Goal: Task Accomplishment & Management: Use online tool/utility

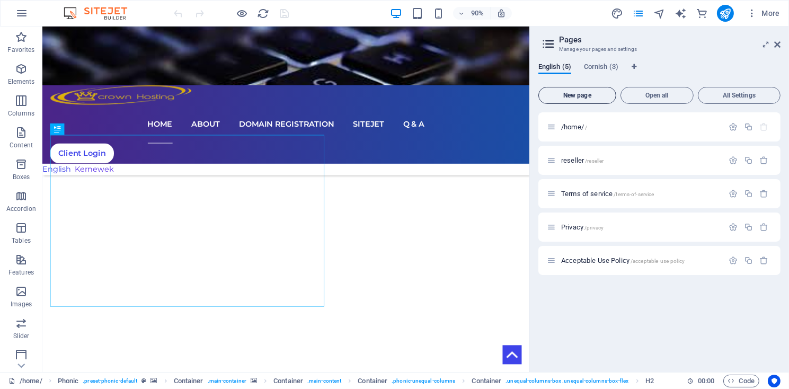
click at [589, 95] on span "New page" at bounding box center [577, 95] width 68 height 6
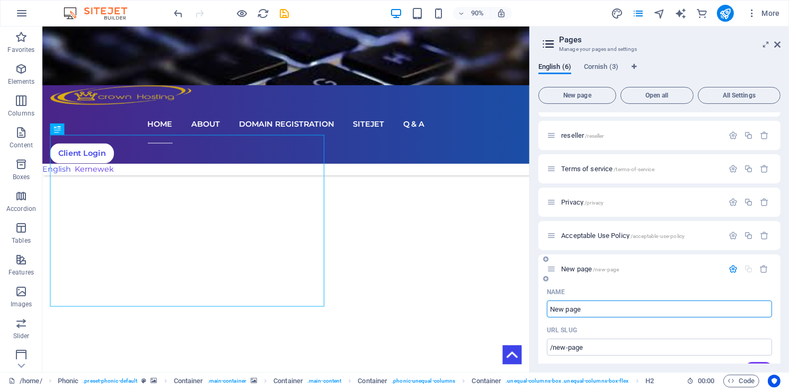
scroll to position [50, 0]
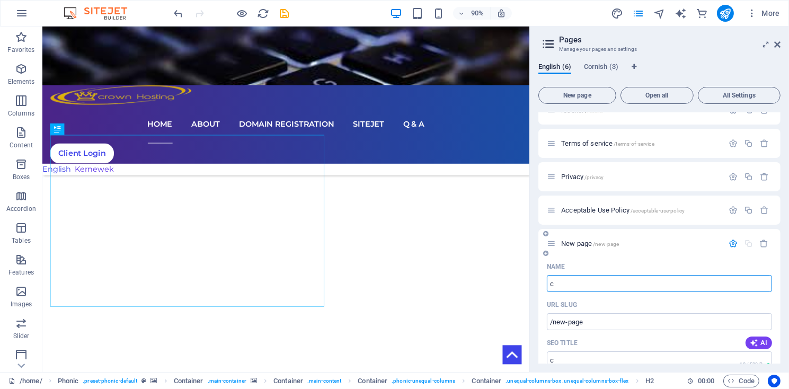
type input "cP"
type input "/c"
type input "cPanel"
type input "/cpanel"
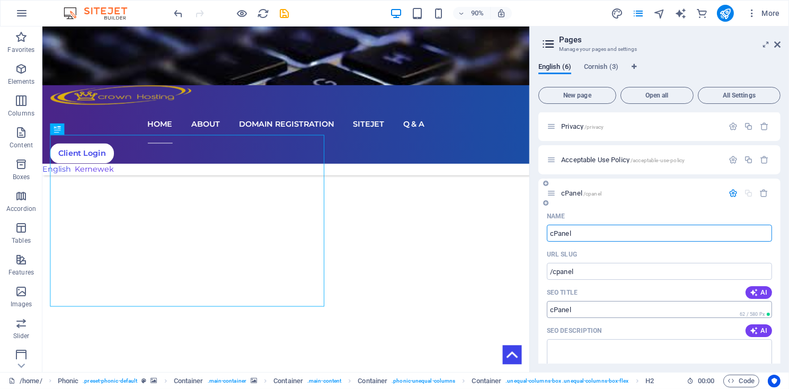
click at [549, 312] on input "SEO Title" at bounding box center [659, 309] width 225 height 17
type input "How to use and work with cPanel"
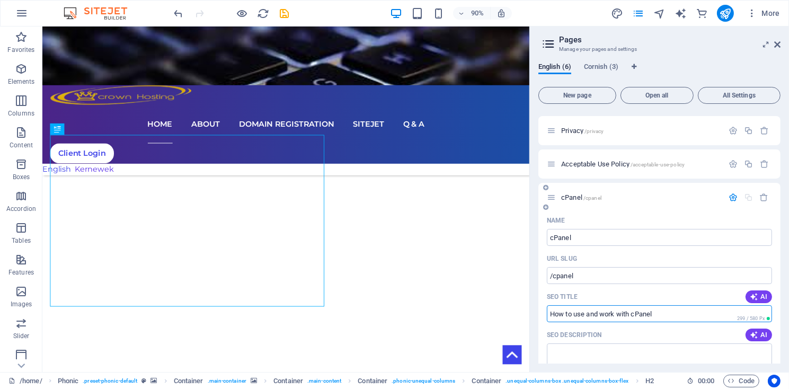
scroll to position [0, 0]
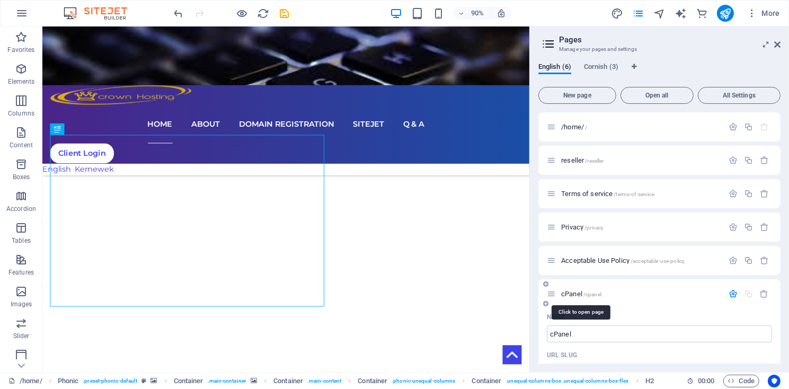
click at [569, 293] on span "cPanel /cpanel" at bounding box center [581, 294] width 40 height 8
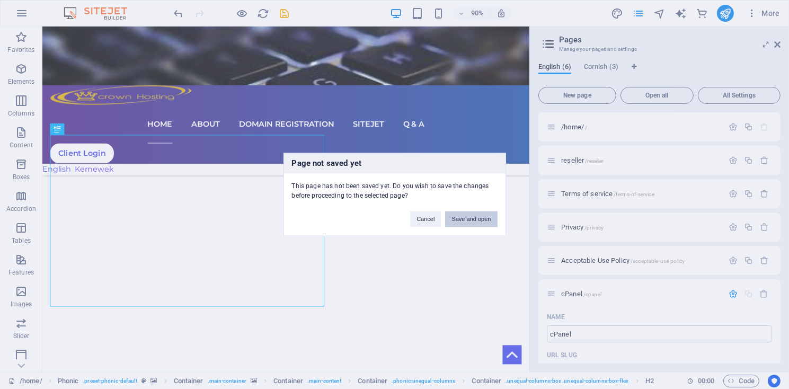
click at [473, 221] on button "Save and open" at bounding box center [471, 219] width 52 height 16
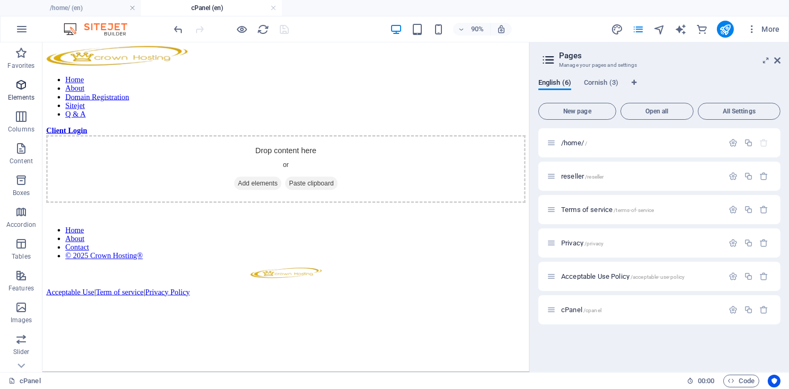
click at [11, 93] on span "Elements" at bounding box center [21, 90] width 42 height 25
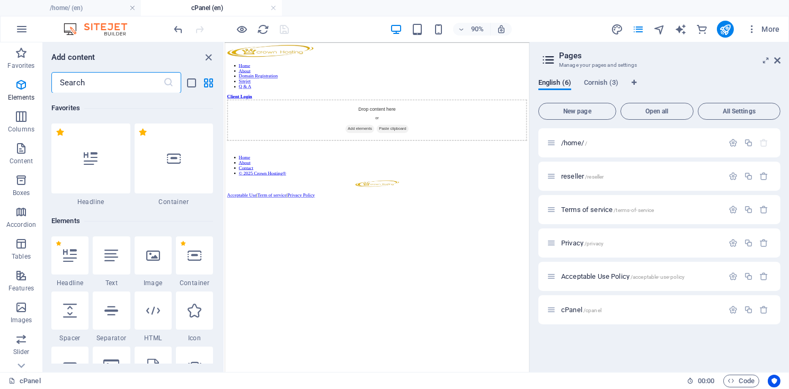
scroll to position [113, 0]
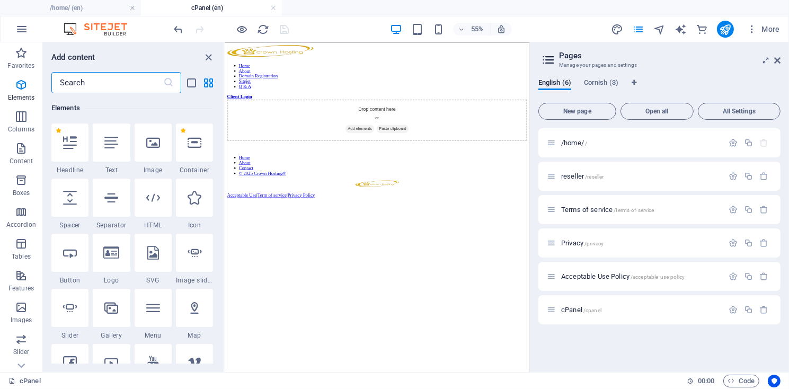
click at [87, 86] on input "text" at bounding box center [107, 82] width 112 height 21
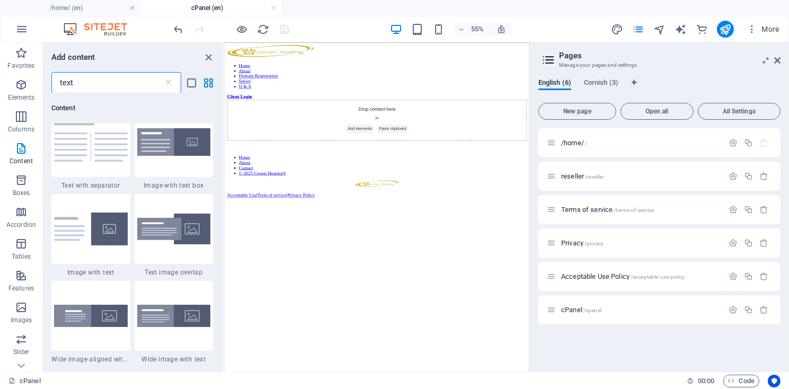
scroll to position [151, 0]
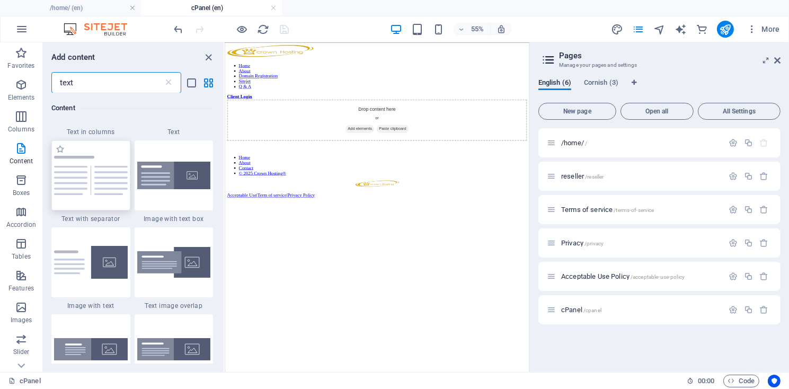
type input "text"
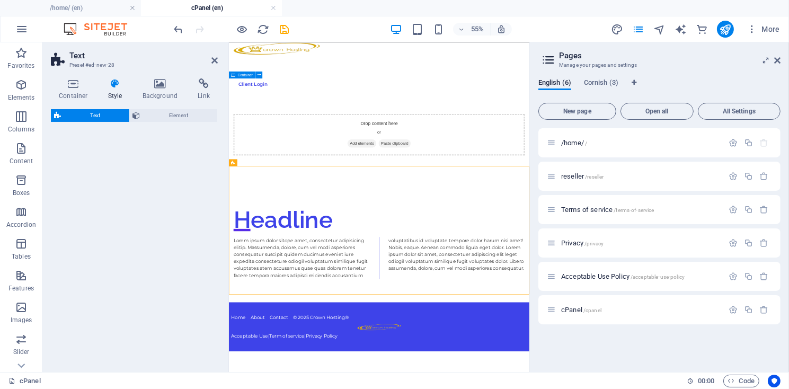
select select "rem"
select select "px"
select select "preset-text-v2-separator"
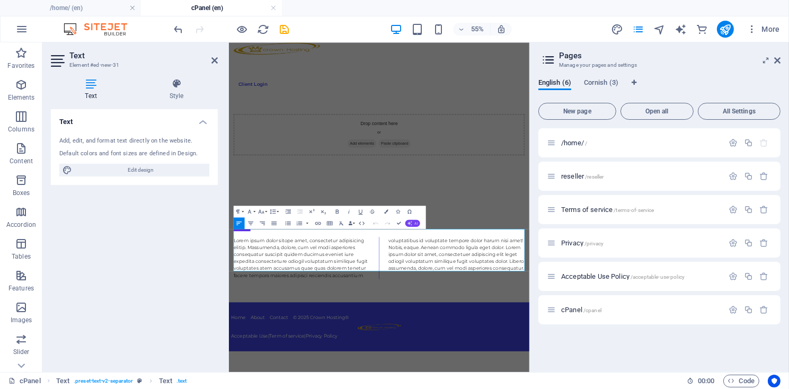
click at [414, 222] on button "AI" at bounding box center [412, 222] width 15 height 7
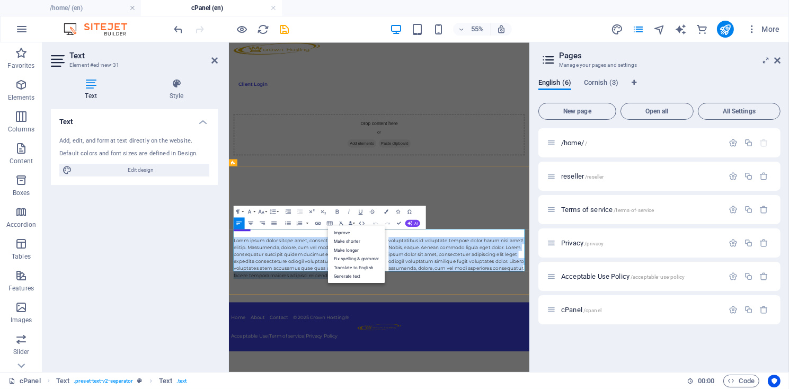
drag, startPoint x: 238, startPoint y: 392, endPoint x: 763, endPoint y: 445, distance: 527.6
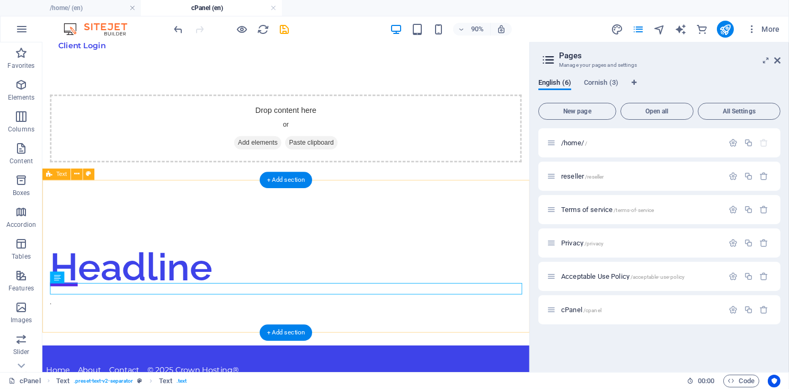
scroll to position [0, 0]
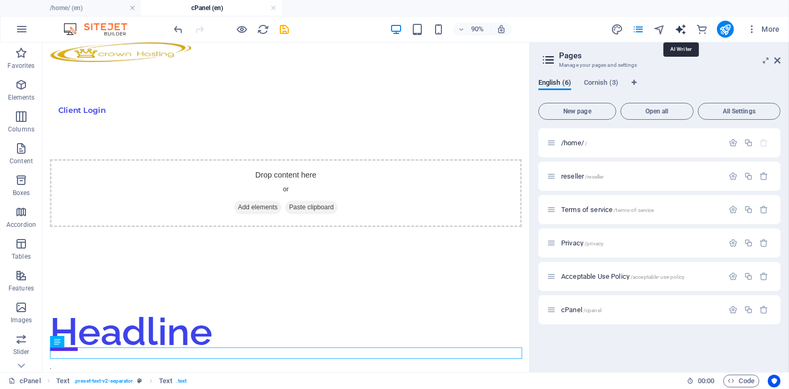
click at [683, 27] on icon "text_generator" at bounding box center [680, 29] width 12 height 12
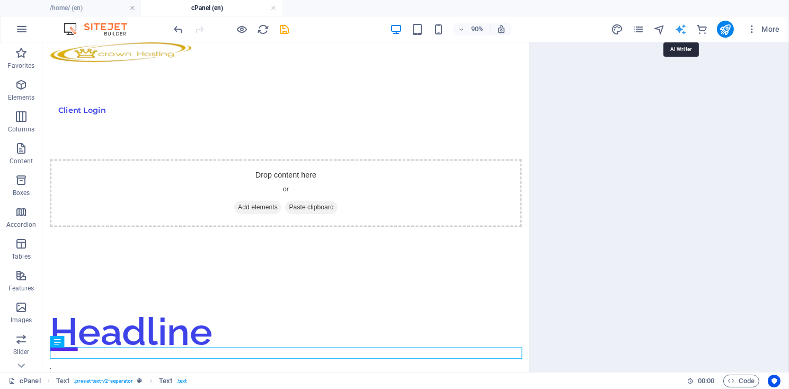
select select "English"
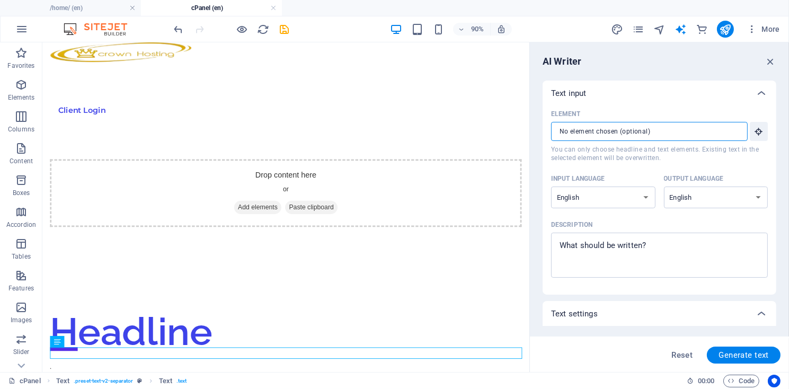
click at [695, 131] on input "Element ​ You can only choose headline and text elements. Existing text in the …" at bounding box center [645, 131] width 189 height 19
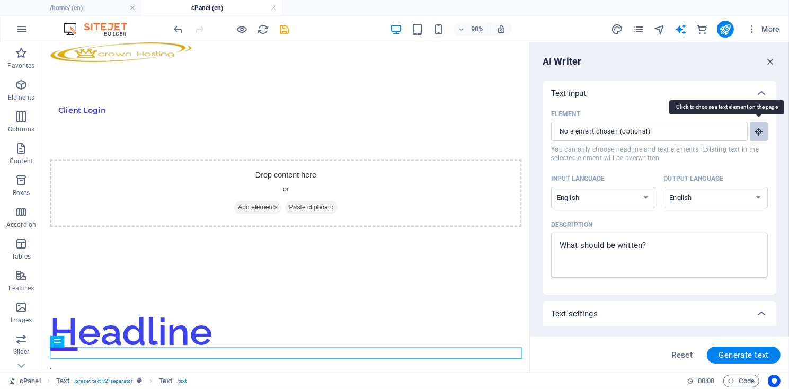
click at [762, 135] on icon "button" at bounding box center [759, 132] width 10 height 10
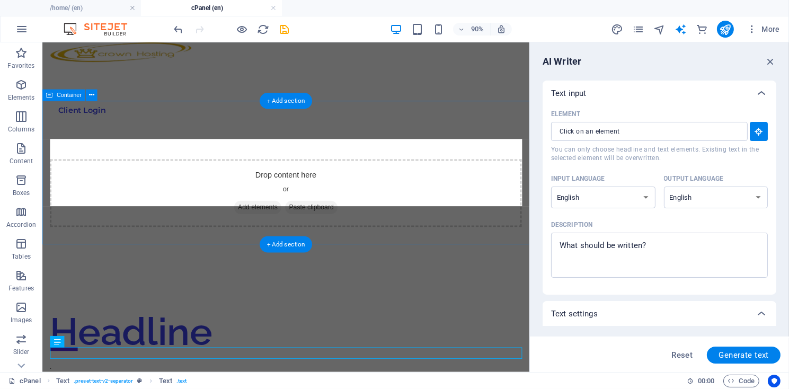
click at [312, 190] on div "Drop content here or Add elements Paste clipboard" at bounding box center [313, 209] width 524 height 75
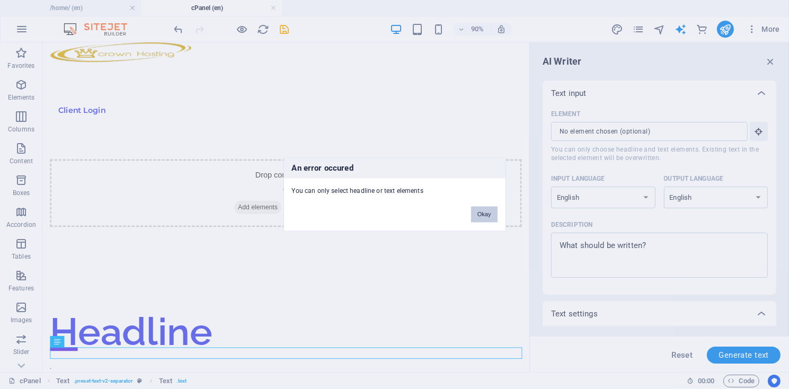
click at [484, 216] on button "Okay" at bounding box center [484, 215] width 26 height 16
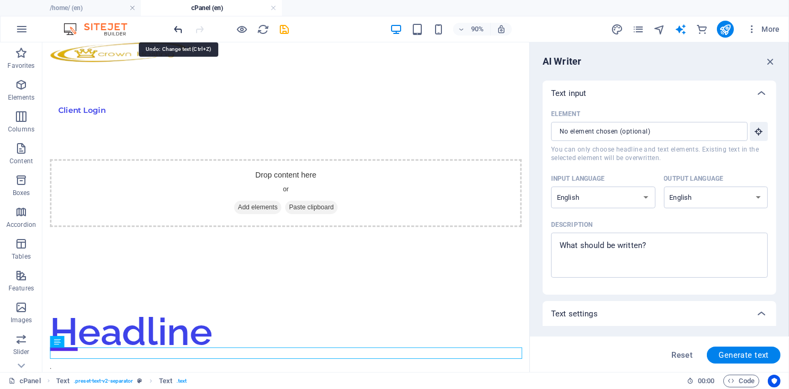
click at [179, 30] on icon "undo" at bounding box center [179, 29] width 12 height 12
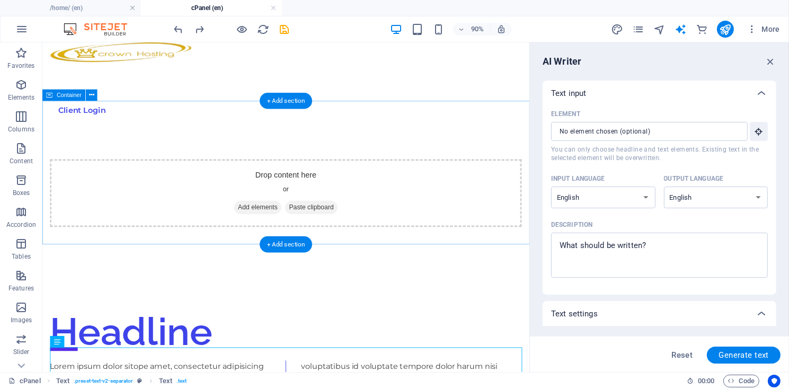
click at [241, 186] on div "Drop content here or Add elements Paste clipboard" at bounding box center [313, 209] width 524 height 75
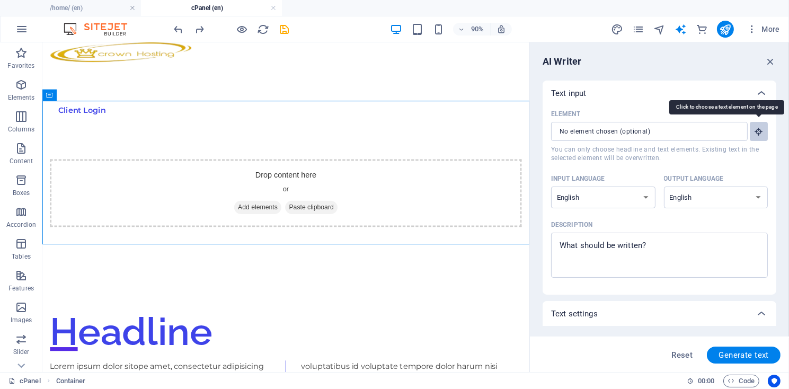
click at [756, 133] on icon "button" at bounding box center [759, 132] width 10 height 10
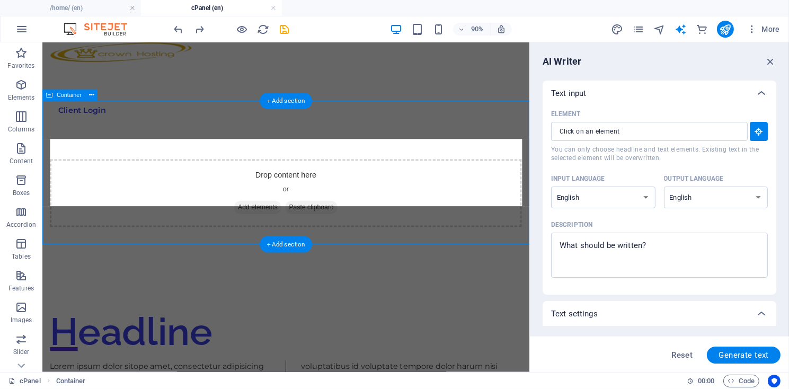
click at [217, 173] on div "Drop content here or Add elements Paste clipboard" at bounding box center [313, 209] width 524 height 75
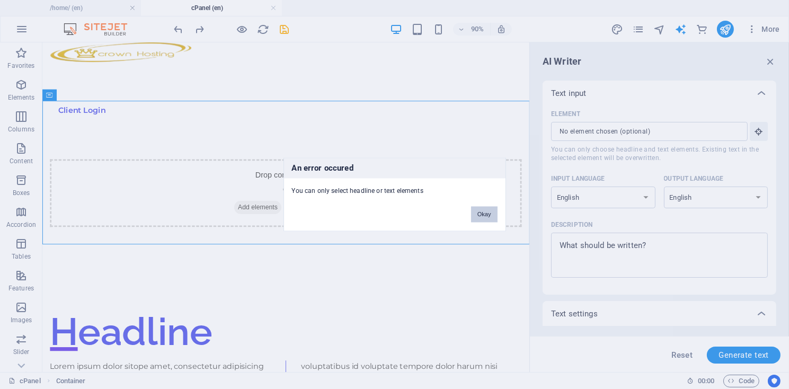
click at [486, 215] on button "Okay" at bounding box center [484, 215] width 26 height 16
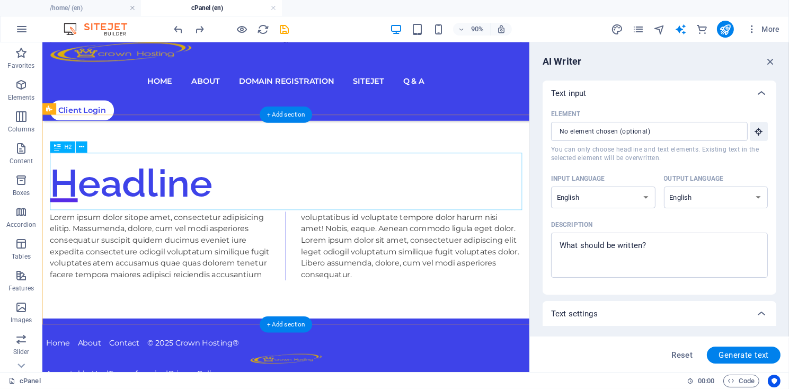
scroll to position [159, 0]
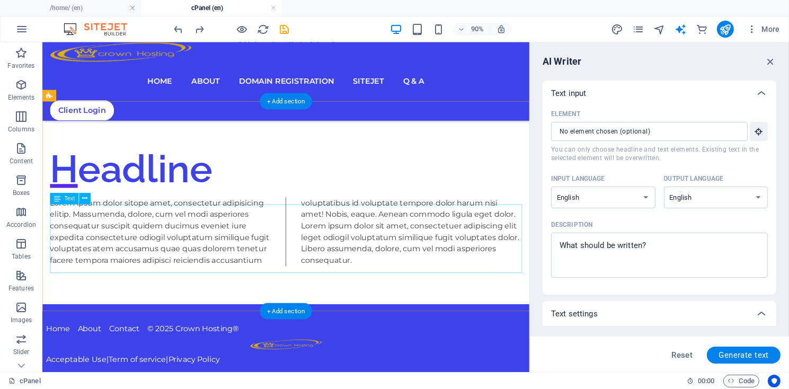
click at [234, 254] on div "Lorem ipsum dolor sitope amet, consectetur adipisicing elitip. Massumenda, dolo…" at bounding box center [313, 253] width 524 height 76
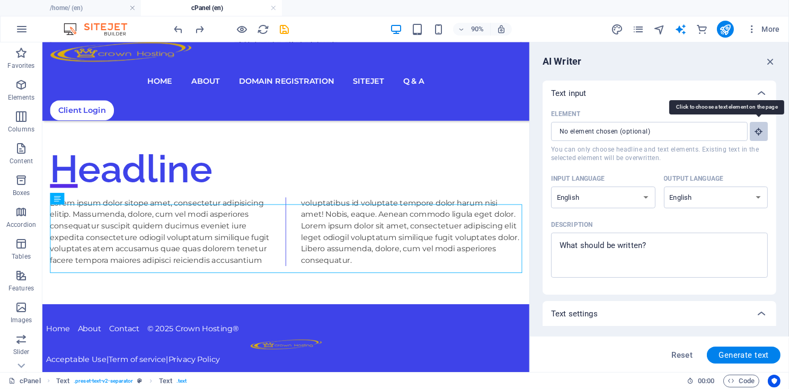
click at [757, 128] on icon "button" at bounding box center [759, 132] width 10 height 10
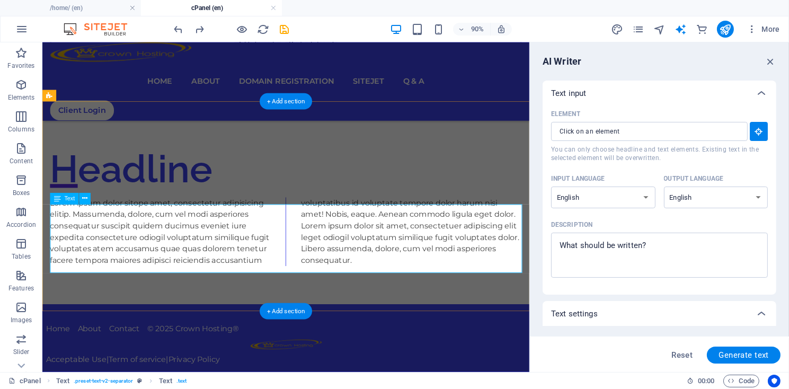
click at [271, 261] on div "Lorem ipsum dolor sitope amet, consectetur adipisicing elitip. Massumenda, dolo…" at bounding box center [313, 253] width 524 height 76
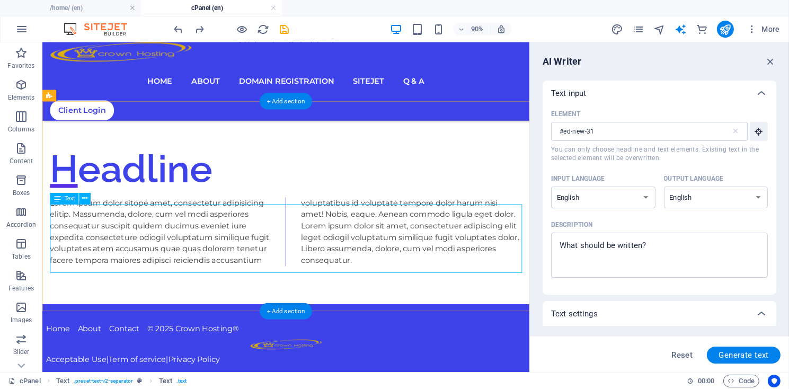
type input "#ed-new-31"
type textarea "x"
type input "77"
type textarea "x"
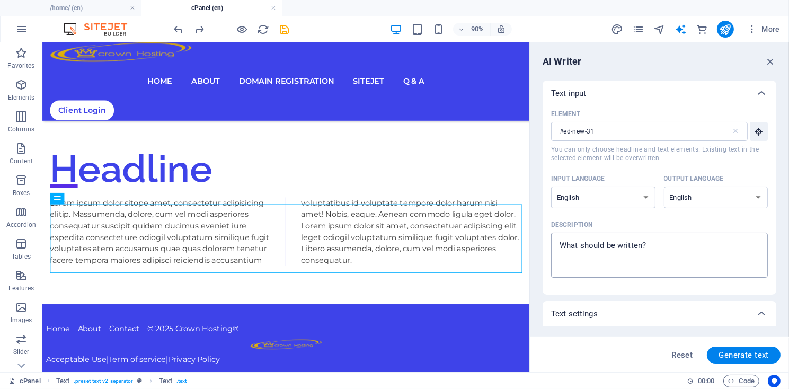
click at [655, 247] on textarea "Description x ​" at bounding box center [659, 255] width 206 height 34
type textarea "H"
type textarea "x"
type textarea "Ho"
type textarea "x"
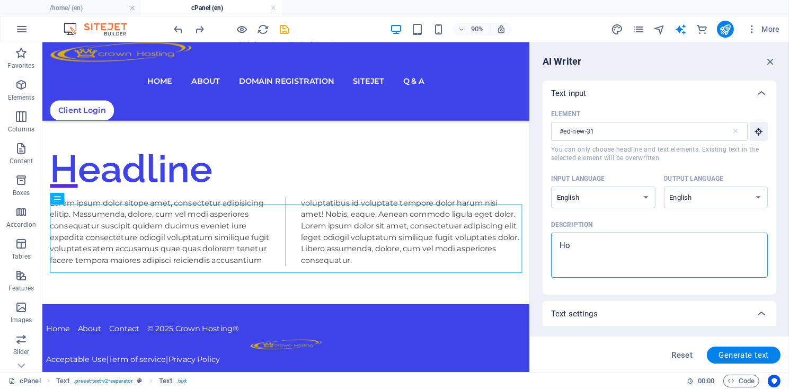
type textarea "How"
type textarea "x"
type textarea "How"
type textarea "x"
type textarea "How t"
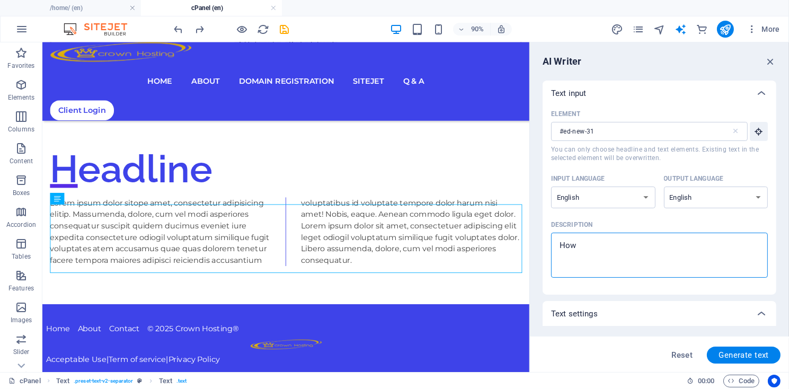
type textarea "x"
type textarea "How to"
type textarea "x"
type textarea "How to"
type textarea "x"
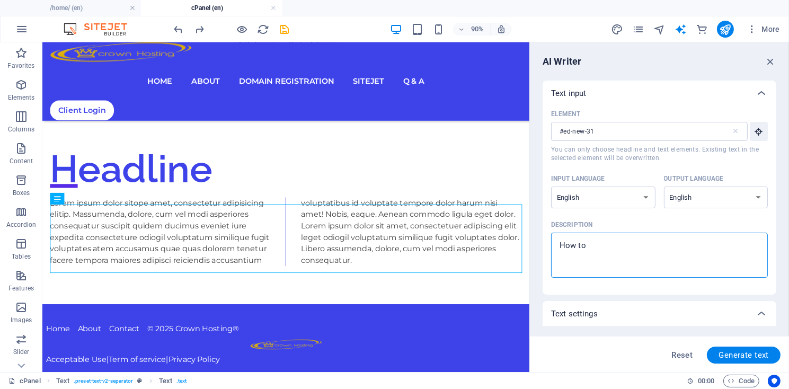
type textarea "How to u"
type textarea "x"
type textarea "How to us"
type textarea "x"
type textarea "How to use"
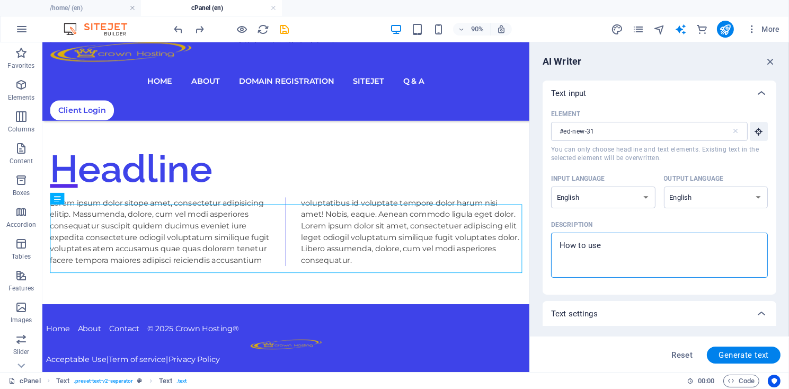
type textarea "x"
type textarea "How to use"
type textarea "x"
type textarea "How to use a"
type textarea "x"
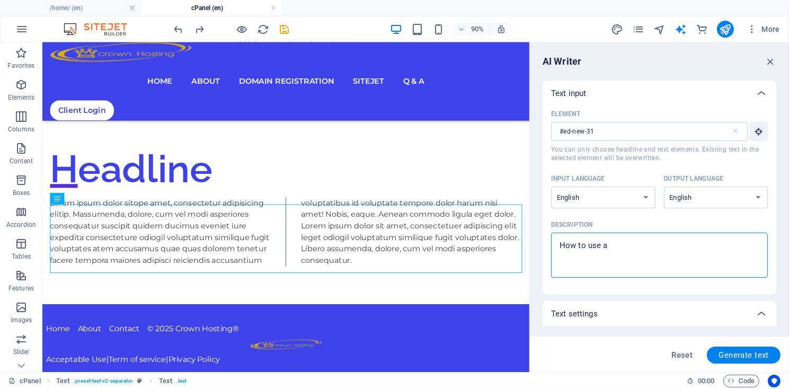
type textarea "How to use an"
type textarea "x"
type textarea "How to use and"
type textarea "x"
type textarea "How to use and"
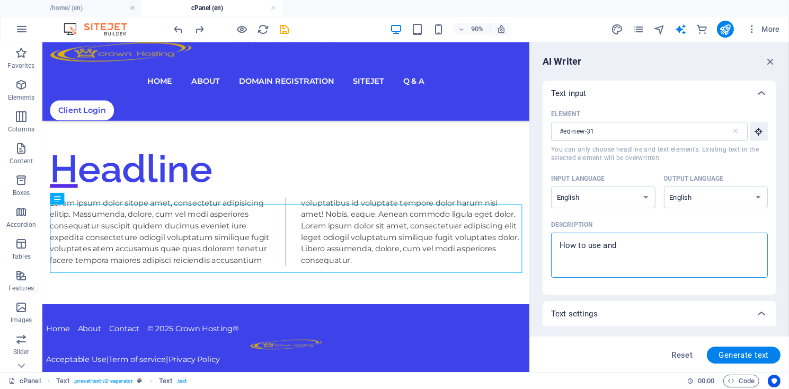
type textarea "x"
type textarea "How to use and w"
type textarea "x"
type textarea "How to use and wo"
type textarea "x"
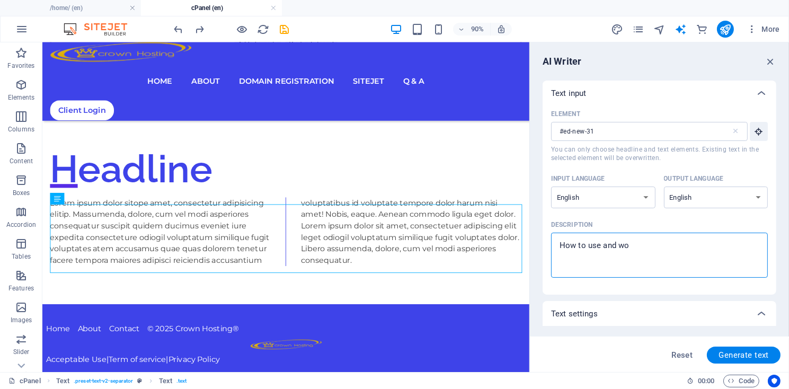
type textarea "How to use and wor"
type textarea "x"
type textarea "How to use and work"
type textarea "x"
type textarea "How to use and work"
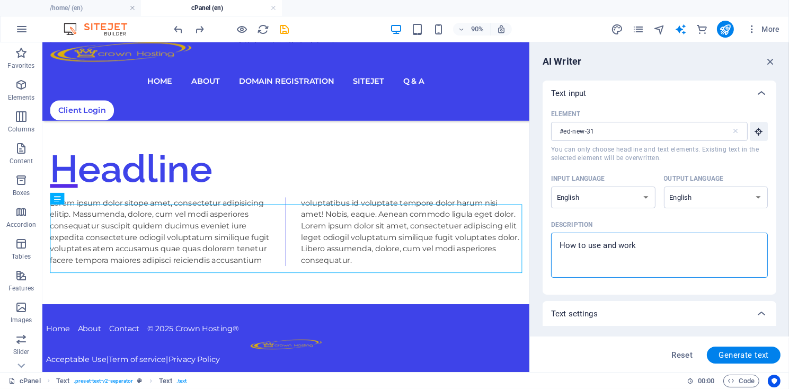
type textarea "x"
type textarea "How to use and work w"
type textarea "x"
type textarea "How to use and work wi"
type textarea "x"
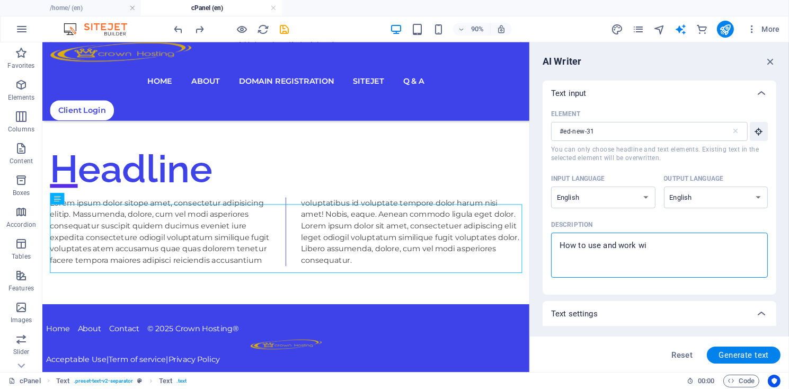
type textarea "How to use and work wit"
type textarea "x"
type textarea "How to use and work with"
type textarea "x"
type textarea "How to use and work with"
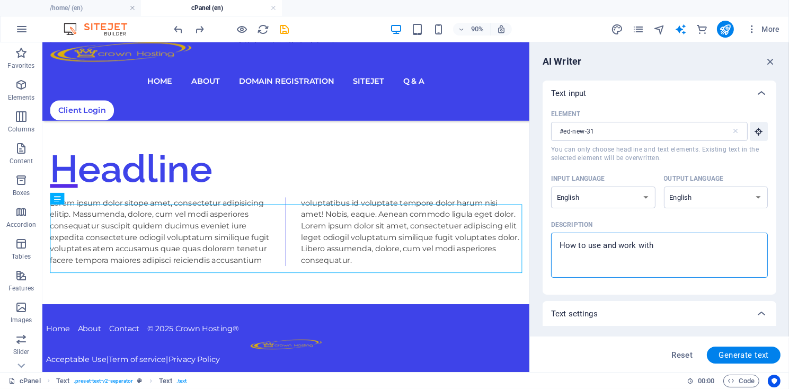
type textarea "x"
type textarea "How to use and work with c"
type textarea "x"
type textarea "How to use and work with cP"
type textarea "x"
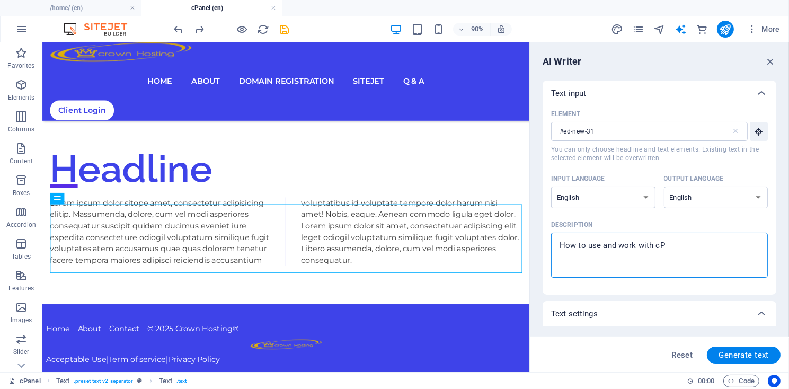
type textarea "How to use and work with cPa"
type textarea "x"
type textarea "How to use and work with cPan"
type textarea "x"
type textarea "How to use and work with cPane"
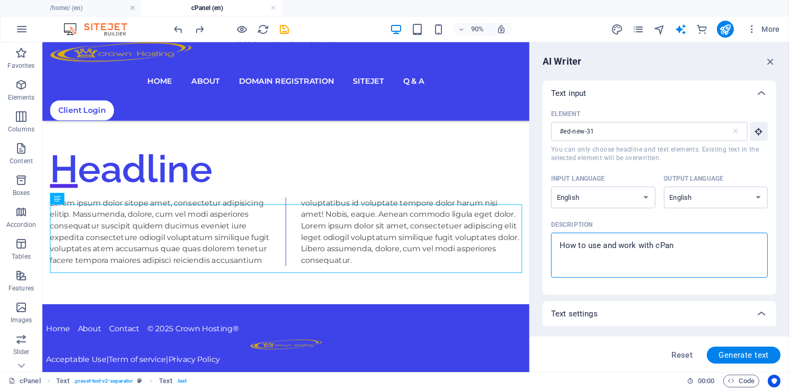
type textarea "x"
type textarea "How to use and work with cPanel"
type textarea "x"
type textarea "How to use and work with cPanel"
type textarea "x"
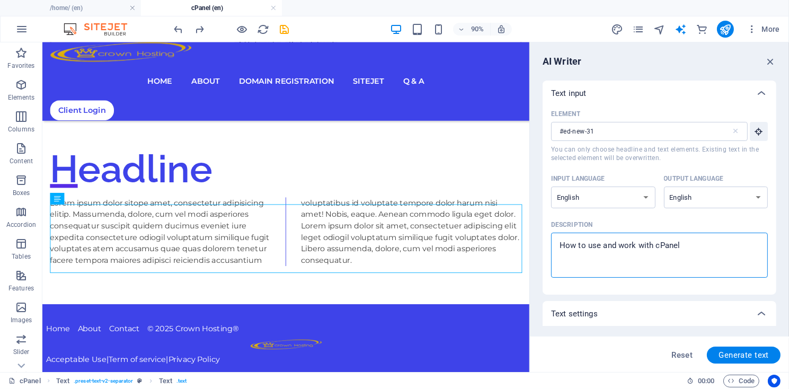
type textarea "How to use and work with cPanel c"
type textarea "x"
type textarea "How to use and work with cPanel co"
type textarea "x"
type textarea "How to use and work with cPanel con"
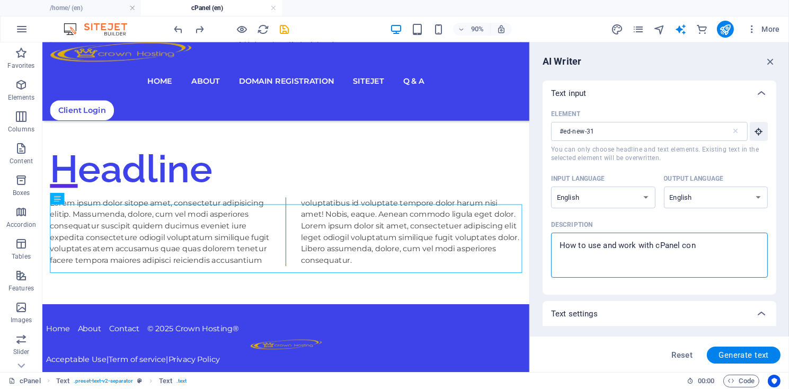
type textarea "x"
type textarea "How to use and work with cPanel cont"
type textarea "x"
type textarea "How to use and work with cPanel contr"
type textarea "x"
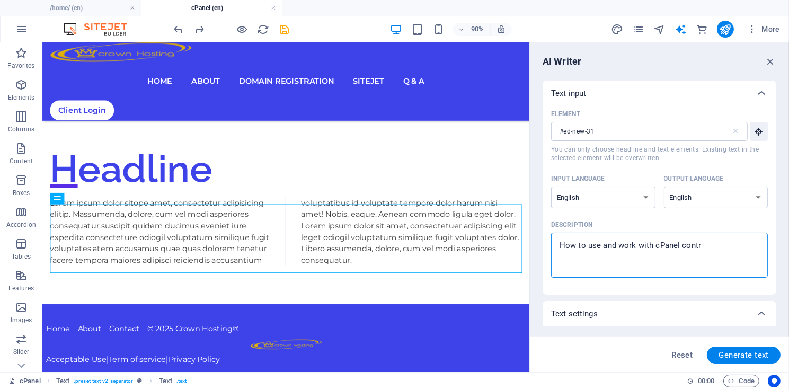
type textarea "How to use and work with cPanel contro"
type textarea "x"
type textarea "How to use and work with cPanel control"
type textarea "x"
type textarea "How to use and work with cPanel control"
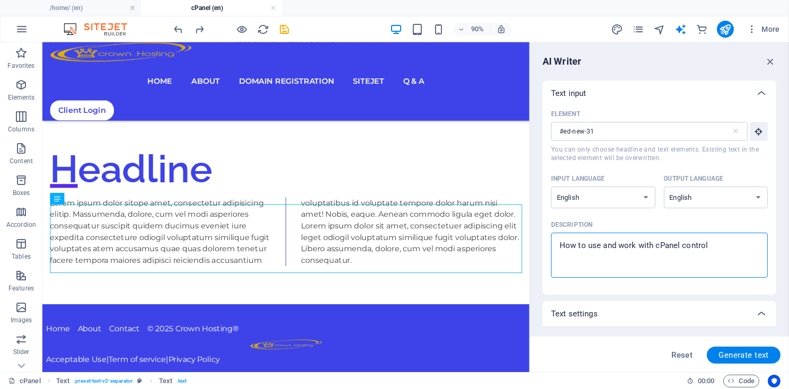
type textarea "x"
type textarea "How to use and work with cPanel control c"
type textarea "x"
type textarea "How to use and work with cPanel control ce"
type textarea "x"
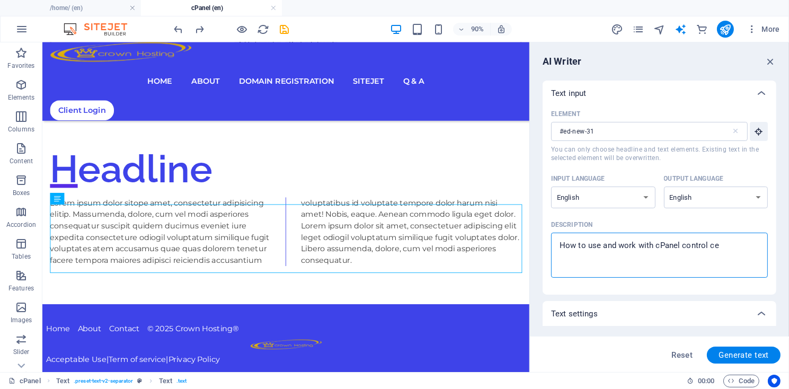
type textarea "How to use and work with cPanel control cen"
type textarea "x"
type textarea "How to use and work with cPanel control cent"
type textarea "x"
type textarea "How to use and work with cPanel control cente"
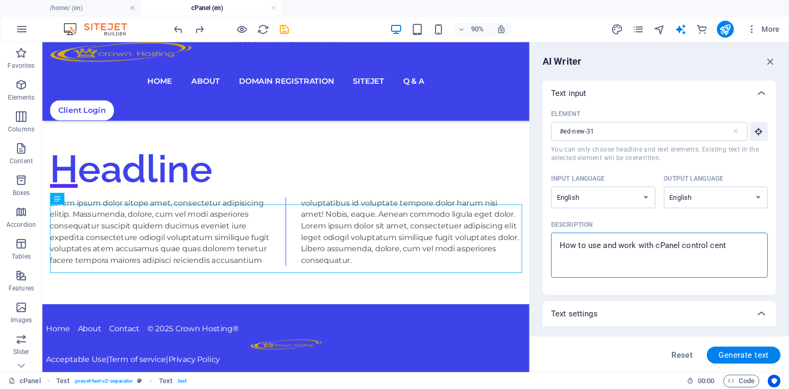
type textarea "x"
type textarea "How to use and work with cPanel control center"
type textarea "x"
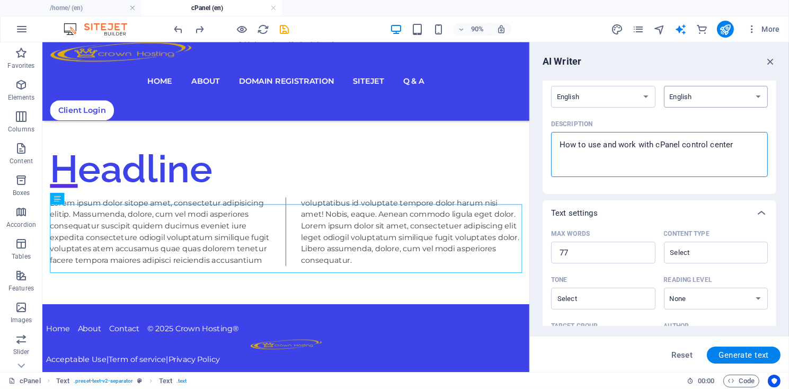
scroll to position [151, 0]
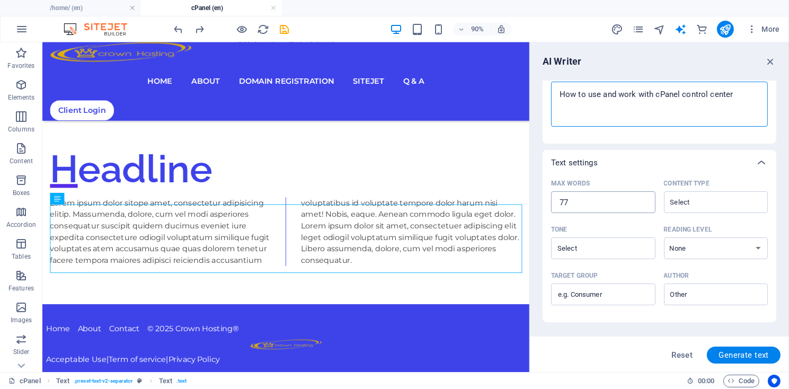
type textarea "How to use and work with cPanel control center"
drag, startPoint x: 592, startPoint y: 202, endPoint x: 552, endPoint y: 200, distance: 39.2
click at [552, 200] on input "77" at bounding box center [603, 202] width 104 height 21
type textarea "x"
type input "1"
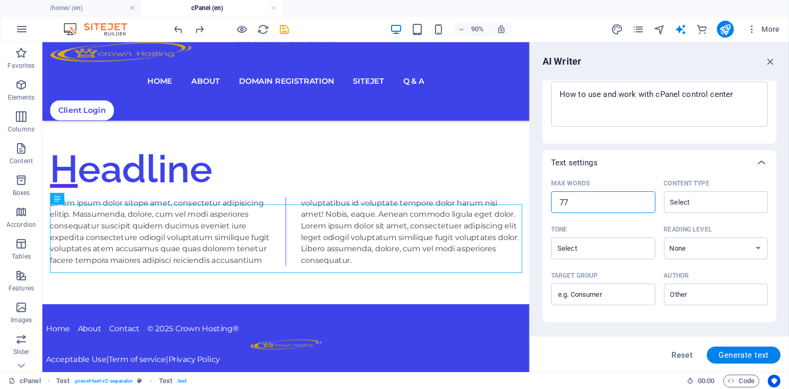
type textarea "x"
type input "10"
type textarea "x"
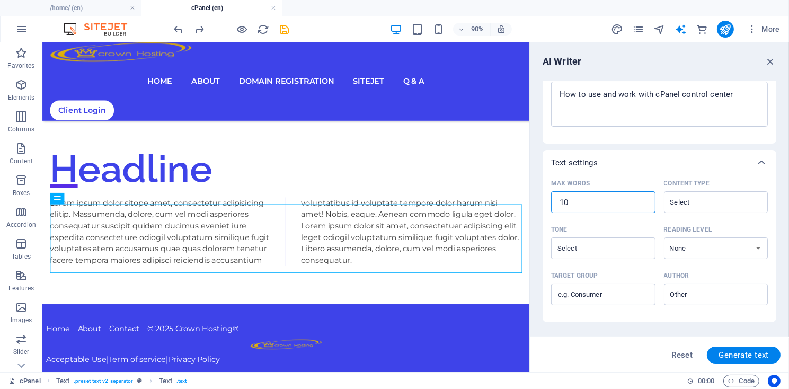
type input "100"
type textarea "x"
type input "1000"
type textarea "x"
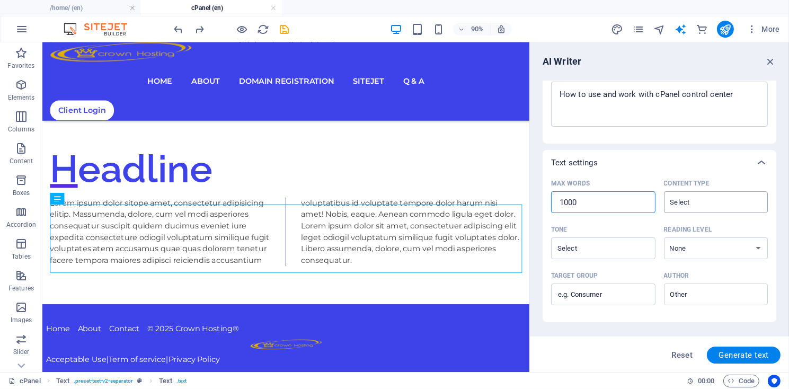
type input "1000"
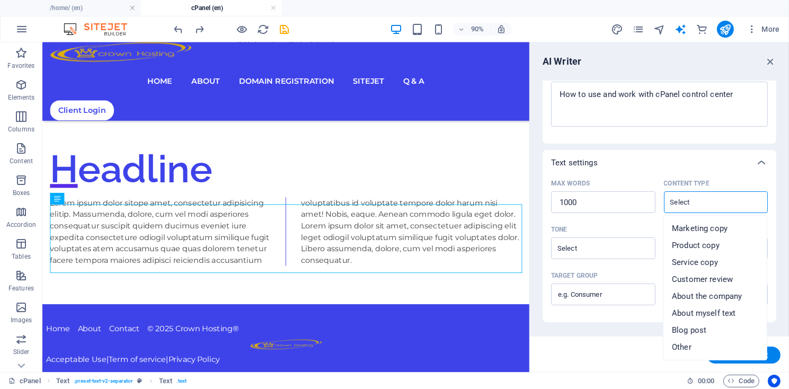
click at [706, 199] on input "Content type ​" at bounding box center [707, 201] width 81 height 15
click at [706, 244] on span "Product copy" at bounding box center [696, 245] width 48 height 11
type input "Product copy"
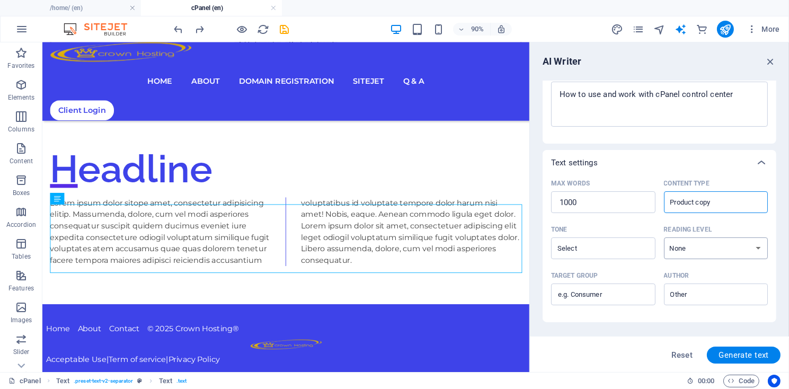
scroll to position [201, 0]
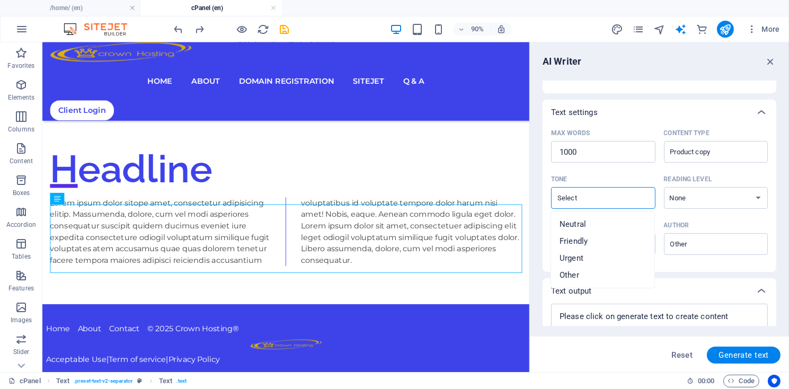
click at [595, 199] on input "Tone ​" at bounding box center [594, 197] width 81 height 15
click at [580, 224] on span "Neutral" at bounding box center [572, 224] width 26 height 11
type input "Neutral"
click at [664, 187] on select "None Academic Adult Teen Child" at bounding box center [716, 198] width 104 height 22
select select "Adult"
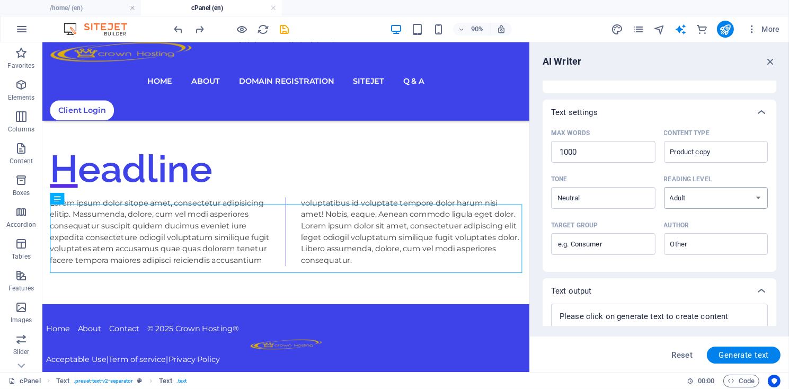
click option "Adult" at bounding box center [0, 0] width 0 height 0
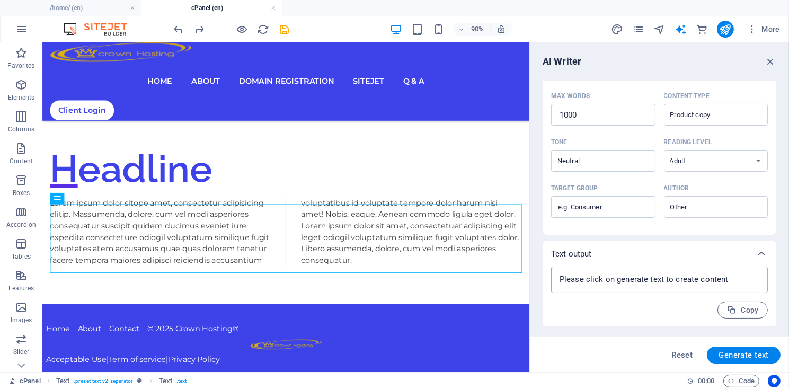
scroll to position [239, 0]
click at [746, 355] on span "Generate text" at bounding box center [743, 355] width 50 height 8
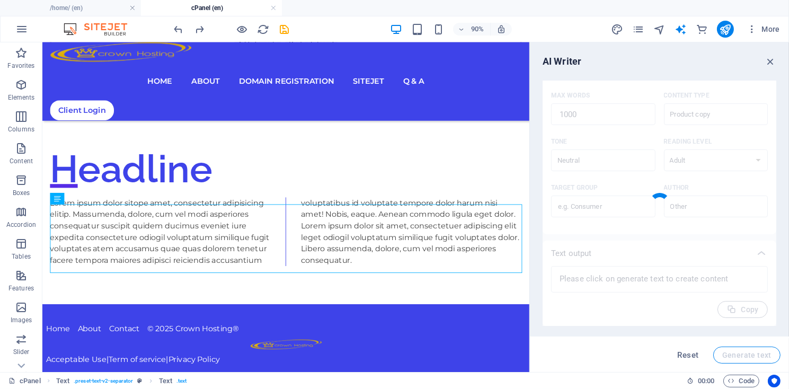
type textarea "x"
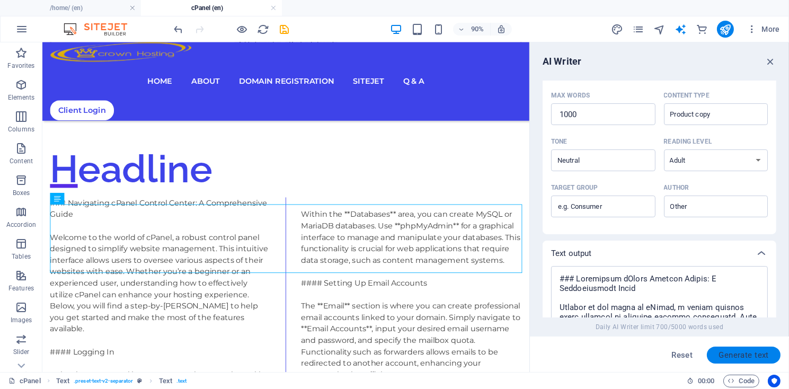
type textarea "x"
type textarea "### Navigating cPanel Control Center: A Comprehensive Guide Welcome to the worl…"
type textarea "x"
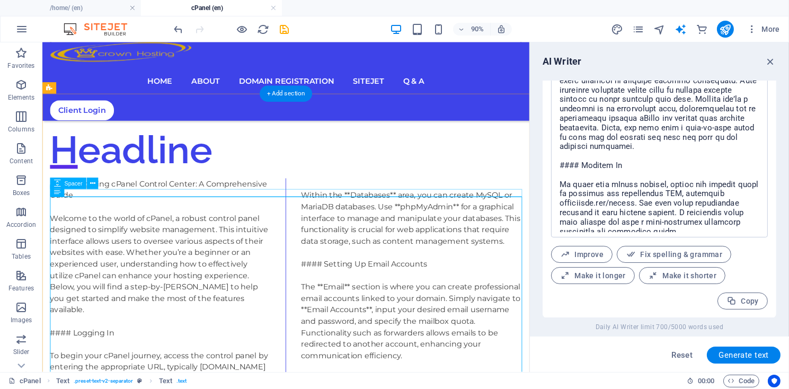
scroll to position [158, 0]
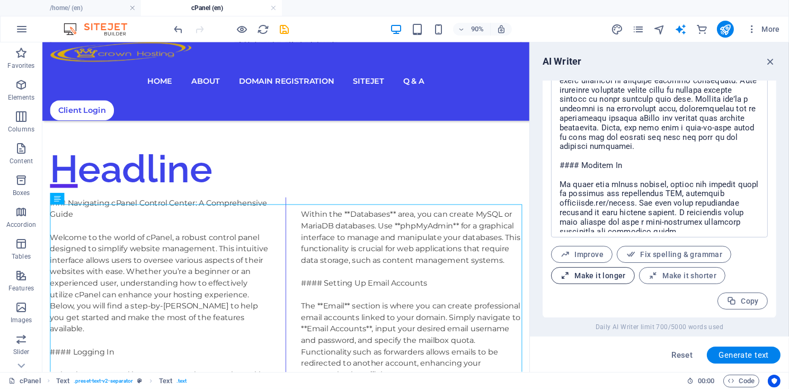
click at [592, 274] on span "Make it longer" at bounding box center [593, 276] width 66 height 10
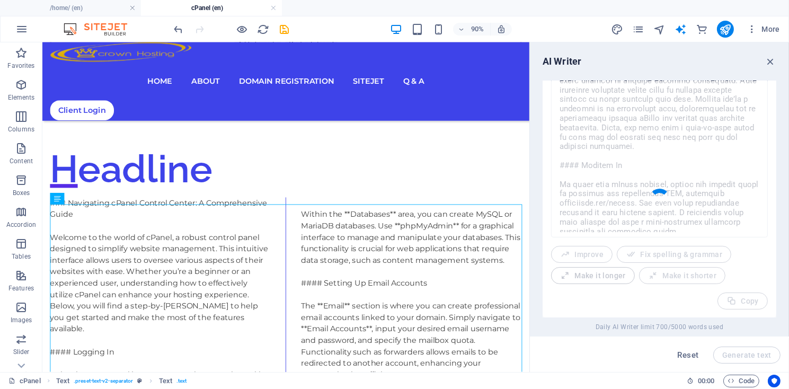
type textarea "x"
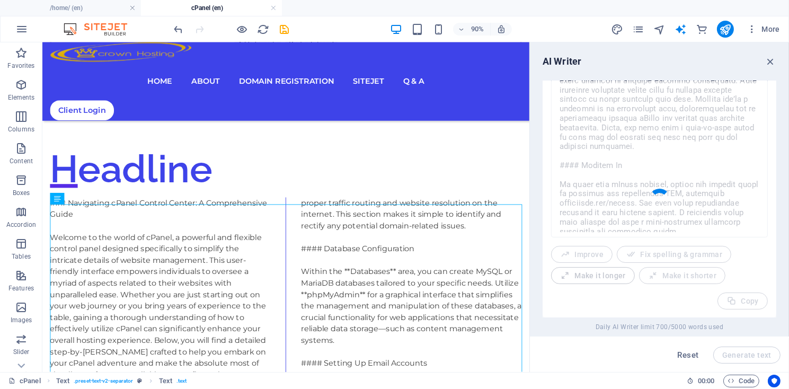
type textarea "x"
type textarea "### Navigating cPanel Control Center: A Comprehensive Guide Welcome to the worl…"
type textarea "x"
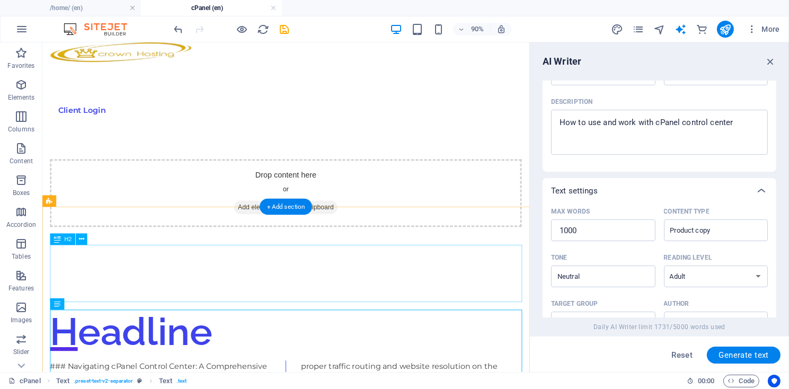
scroll to position [0, 0]
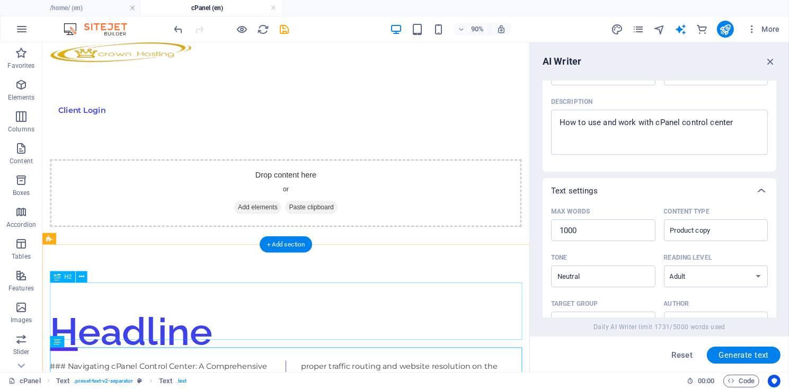
click at [120, 344] on div "Headline" at bounding box center [313, 364] width 524 height 64
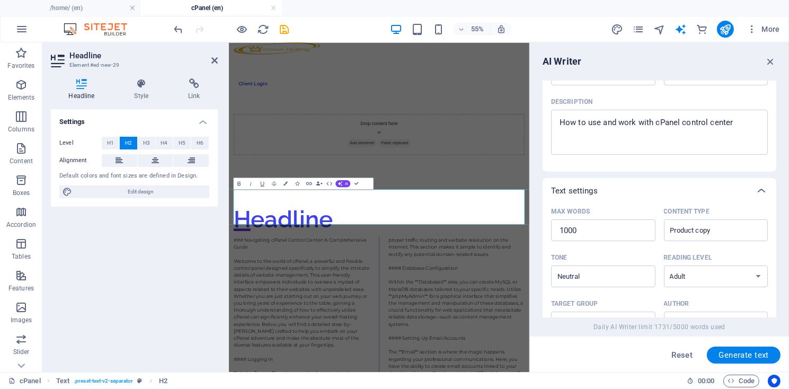
type input "#ed-new-29"
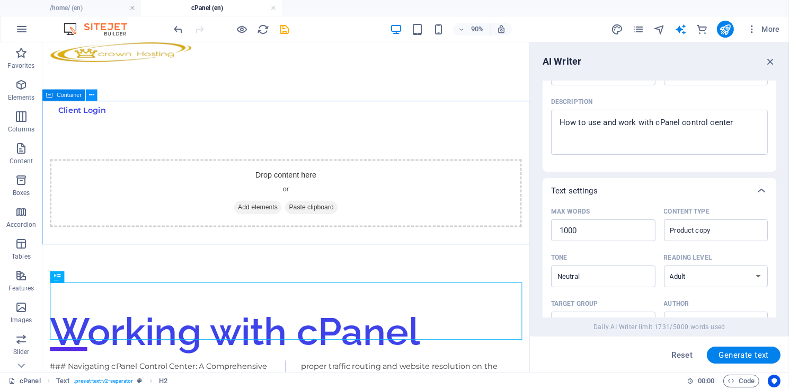
click at [92, 95] on icon at bounding box center [91, 95] width 5 height 10
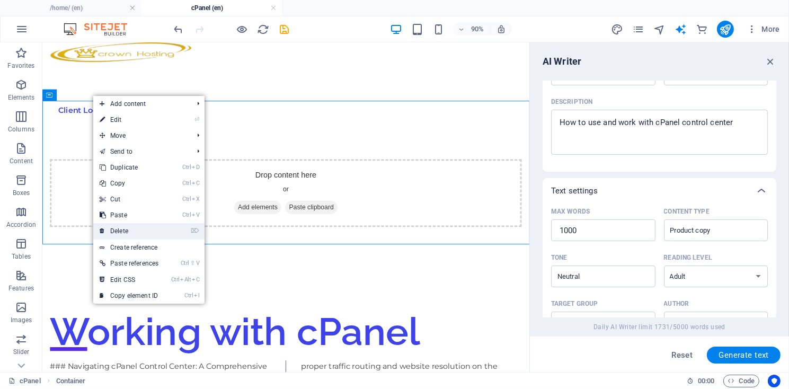
click at [127, 234] on link "⌦ Delete" at bounding box center [129, 231] width 72 height 16
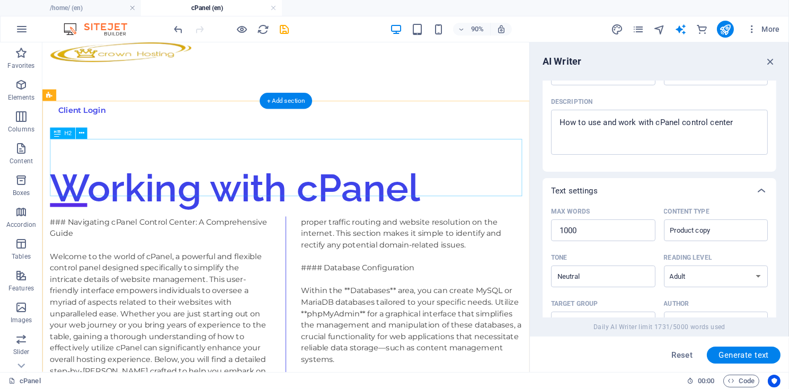
click at [151, 190] on div "Working with cPanel" at bounding box center [313, 204] width 524 height 64
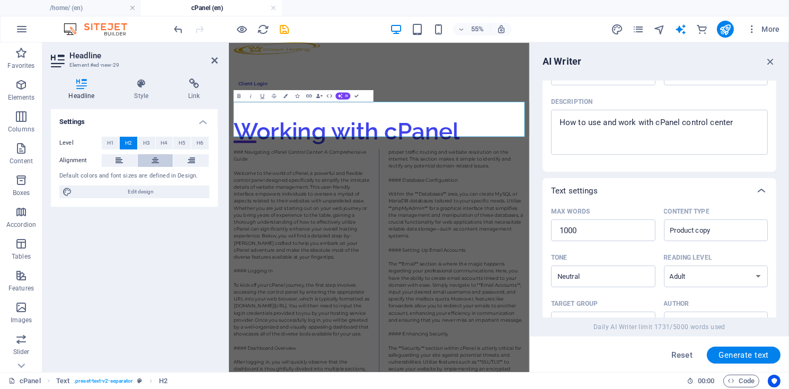
click at [154, 159] on icon at bounding box center [154, 160] width 7 height 13
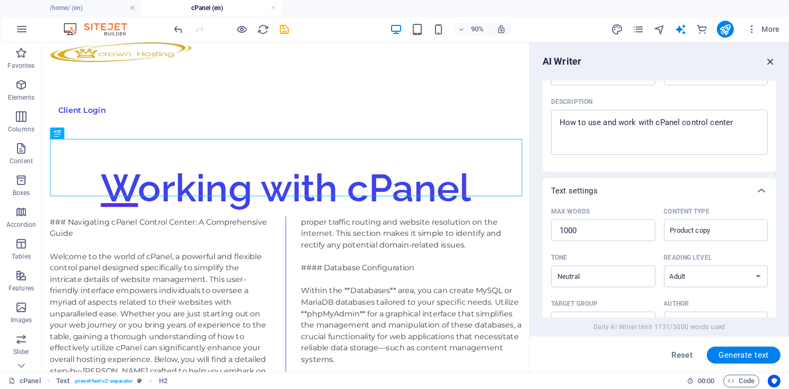
click at [766, 62] on icon "button" at bounding box center [770, 62] width 12 height 12
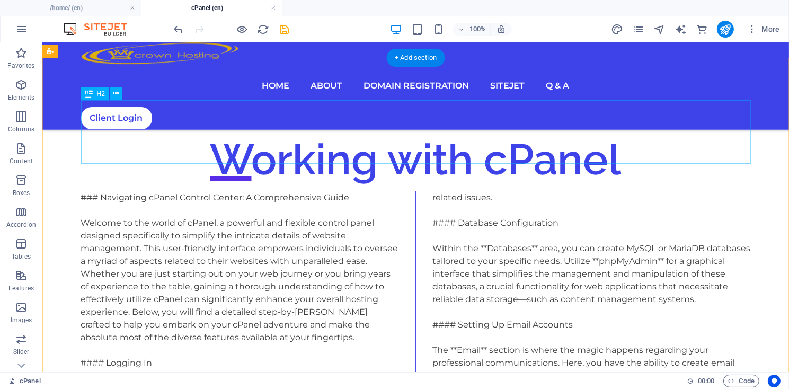
scroll to position [72, 0]
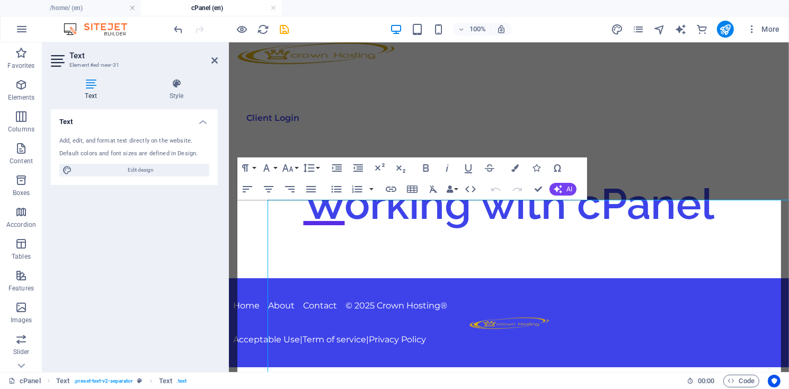
scroll to position [0, 0]
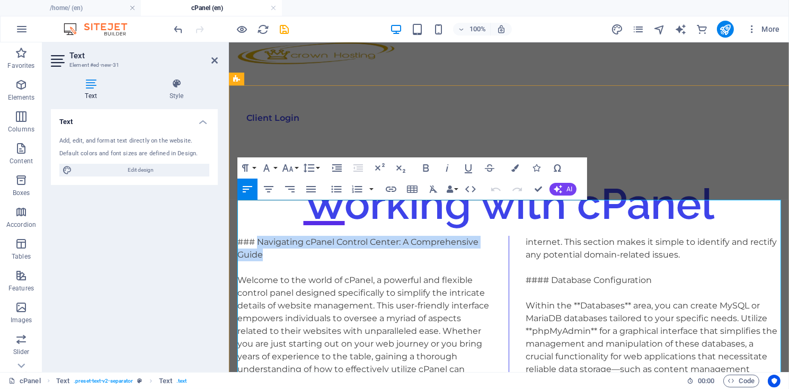
drag, startPoint x: 256, startPoint y: 208, endPoint x: 289, endPoint y: 218, distance: 34.5
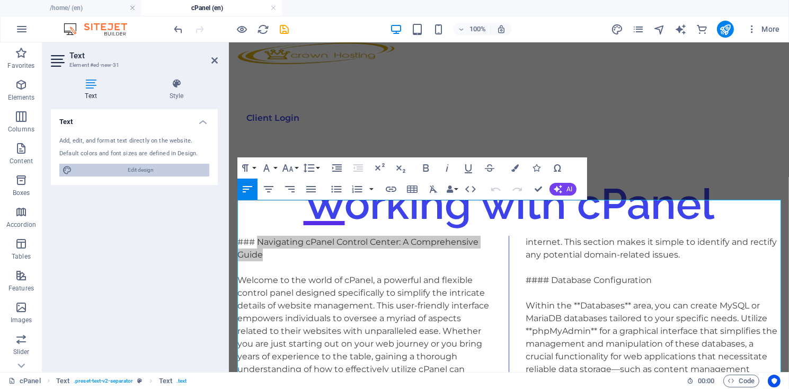
click at [140, 172] on span "Edit design" at bounding box center [140, 170] width 131 height 13
select select "px"
select select "300"
select select "px"
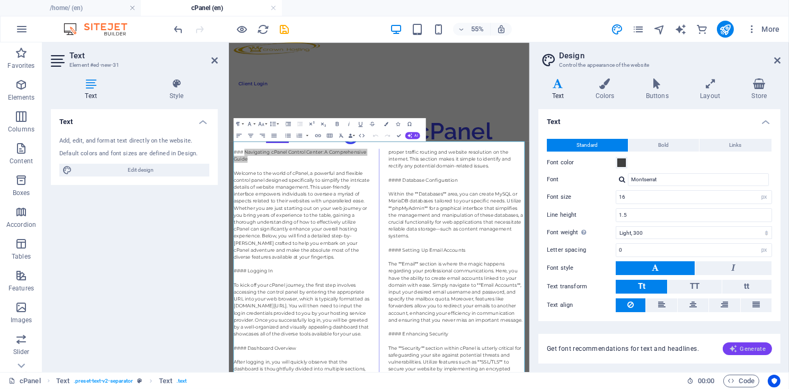
click at [744, 352] on span "Generate" at bounding box center [747, 348] width 37 height 8
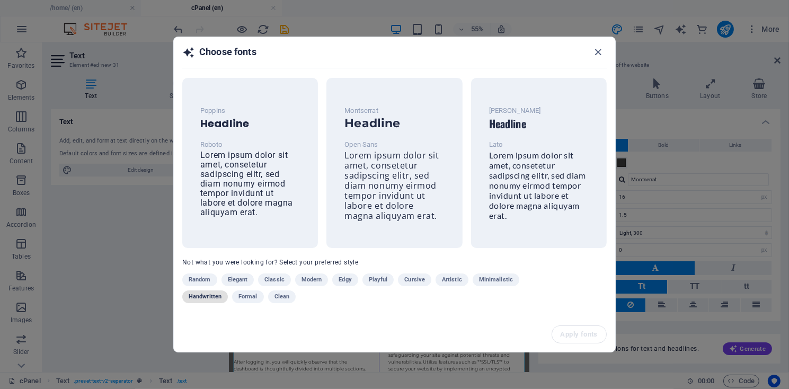
click at [209, 296] on span "Handwritten" at bounding box center [205, 296] width 33 height 13
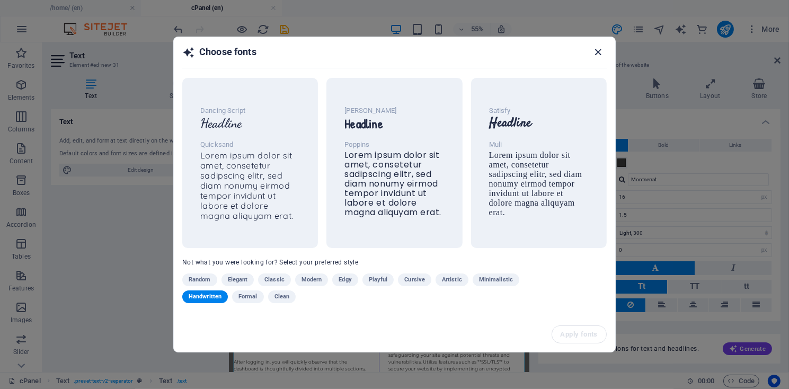
click at [599, 51] on icon "button" at bounding box center [598, 52] width 12 height 12
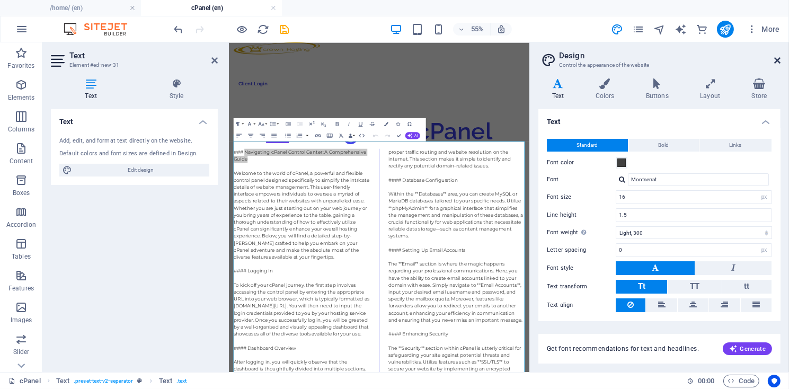
click at [775, 60] on icon at bounding box center [777, 60] width 6 height 8
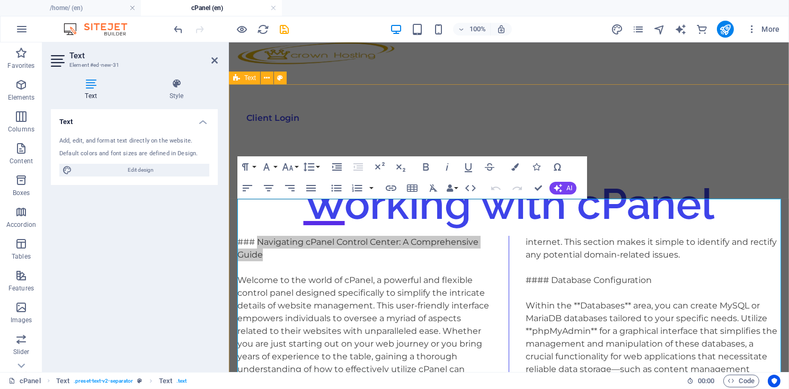
scroll to position [72, 0]
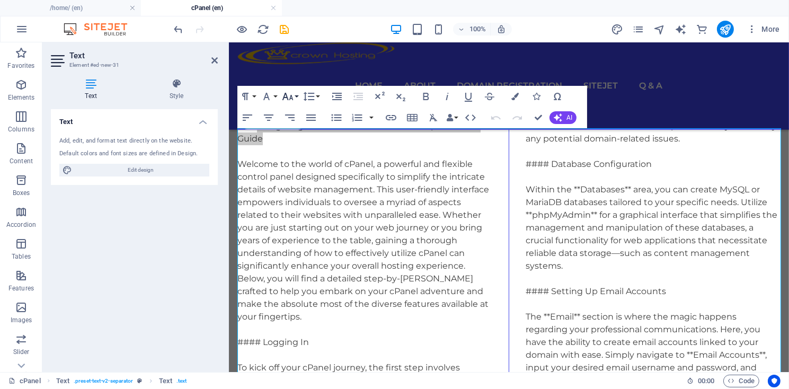
click at [294, 95] on button "Font Size" at bounding box center [290, 96] width 20 height 21
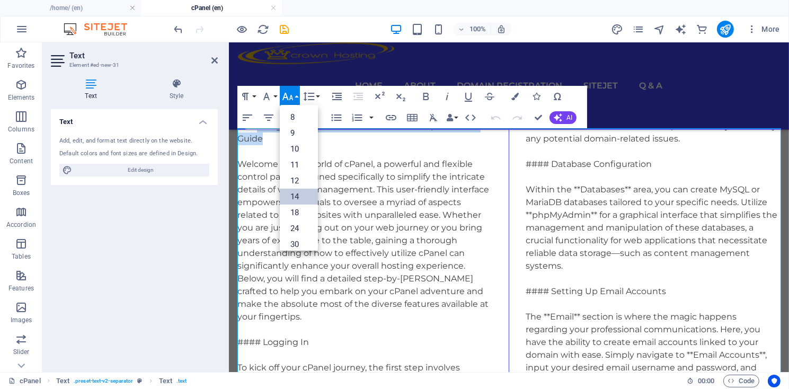
click at [298, 195] on link "14" at bounding box center [299, 197] width 38 height 16
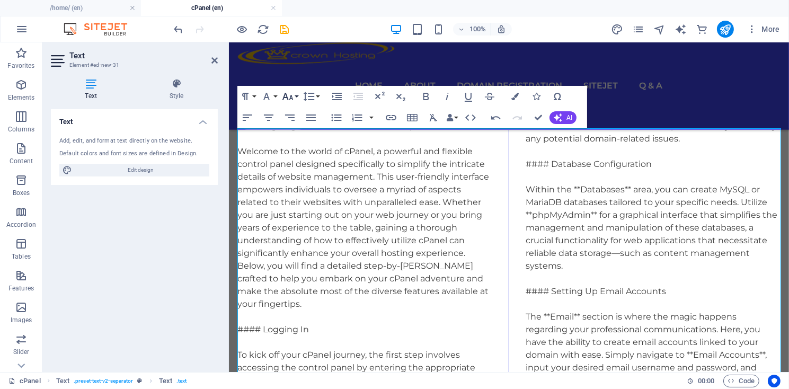
click at [294, 97] on button "Font Size" at bounding box center [290, 96] width 20 height 21
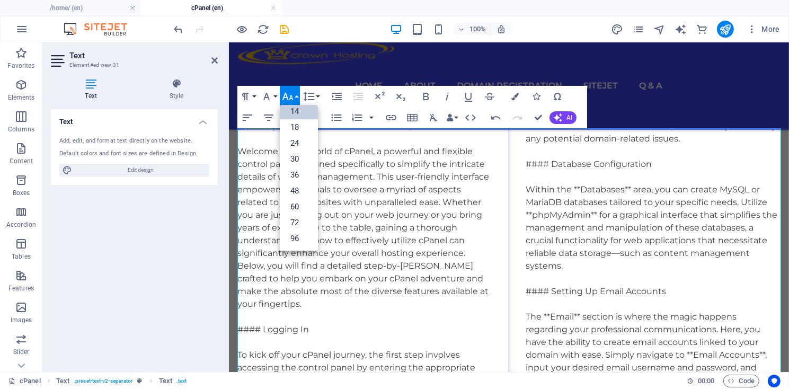
scroll to position [85, 0]
click at [295, 147] on link "24" at bounding box center [299, 144] width 38 height 16
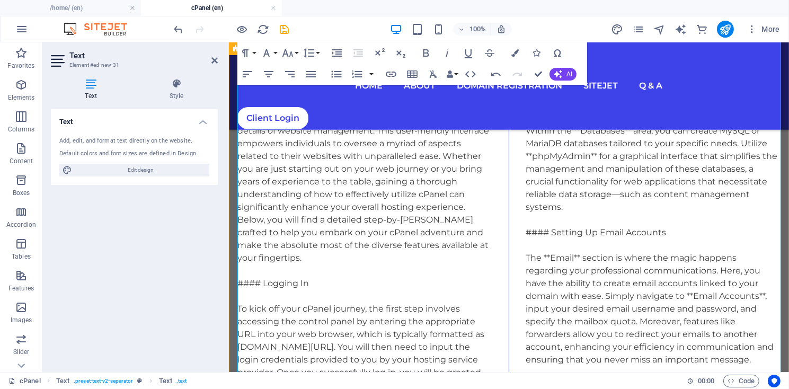
scroll to position [215, 0]
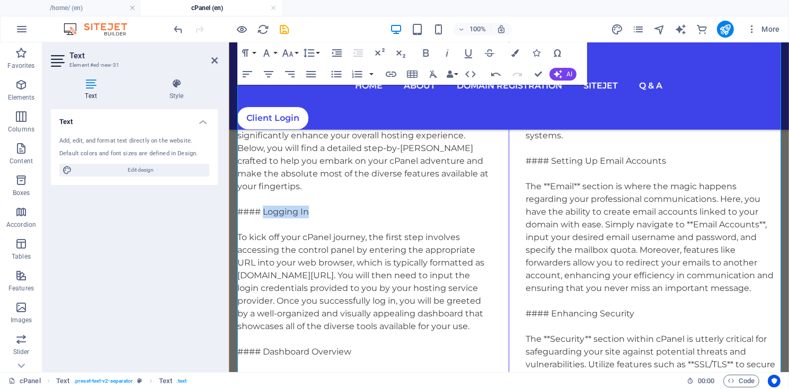
drag, startPoint x: 263, startPoint y: 220, endPoint x: 318, endPoint y: 221, distance: 54.6
click at [288, 53] on icon "button" at bounding box center [287, 53] width 13 height 13
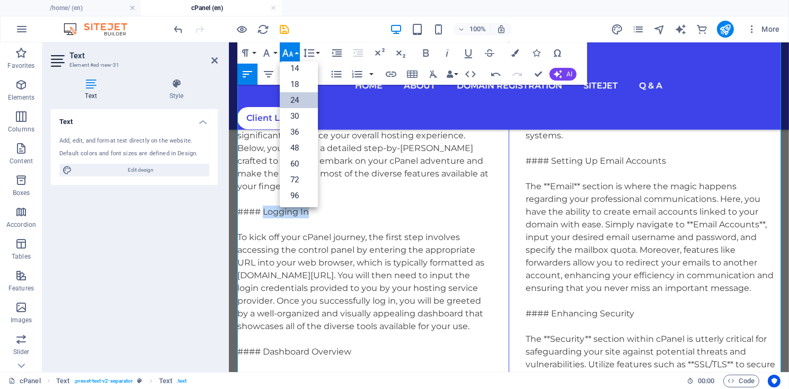
click at [293, 98] on link "24" at bounding box center [299, 100] width 38 height 16
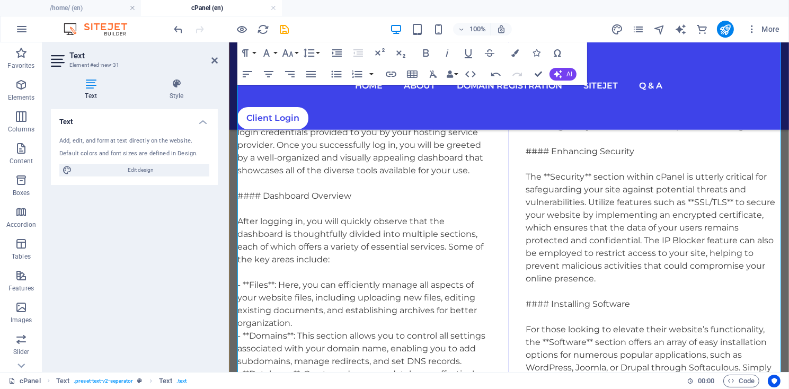
scroll to position [429, 0]
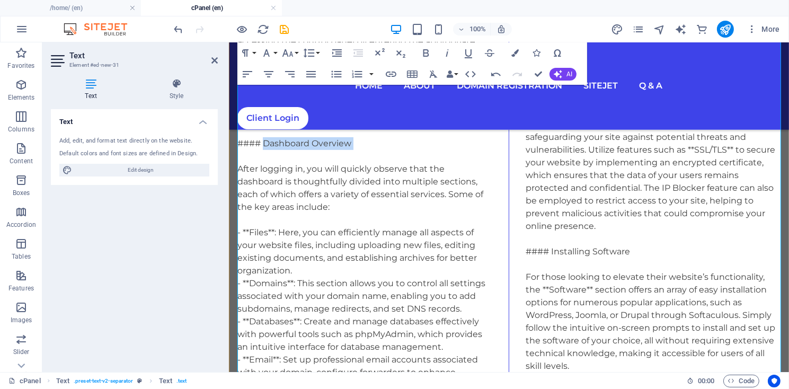
drag, startPoint x: 263, startPoint y: 153, endPoint x: 340, endPoint y: 160, distance: 77.2
click at [340, 160] on div "### Navigating cPanel Control Center: A Comprehensive Guide Welcome to the worl…" at bounding box center [508, 305] width 543 height 1087
click at [296, 56] on button "Font Size" at bounding box center [290, 52] width 20 height 21
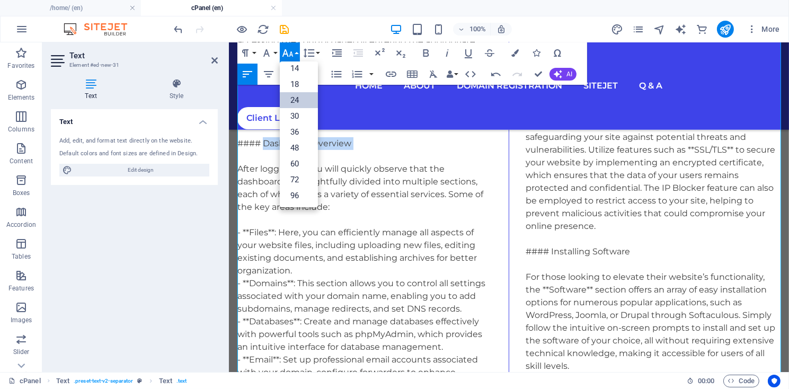
click at [295, 99] on link "24" at bounding box center [299, 100] width 38 height 16
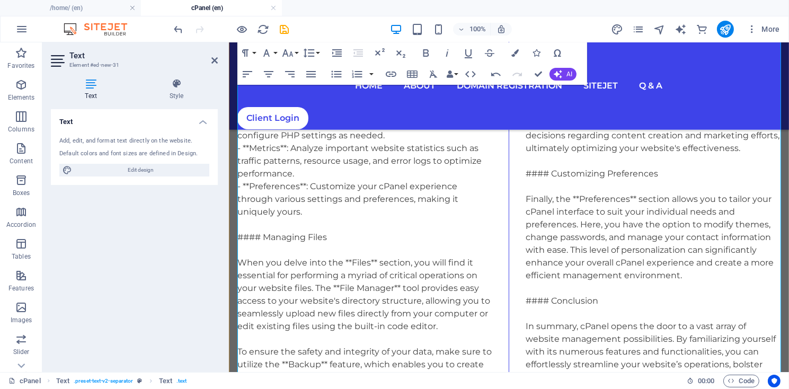
scroll to position [858, 0]
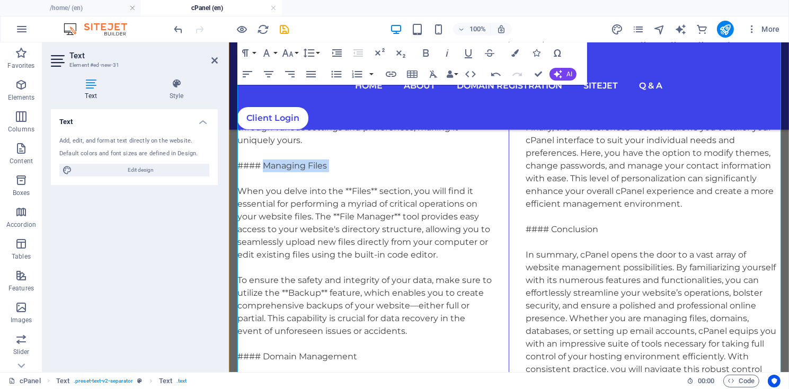
drag, startPoint x: 262, startPoint y: 176, endPoint x: 312, endPoint y: 182, distance: 50.6
click at [289, 54] on icon "button" at bounding box center [287, 53] width 13 height 13
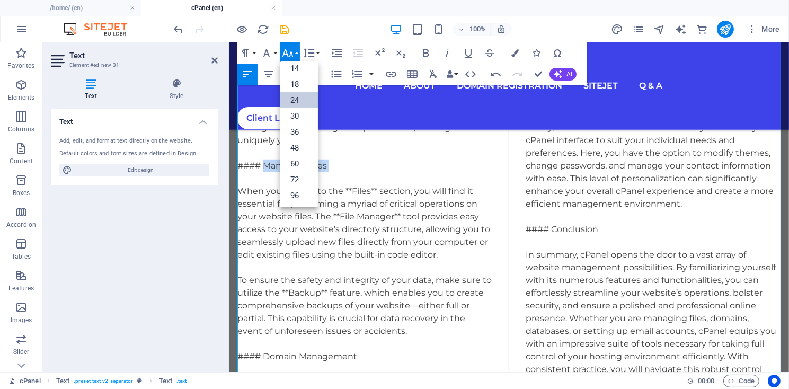
click at [297, 97] on link "24" at bounding box center [299, 100] width 38 height 16
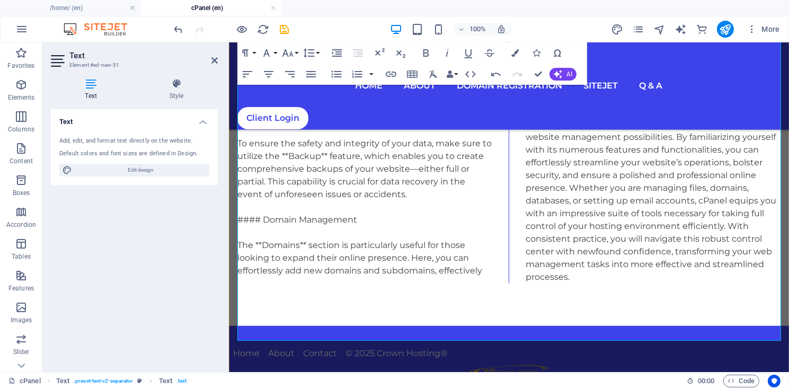
scroll to position [85, 0]
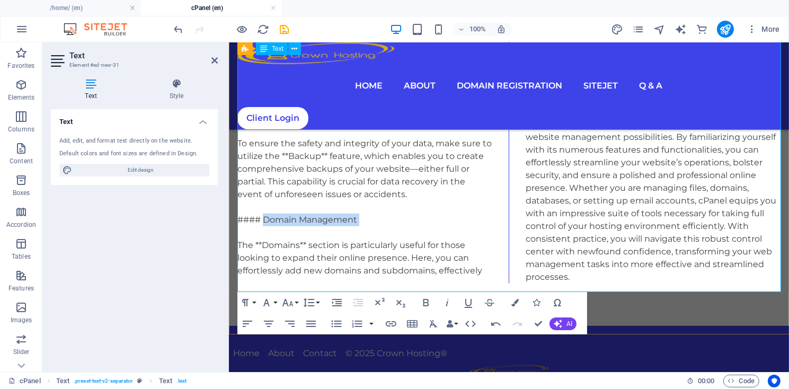
drag, startPoint x: 264, startPoint y: 228, endPoint x: 351, endPoint y: 238, distance: 87.5
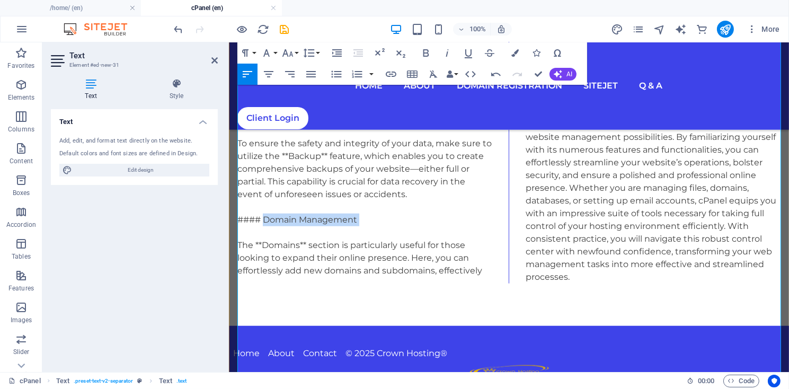
scroll to position [644, 0]
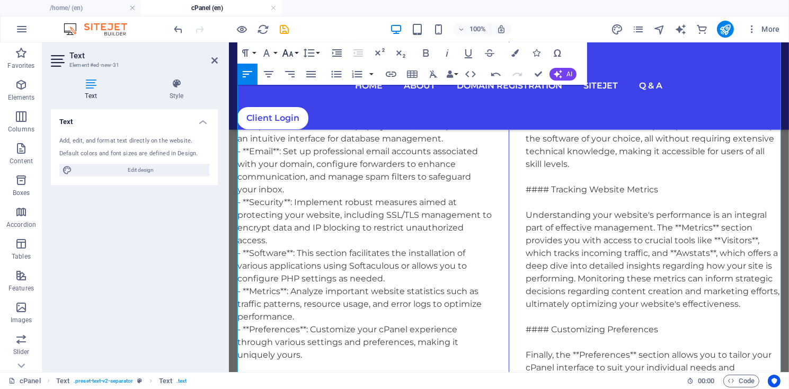
click at [291, 55] on icon "button" at bounding box center [287, 52] width 11 height 7
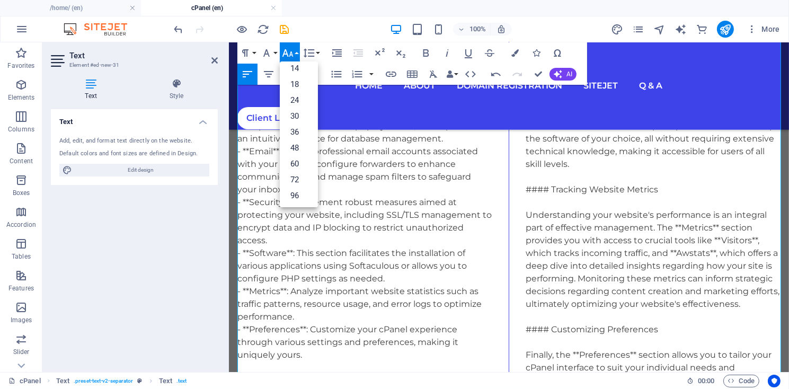
scroll to position [85, 0]
click at [296, 98] on link "24" at bounding box center [299, 100] width 38 height 16
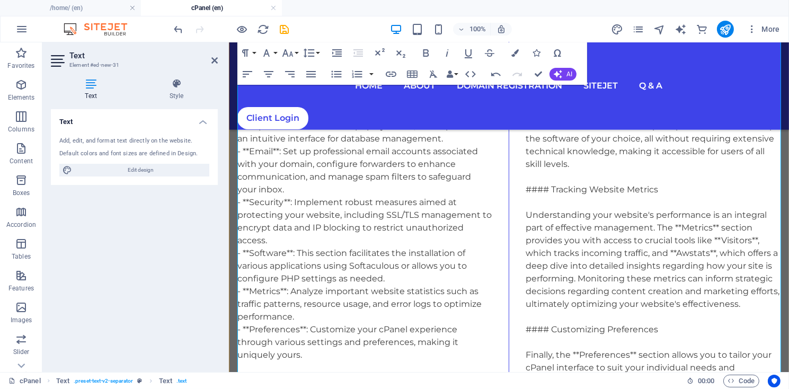
scroll to position [930, 0]
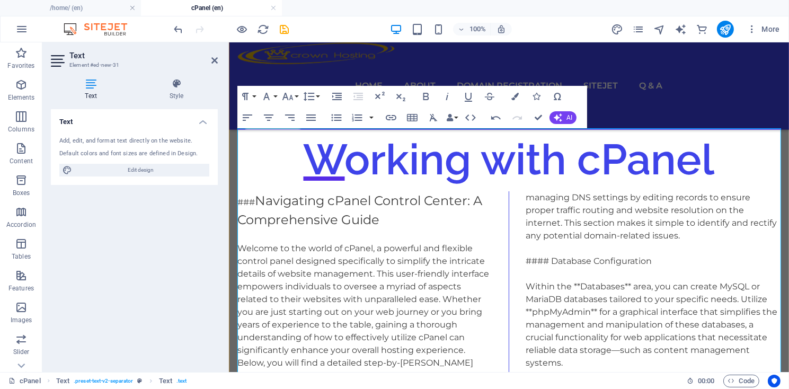
scroll to position [72, 0]
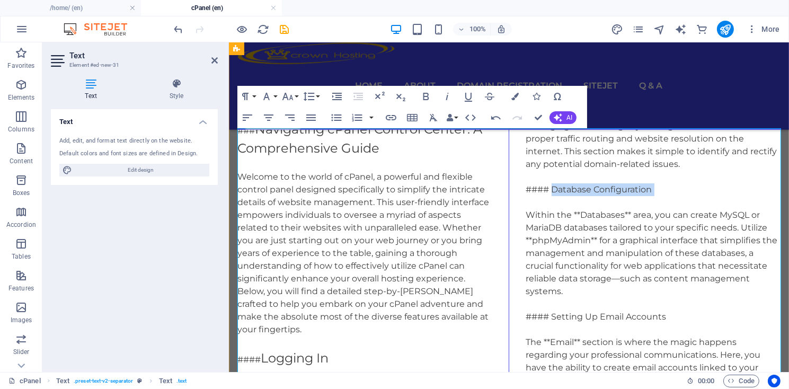
drag, startPoint x: 552, startPoint y: 198, endPoint x: 637, endPoint y: 206, distance: 84.6
click at [288, 99] on icon "button" at bounding box center [287, 96] width 11 height 7
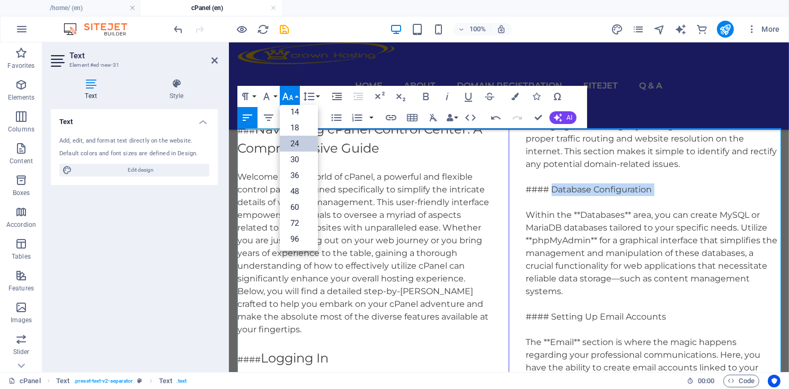
click at [295, 140] on link "24" at bounding box center [299, 144] width 38 height 16
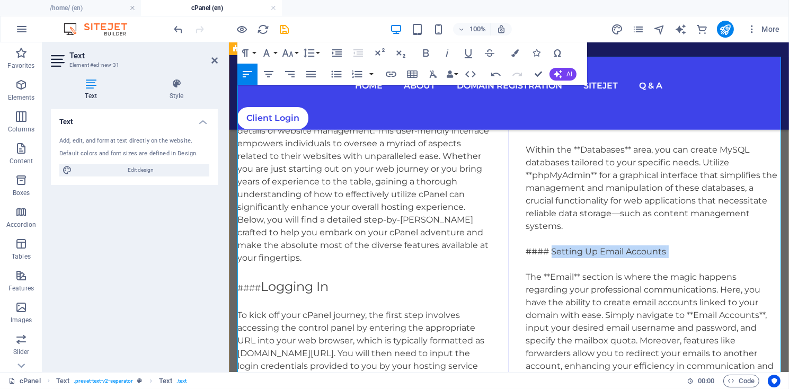
drag, startPoint x: 552, startPoint y: 261, endPoint x: 660, endPoint y: 266, distance: 108.7
click at [293, 54] on icon "button" at bounding box center [287, 53] width 13 height 13
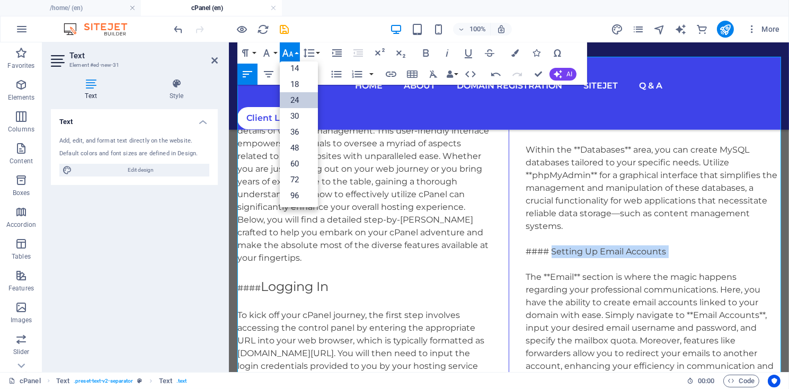
click at [305, 95] on link "24" at bounding box center [299, 100] width 38 height 16
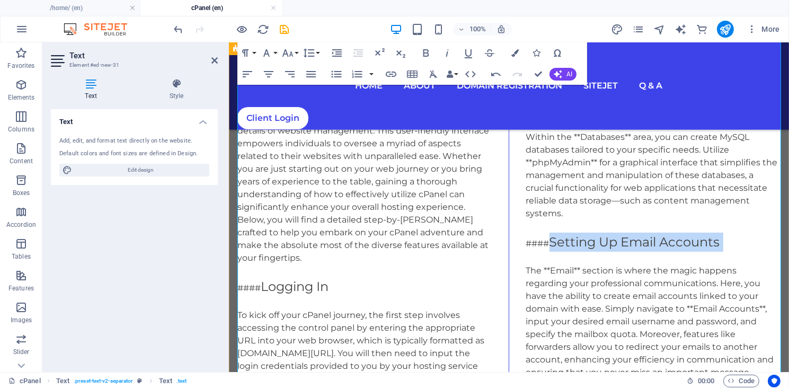
scroll to position [358, 0]
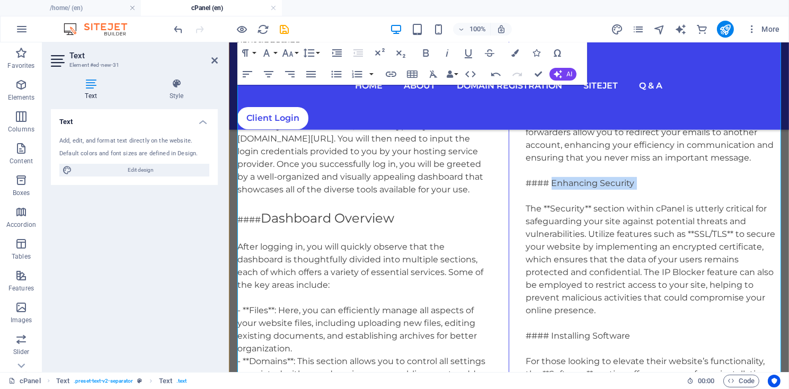
drag, startPoint x: 551, startPoint y: 194, endPoint x: 622, endPoint y: 199, distance: 70.6
click at [622, 199] on div "### Navigating cPanel Control Center: A Comprehensive Guide Welcome to the worl…" at bounding box center [508, 386] width 543 height 1106
click at [291, 56] on icon "button" at bounding box center [287, 53] width 13 height 13
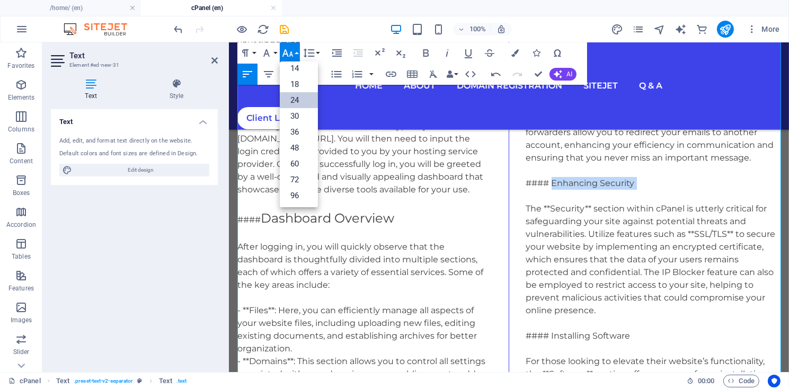
click at [297, 97] on link "24" at bounding box center [299, 100] width 38 height 16
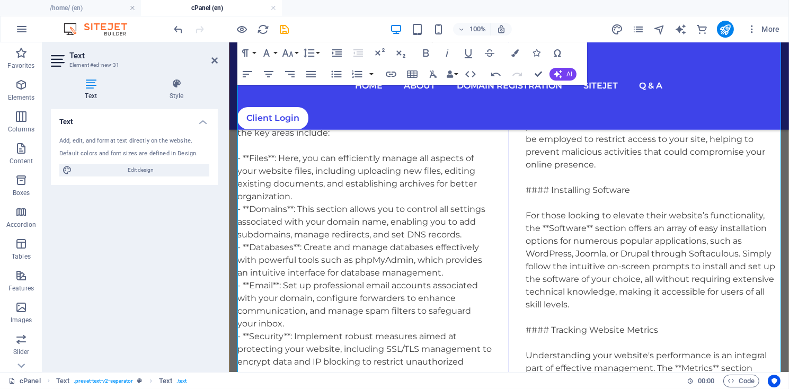
scroll to position [572, 0]
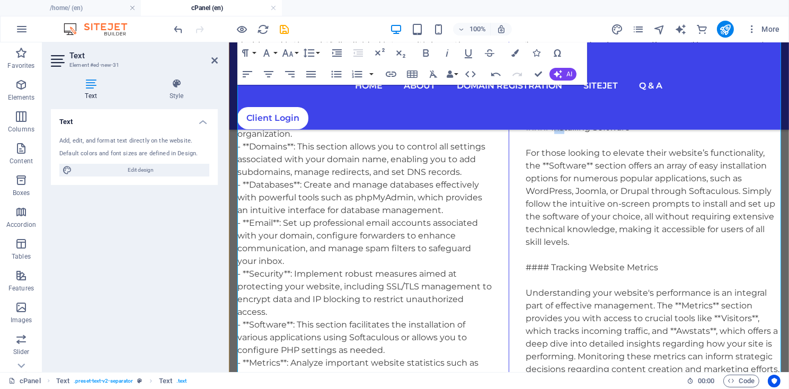
drag, startPoint x: 554, startPoint y: 136, endPoint x: 562, endPoint y: 139, distance: 8.9
click at [562, 139] on div "### Navigating cPanel Control Center: A Comprehensive Guide Welcome to the worl…" at bounding box center [508, 172] width 543 height 1106
drag, startPoint x: 550, startPoint y: 137, endPoint x: 629, endPoint y: 139, distance: 78.4
click at [629, 139] on div "### Navigating cPanel Control Center: A Comprehensive Guide Welcome to the worl…" at bounding box center [508, 172] width 543 height 1106
click at [296, 54] on button "Font Size" at bounding box center [290, 52] width 20 height 21
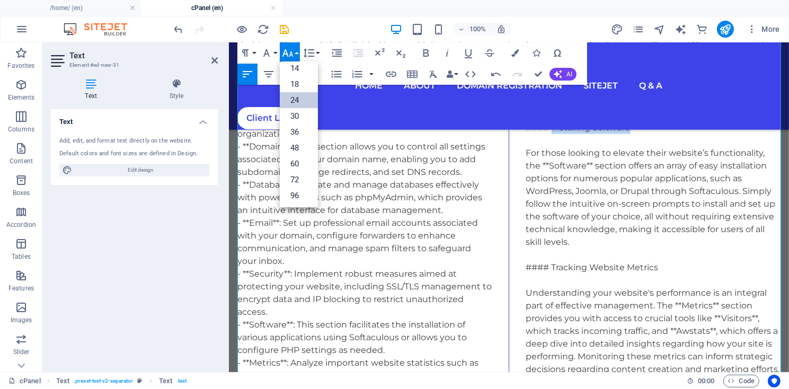
click at [299, 99] on link "24" at bounding box center [299, 100] width 38 height 16
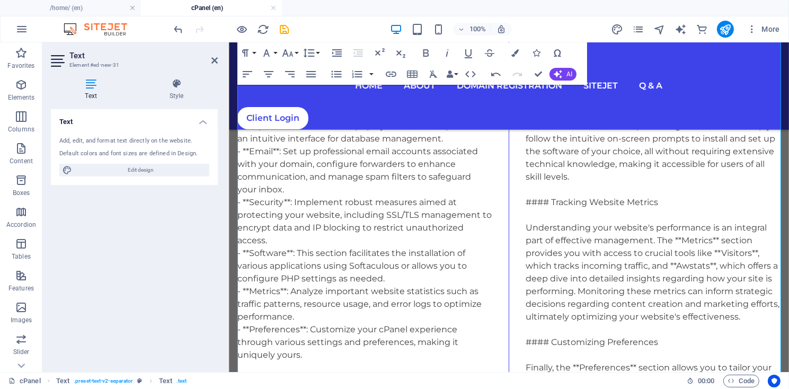
scroll to position [715, 0]
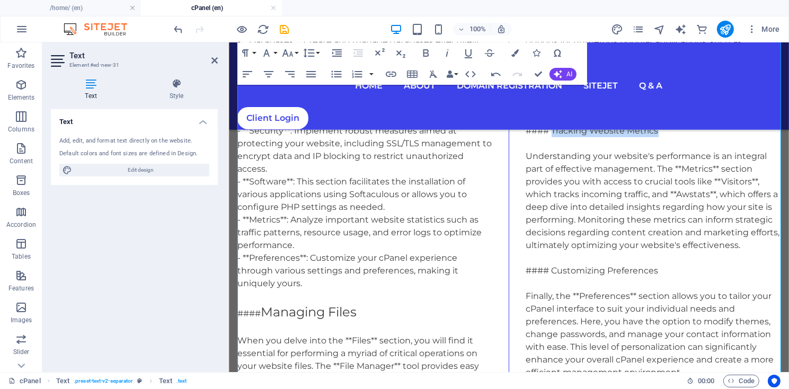
drag, startPoint x: 551, startPoint y: 139, endPoint x: 656, endPoint y: 139, distance: 105.4
click at [656, 139] on div "### Navigating cPanel Control Center: A Comprehensive Guide Welcome to the worl…" at bounding box center [508, 29] width 543 height 1106
click at [292, 56] on icon "button" at bounding box center [287, 52] width 11 height 7
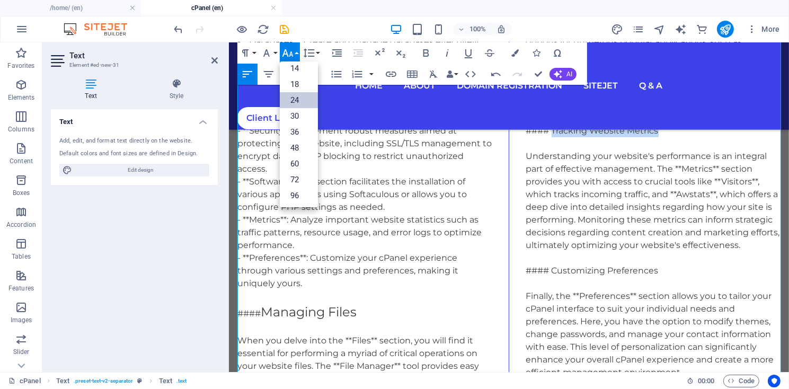
click at [298, 99] on link "24" at bounding box center [299, 100] width 38 height 16
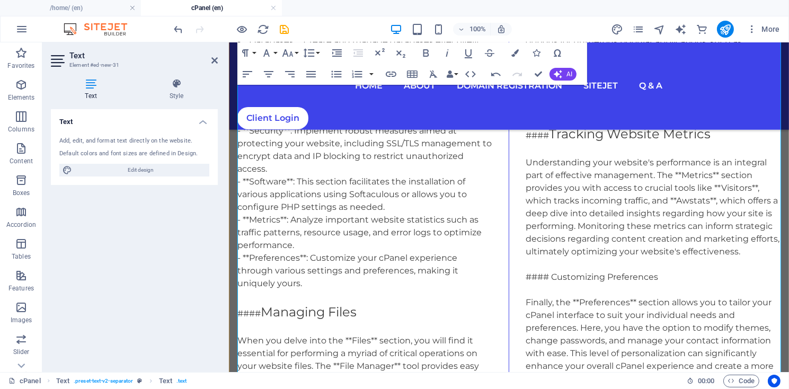
scroll to position [858, 0]
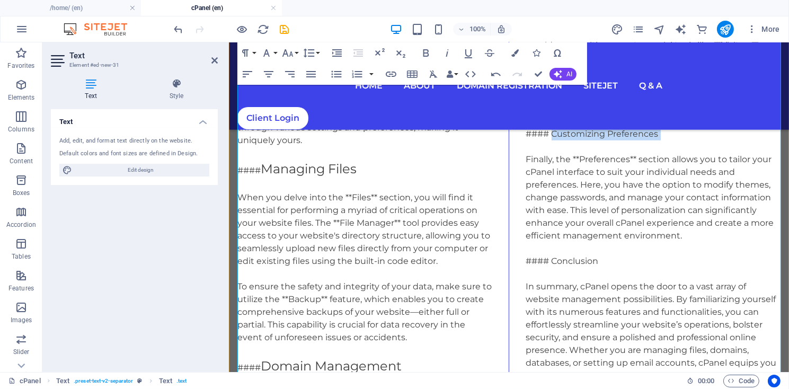
drag, startPoint x: 551, startPoint y: 142, endPoint x: 643, endPoint y: 155, distance: 93.0
click at [287, 52] on icon "button" at bounding box center [287, 53] width 13 height 13
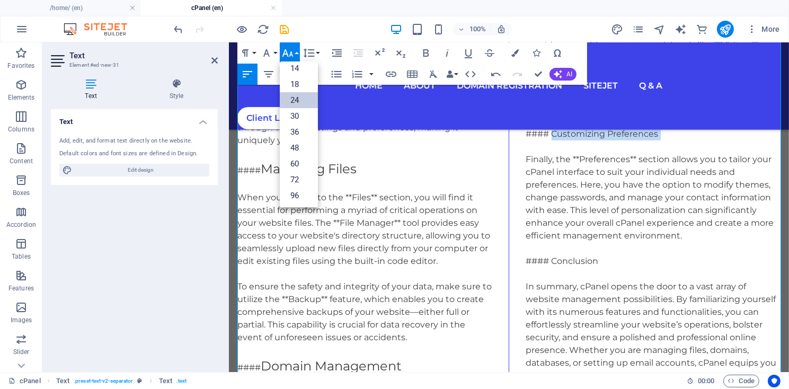
click at [296, 97] on link "24" at bounding box center [299, 100] width 38 height 16
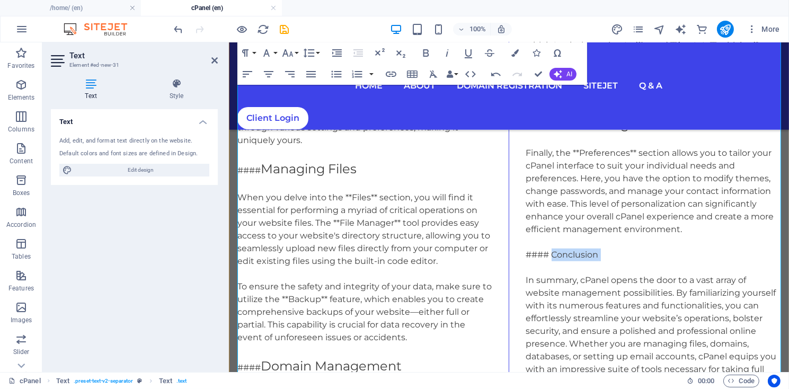
drag, startPoint x: 552, startPoint y: 263, endPoint x: 586, endPoint y: 270, distance: 34.6
drag, startPoint x: 525, startPoint y: 263, endPoint x: 577, endPoint y: 270, distance: 51.8
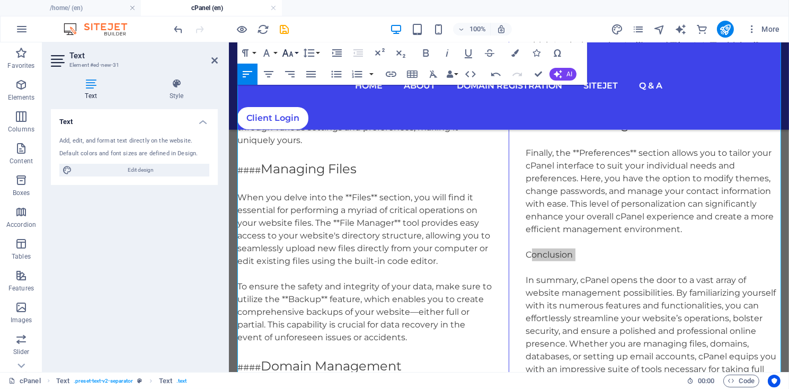
click at [291, 55] on icon "button" at bounding box center [287, 52] width 11 height 7
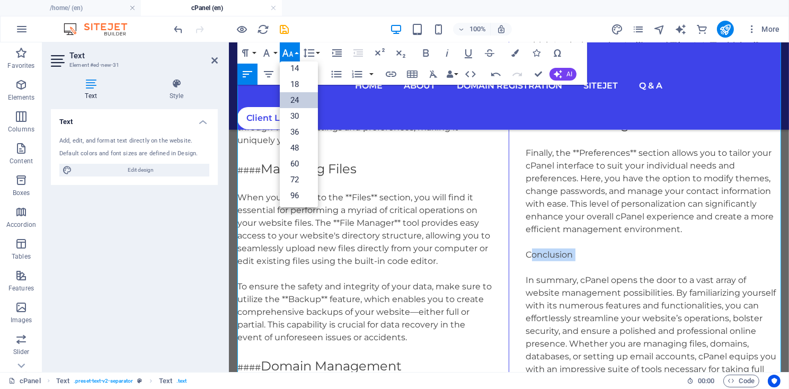
click at [296, 99] on link "24" at bounding box center [299, 100] width 38 height 16
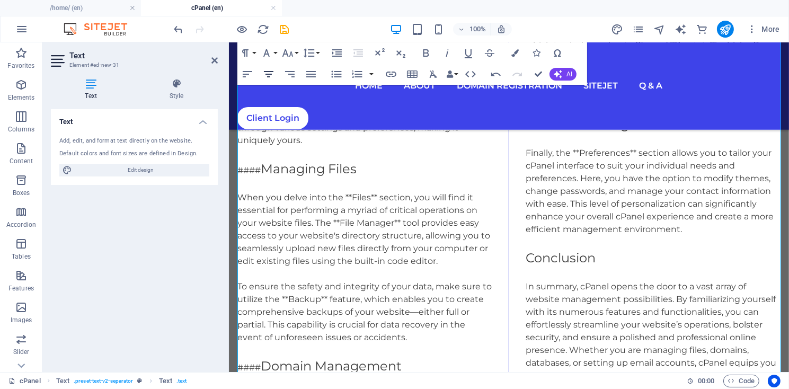
click at [269, 75] on icon "button" at bounding box center [268, 74] width 13 height 13
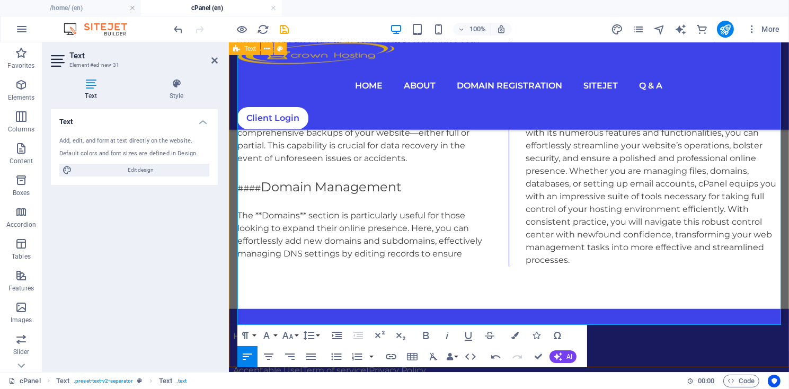
scroll to position [85, 0]
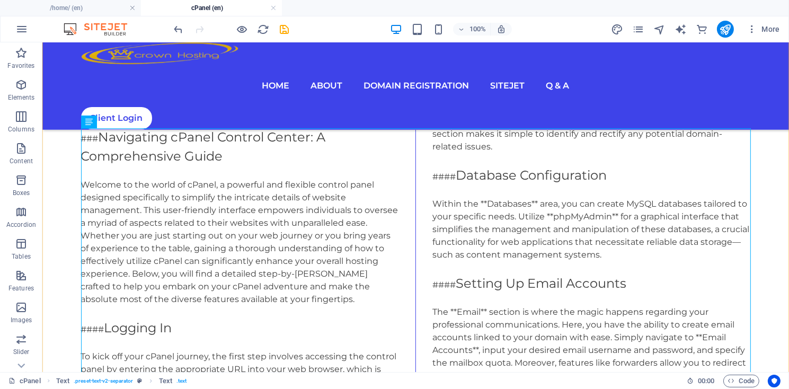
scroll to position [72, 0]
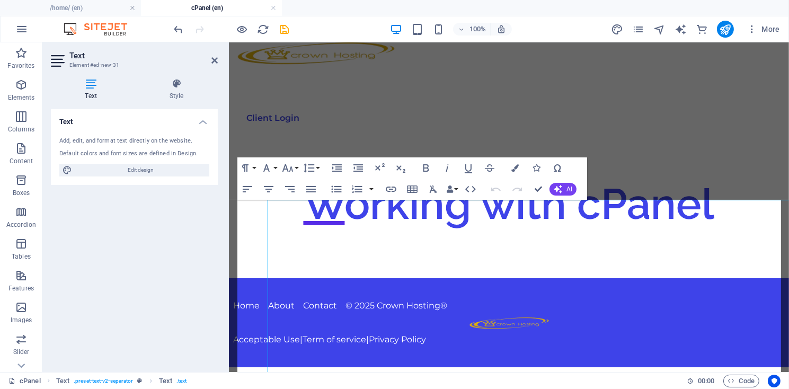
scroll to position [0, 0]
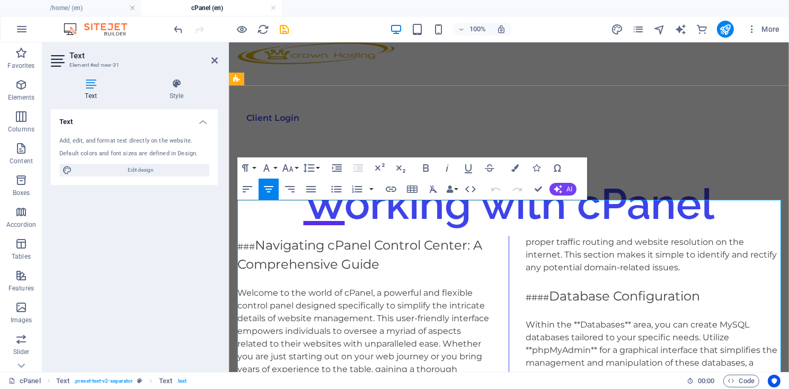
click at [330, 237] on span "Navigating cPanel Control Center: A Comprehensive Guide" at bounding box center [359, 254] width 245 height 34
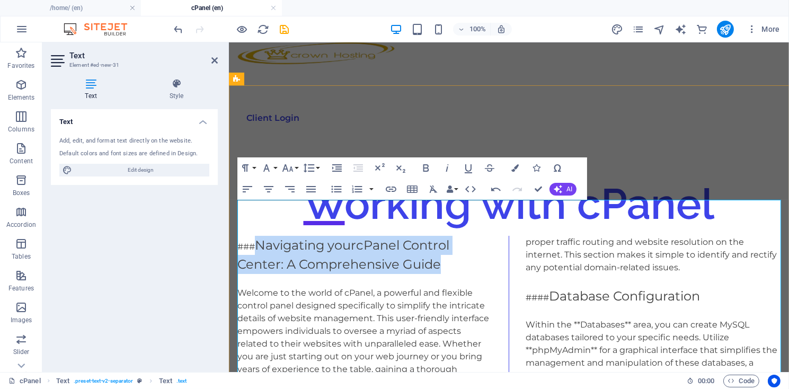
drag, startPoint x: 278, startPoint y: 216, endPoint x: 440, endPoint y: 229, distance: 163.1
click at [424, 170] on icon "button" at bounding box center [425, 168] width 13 height 13
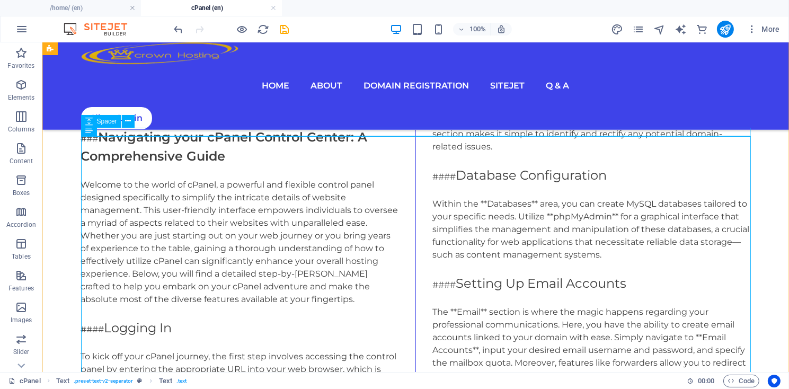
scroll to position [72, 0]
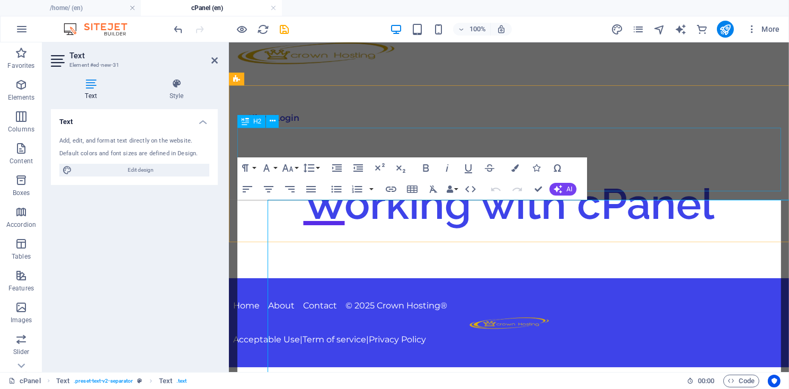
scroll to position [0, 0]
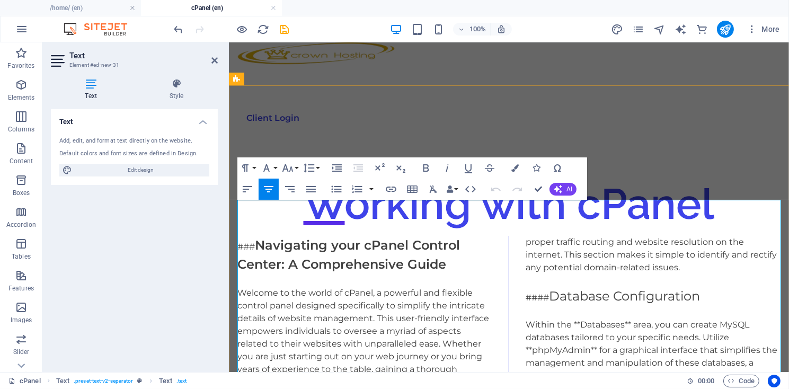
click at [287, 237] on strong "Navigating your cPanel Control Center: A Comprehensive Guide" at bounding box center [348, 254] width 222 height 34
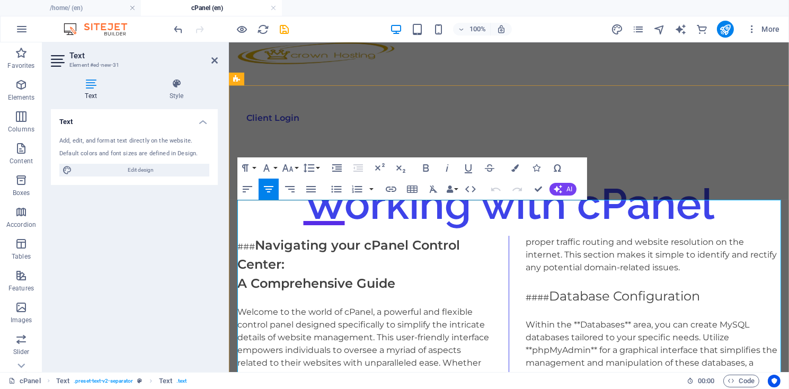
click at [257, 237] on strong "Navigating your cPanel Control Center:" at bounding box center [348, 254] width 222 height 34
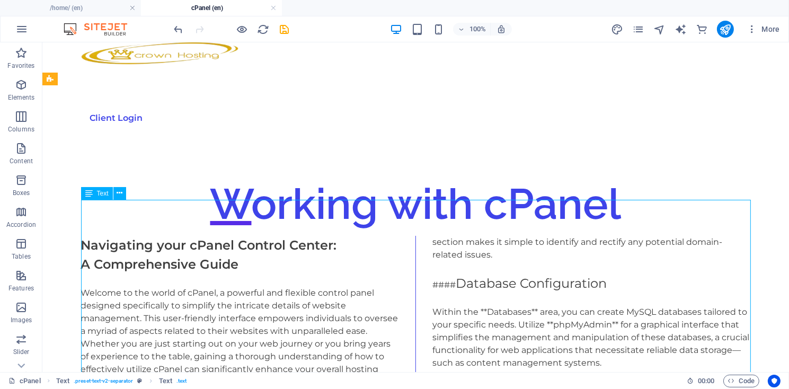
drag, startPoint x: 50, startPoint y: 208, endPoint x: 274, endPoint y: 222, distance: 224.0
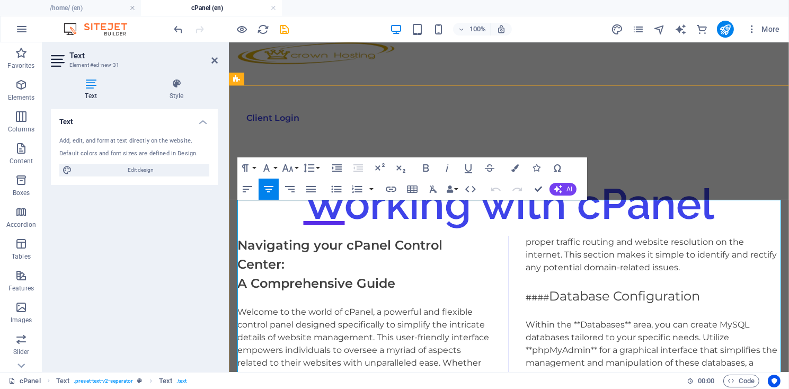
click at [314, 237] on strong "Navigating your cPanel Control Center:" at bounding box center [339, 254] width 205 height 34
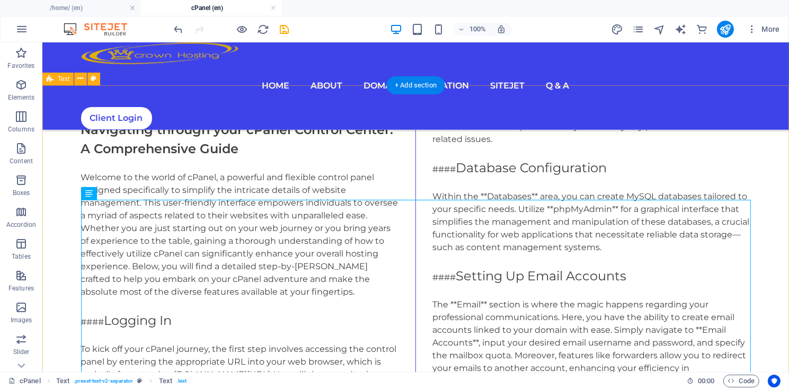
scroll to position [72, 0]
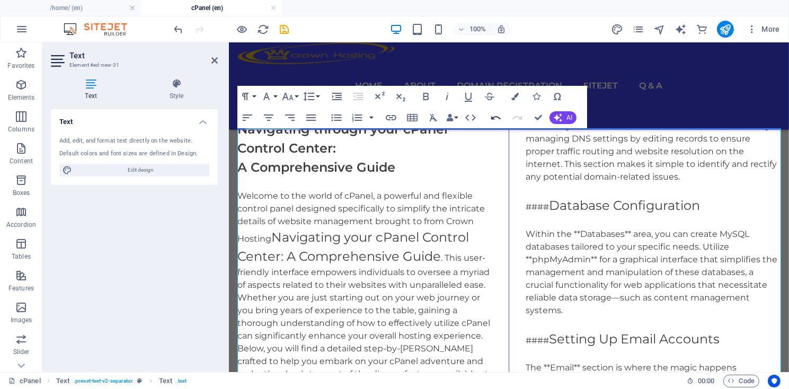
click at [492, 120] on icon "button" at bounding box center [495, 117] width 13 height 13
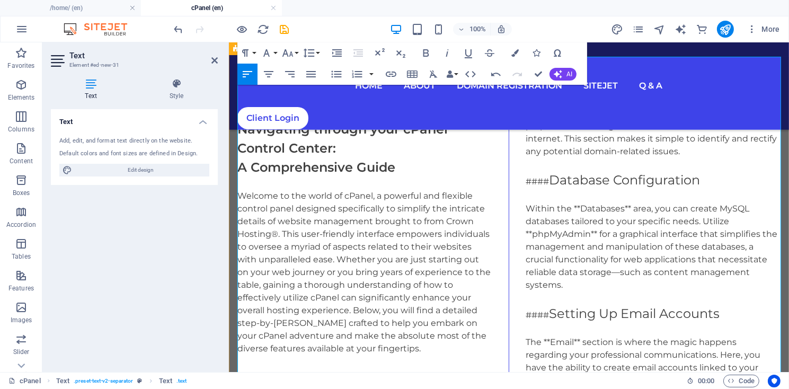
scroll to position [143, 0]
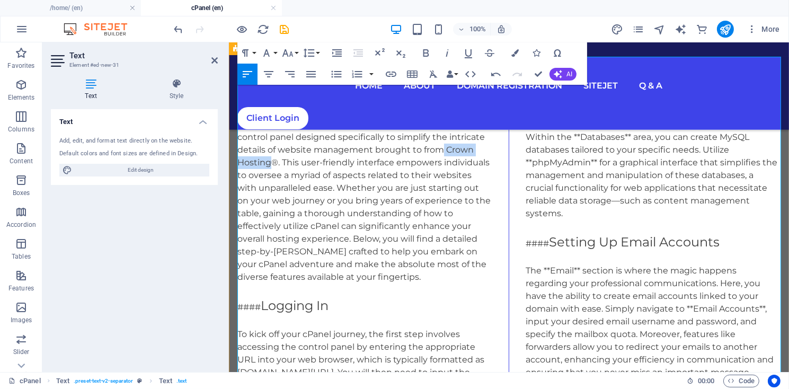
drag, startPoint x: 443, startPoint y: 159, endPoint x: 273, endPoint y: 173, distance: 171.1
click at [387, 76] on icon "button" at bounding box center [391, 74] width 11 height 5
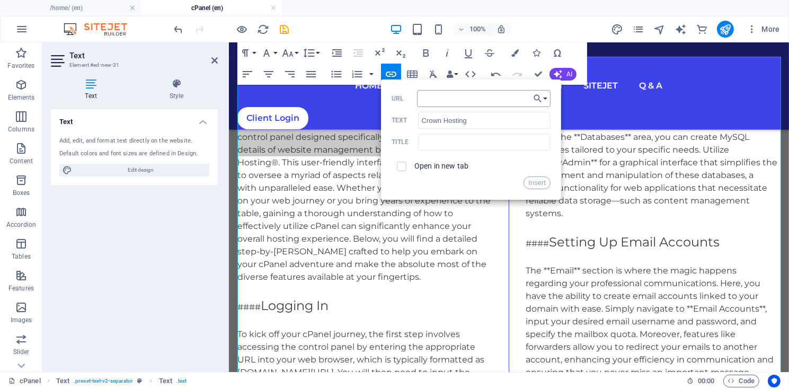
click at [425, 100] on input "URL" at bounding box center [483, 98] width 133 height 17
type input "/"
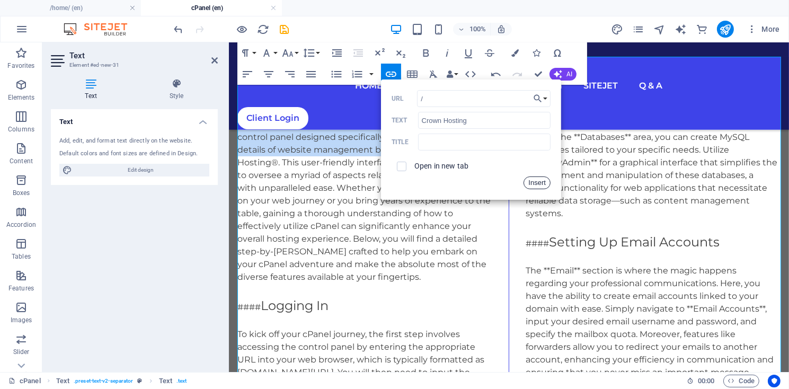
click at [540, 183] on button "Insert" at bounding box center [536, 182] width 27 height 13
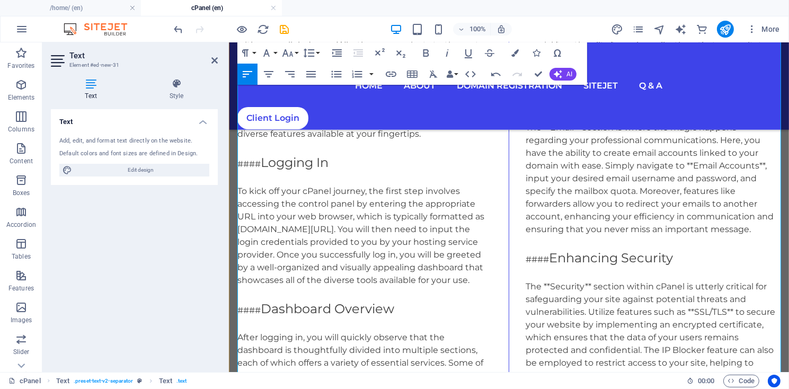
scroll to position [358, 0]
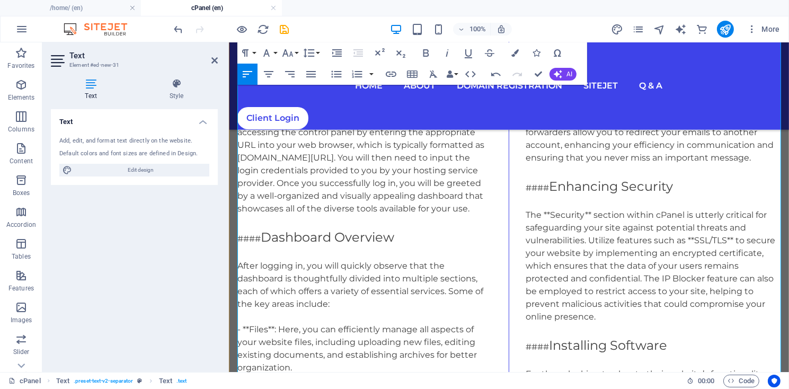
click at [308, 167] on div "Navigating through your cPanel Control Center: A Comprehensive Guide Welcome to…" at bounding box center [508, 395] width 543 height 1125
click at [272, 193] on div "Navigating through your cPanel Control Center: A Comprehensive Guide Welcome to…" at bounding box center [508, 395] width 543 height 1125
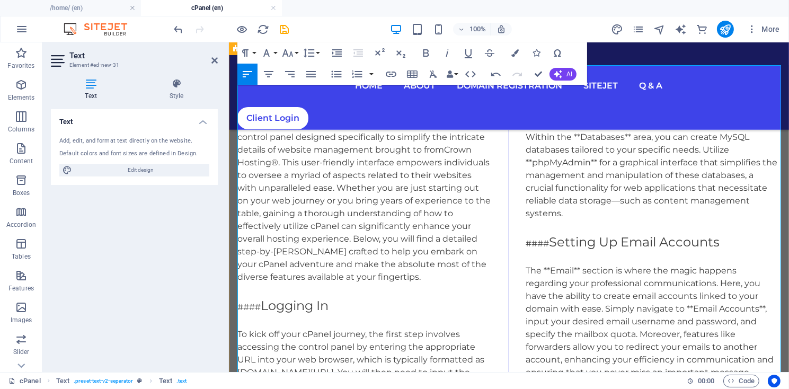
scroll to position [72, 0]
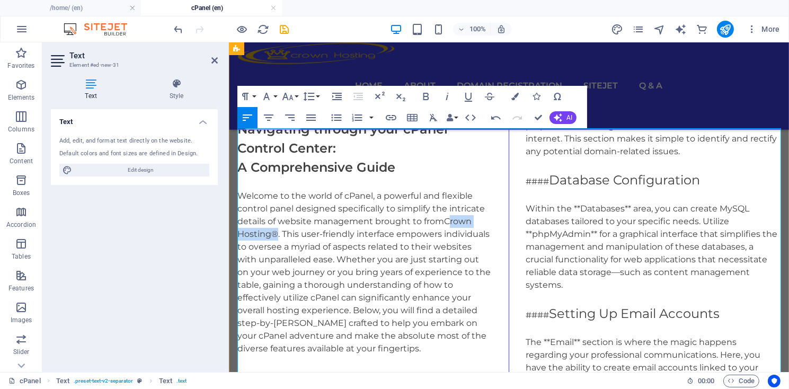
drag, startPoint x: 444, startPoint y: 229, endPoint x: 276, endPoint y: 242, distance: 167.8
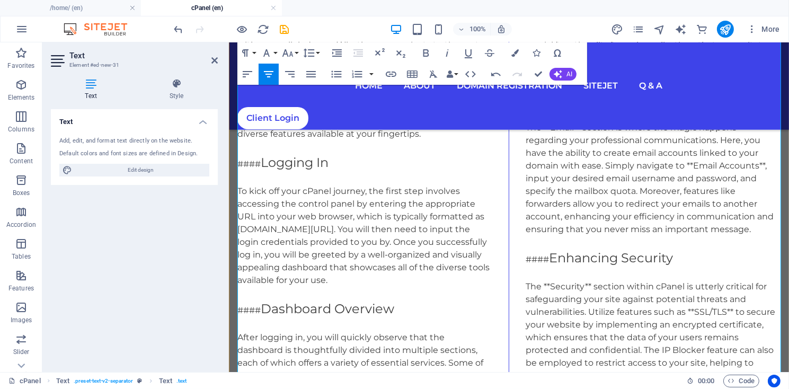
scroll to position [358, 0]
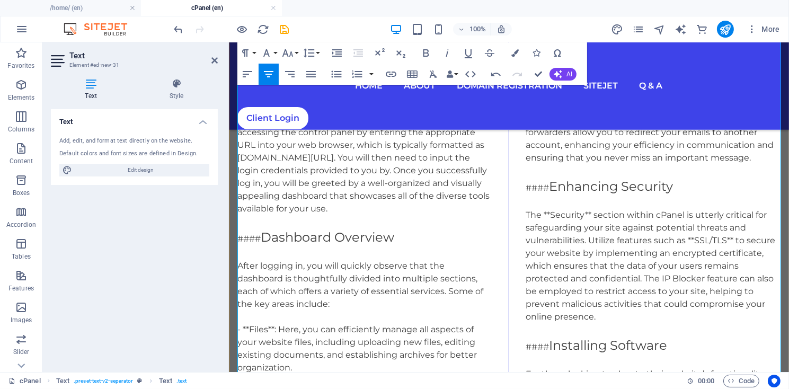
click at [390, 180] on div "Navigating through your cPanel Control Center: A Comprehensive Guide Welcome to…" at bounding box center [508, 395] width 543 height 1125
click at [409, 204] on div "Navigating through your cPanel Control Center: A Comprehensive Guide Welcome to…" at bounding box center [508, 395] width 543 height 1125
click at [462, 182] on div "Navigating through your cPanel Control Center: A Comprehensive Guide Welcome to…" at bounding box center [508, 395] width 543 height 1125
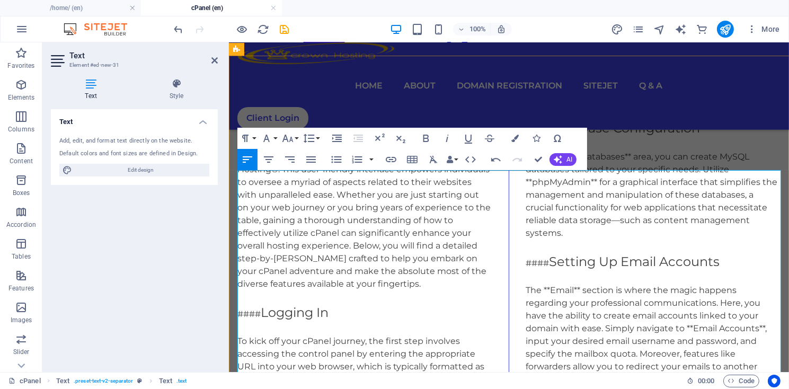
scroll to position [215, 0]
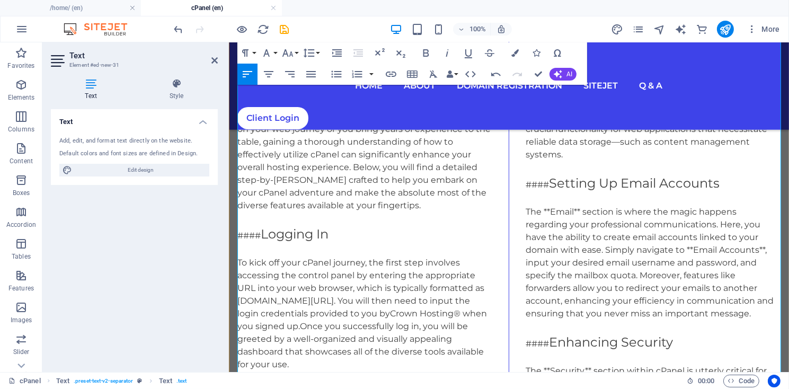
drag, startPoint x: 237, startPoint y: 242, endPoint x: 304, endPoint y: 243, distance: 66.7
click at [304, 241] on span "Logging In" at bounding box center [271, 233] width 68 height 15
click at [266, 76] on icon "button" at bounding box center [268, 74] width 13 height 13
click at [450, 243] on div "Logging In" at bounding box center [364, 233] width 255 height 19
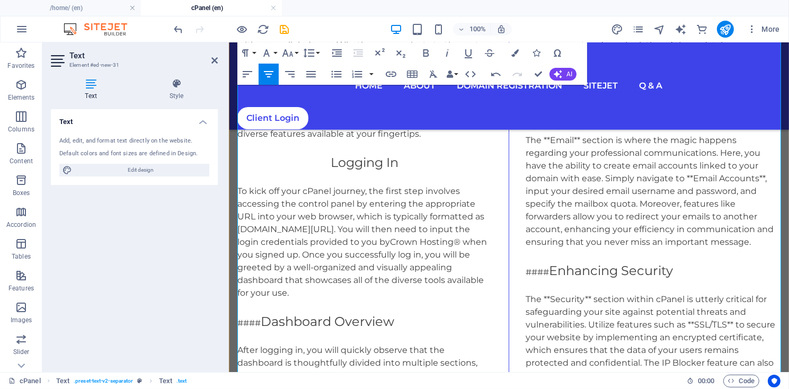
scroll to position [358, 0]
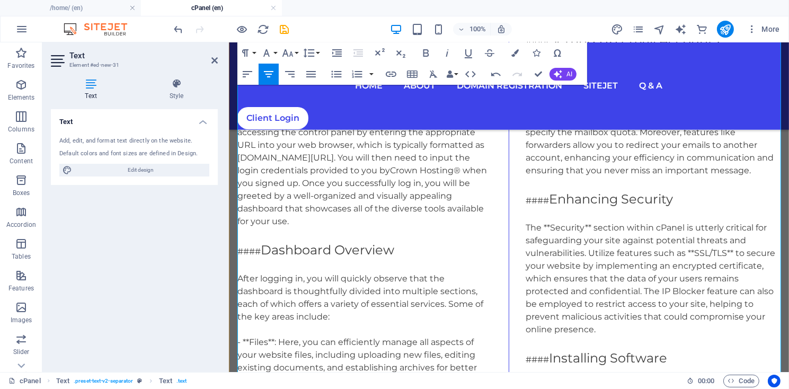
click at [298, 195] on div "Navigating through your cPanel Control Center: A Comprehensive Guide Welcome to…" at bounding box center [508, 395] width 543 height 1125
click at [263, 260] on div "Navigating through your cPanel Control Center: A Comprehensive Guide Welcome to…" at bounding box center [508, 395] width 543 height 1125
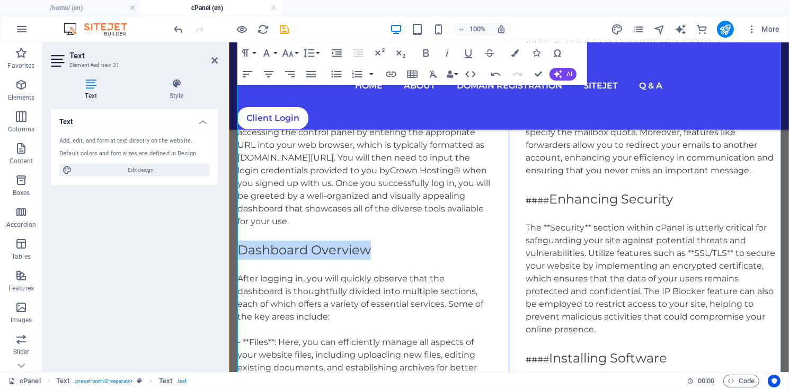
drag, startPoint x: 239, startPoint y: 261, endPoint x: 374, endPoint y: 255, distance: 134.6
click at [374, 255] on div "Navigating through your cPanel Control Center: A Comprehensive Guide Welcome to…" at bounding box center [508, 395] width 543 height 1125
click at [270, 76] on icon "button" at bounding box center [268, 74] width 13 height 13
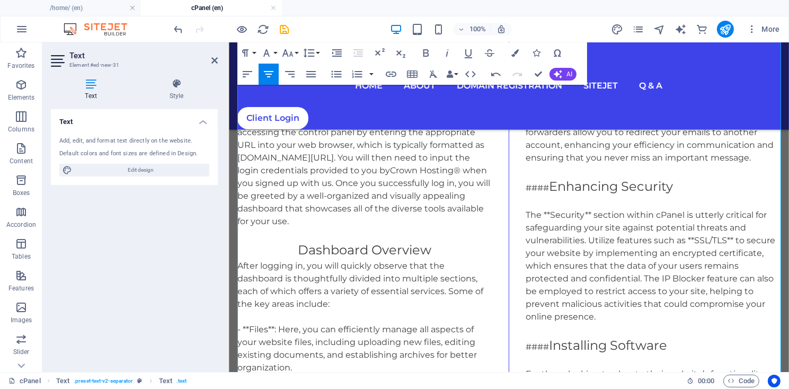
click at [472, 239] on div "Navigating through your cPanel Control Center: A Comprehensive Guide Welcome to…" at bounding box center [508, 395] width 543 height 1125
click at [443, 259] on div "Dashboard Overview" at bounding box center [364, 249] width 255 height 19
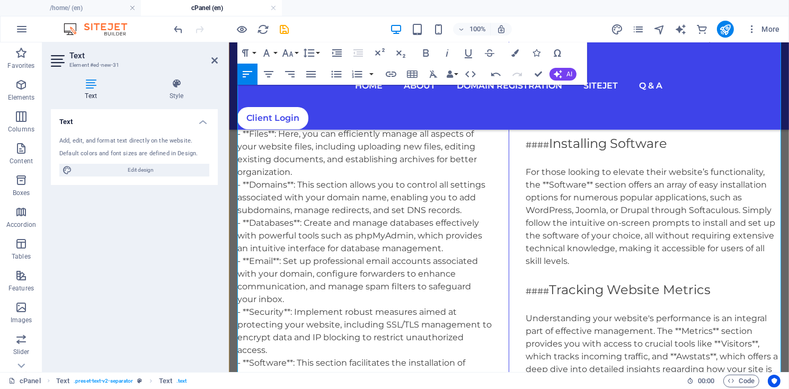
scroll to position [644, 0]
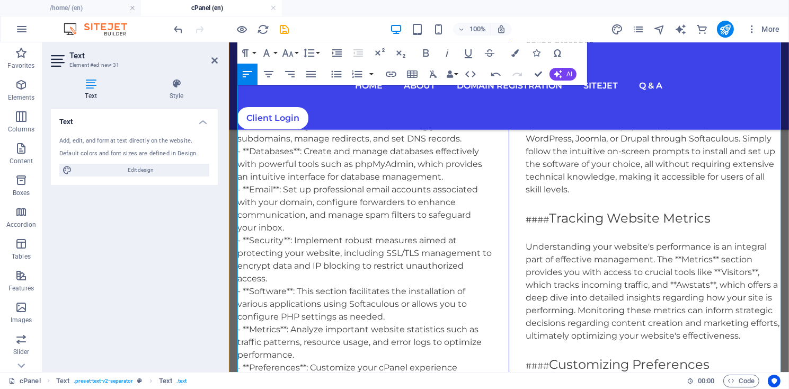
click at [416, 224] on div "Navigating through your cPanel Control Center: A Comprehensive Guide Welcome to…" at bounding box center [508, 112] width 543 height 1131
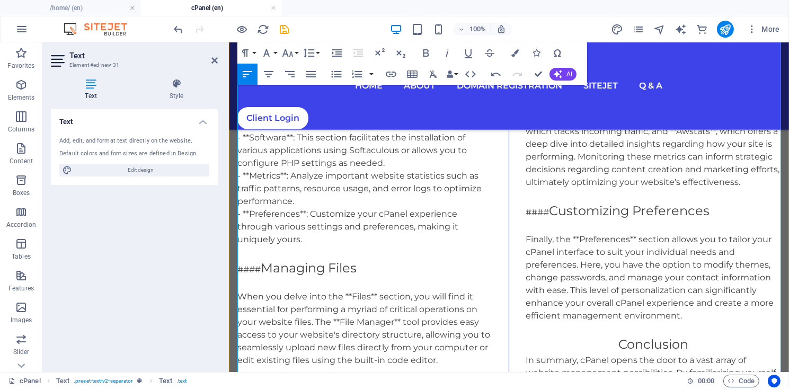
scroll to position [858, 0]
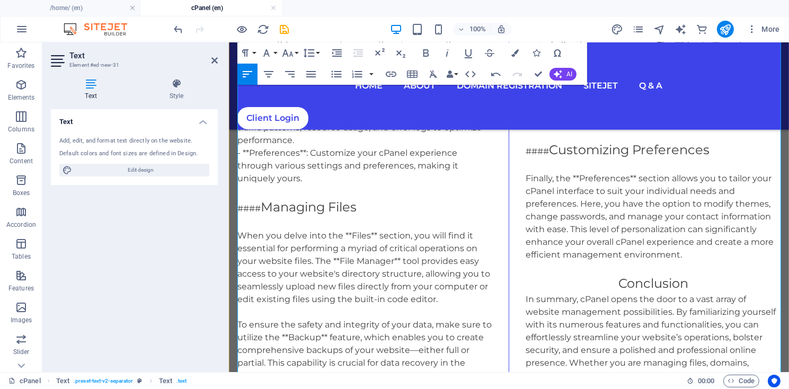
click at [263, 214] on span "Managing Files" at bounding box center [308, 206] width 96 height 15
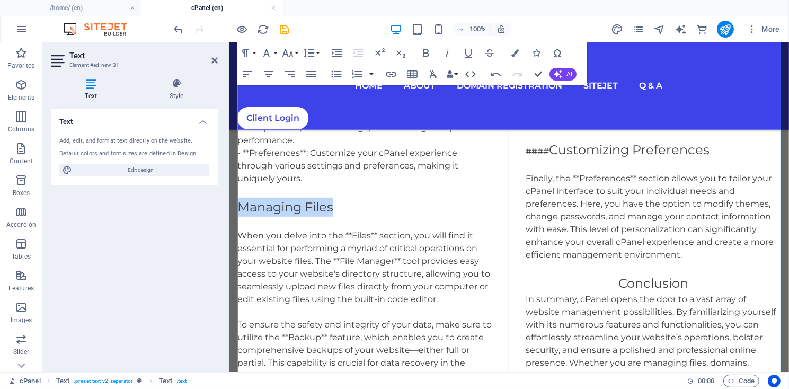
drag, startPoint x: 239, startPoint y: 217, endPoint x: 332, endPoint y: 222, distance: 93.4
click at [332, 214] on span "Managing Files" at bounding box center [285, 206] width 96 height 15
click at [269, 76] on icon "button" at bounding box center [268, 74] width 13 height 13
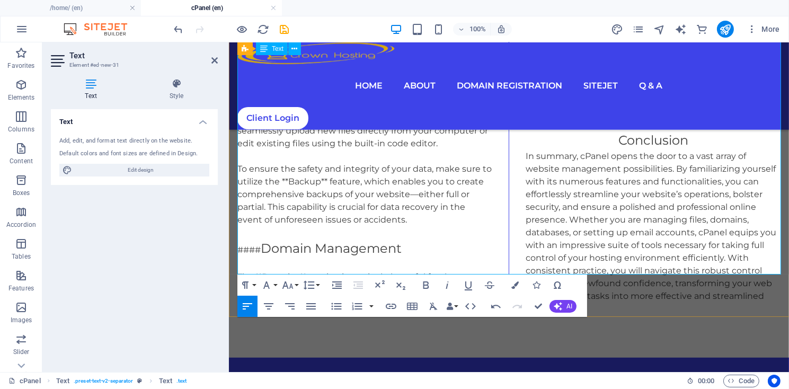
scroll to position [1050, 0]
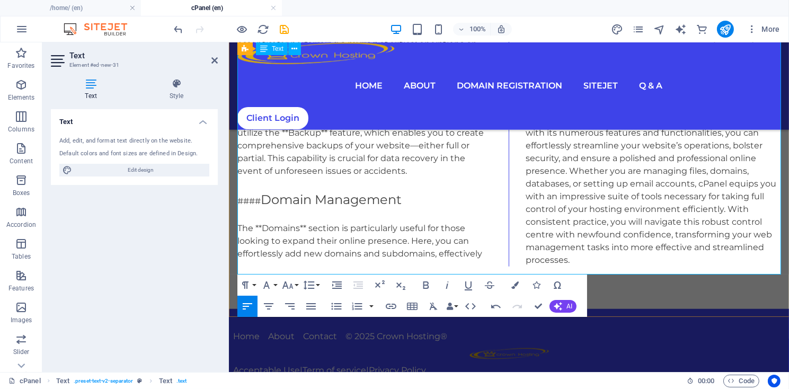
drag, startPoint x: 239, startPoint y: 208, endPoint x: 382, endPoint y: 216, distance: 143.8
click at [269, 310] on icon "button" at bounding box center [268, 306] width 13 height 13
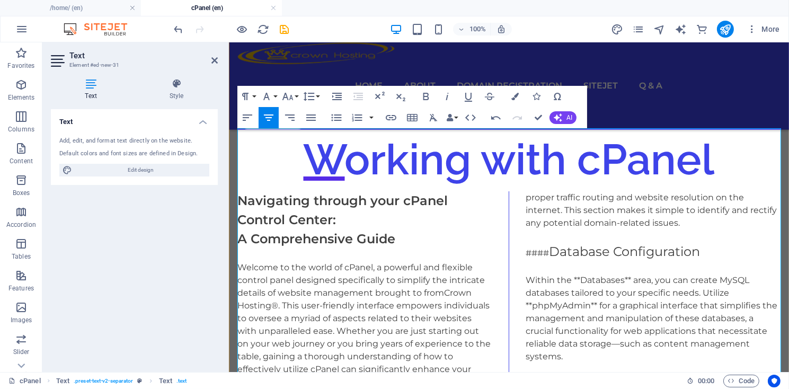
scroll to position [72, 0]
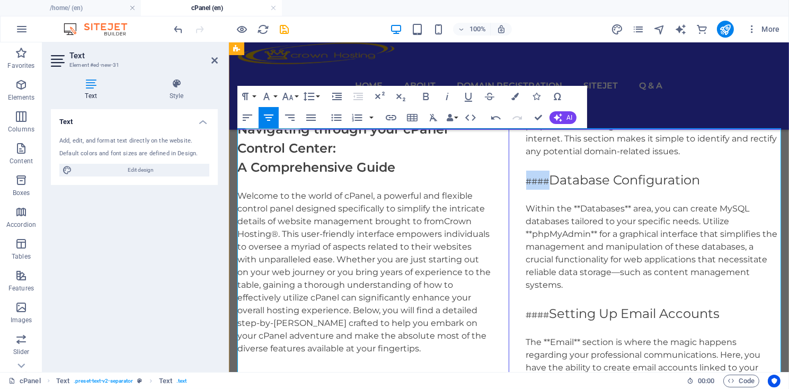
drag, startPoint x: 554, startPoint y: 191, endPoint x: 526, endPoint y: 185, distance: 28.3
drag, startPoint x: 528, startPoint y: 188, endPoint x: 665, endPoint y: 201, distance: 137.3
click at [269, 118] on icon "button" at bounding box center [269, 117] width 10 height 6
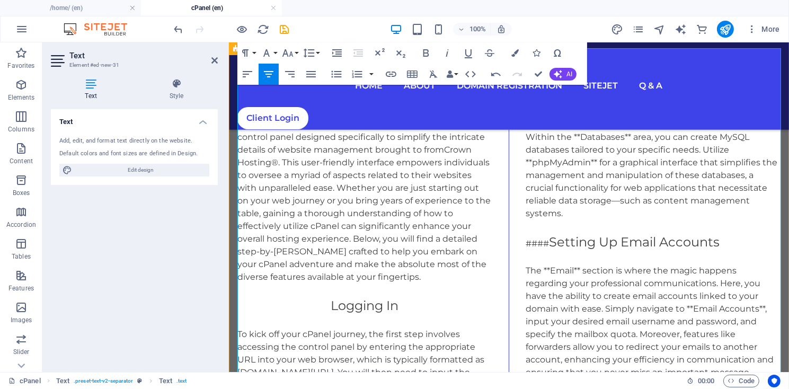
scroll to position [215, 0]
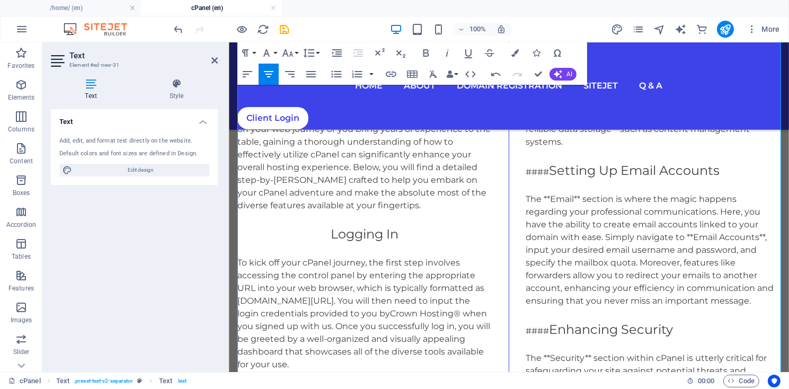
click at [552, 177] on span "Setting Up Email Accounts" at bounding box center [634, 169] width 171 height 15
drag, startPoint x: 525, startPoint y: 178, endPoint x: 701, endPoint y: 192, distance: 175.8
click at [270, 75] on icon "button" at bounding box center [269, 74] width 10 height 6
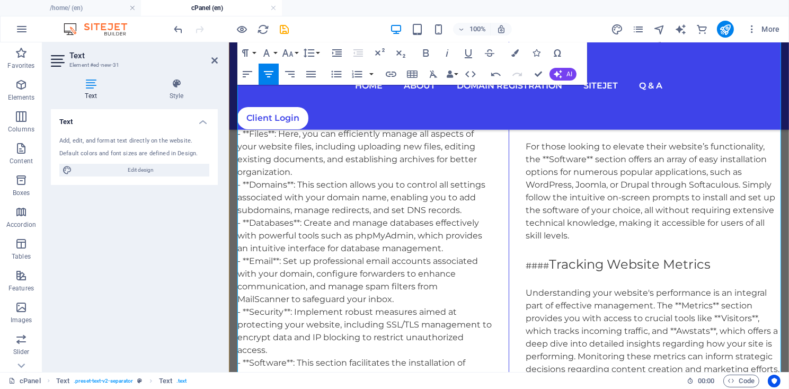
scroll to position [286, 0]
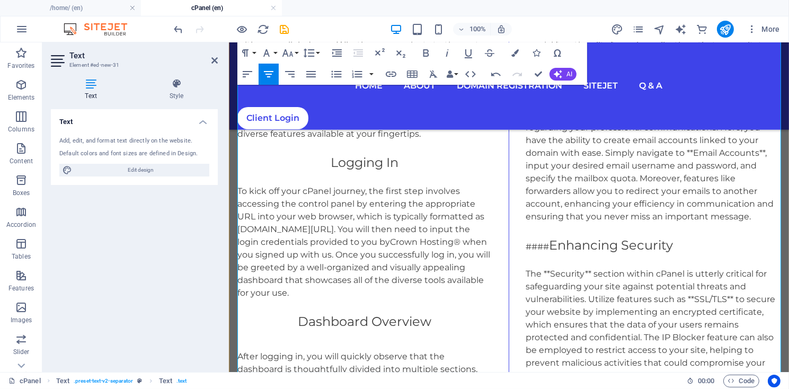
click at [552, 252] on span "Enhancing Security" at bounding box center [611, 244] width 124 height 15
drag, startPoint x: 525, startPoint y: 252, endPoint x: 659, endPoint y: 263, distance: 134.4
click at [272, 76] on icon "button" at bounding box center [268, 74] width 13 height 13
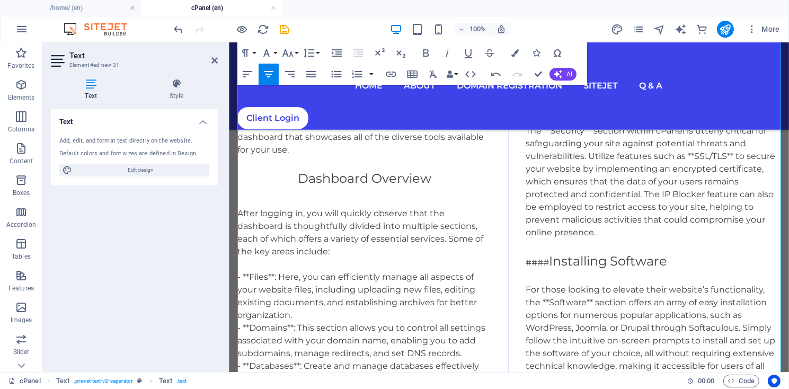
scroll to position [501, 0]
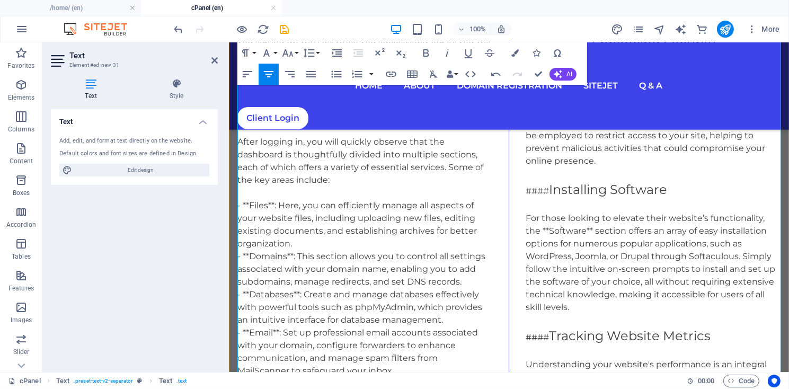
click at [551, 196] on span "Installing Software" at bounding box center [608, 188] width 118 height 15
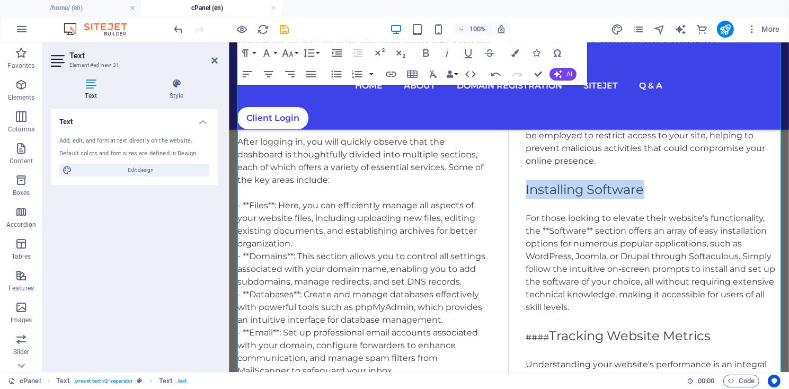
drag, startPoint x: 526, startPoint y: 200, endPoint x: 641, endPoint y: 205, distance: 114.5
click at [641, 196] on span "Installing Software" at bounding box center [584, 188] width 118 height 15
click at [270, 73] on icon "button" at bounding box center [268, 74] width 13 height 13
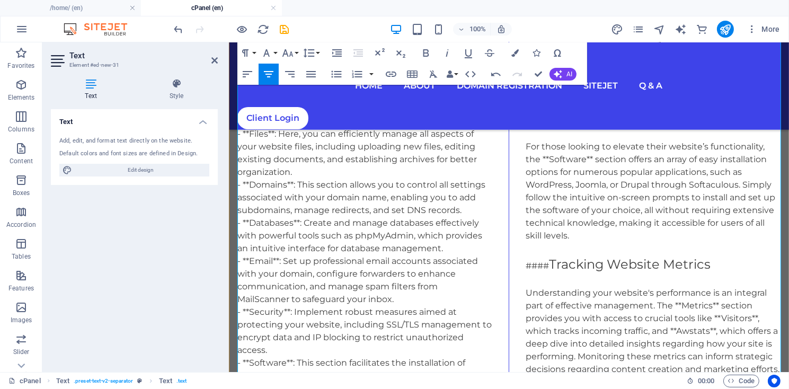
scroll to position [715, 0]
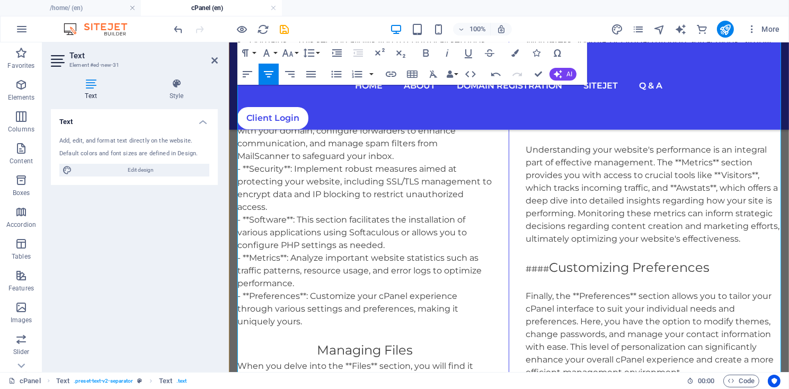
click at [552, 128] on span "Tracking Website Metrics" at bounding box center [630, 120] width 162 height 15
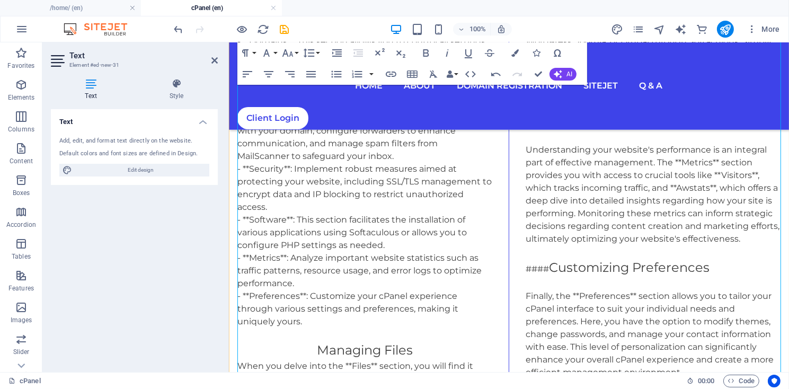
drag, startPoint x: 525, startPoint y: 130, endPoint x: 692, endPoint y: 131, distance: 167.4
click at [693, 131] on div "Navigating through your cPanel Control Center: A Comprehensive Guide Welcome to…" at bounding box center [508, 26] width 543 height 1100
drag, startPoint x: 528, startPoint y: 129, endPoint x: 670, endPoint y: 146, distance: 143.0
click at [670, 146] on div "Navigating through your cPanel Control Center: A Comprehensive Guide Welcome to…" at bounding box center [508, 26] width 543 height 1100
click at [269, 74] on icon "button" at bounding box center [268, 74] width 13 height 13
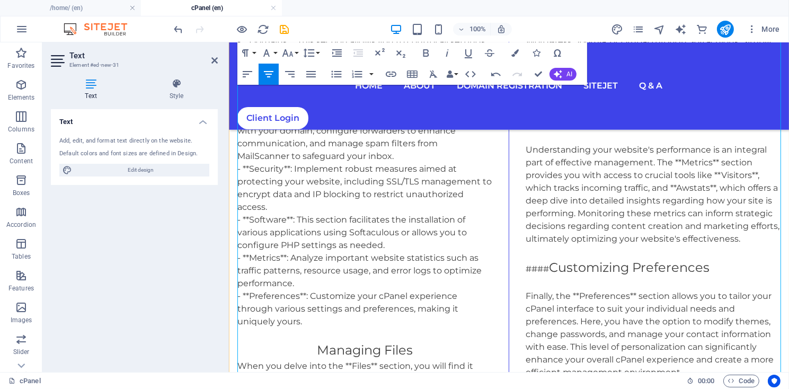
scroll to position [787, 0]
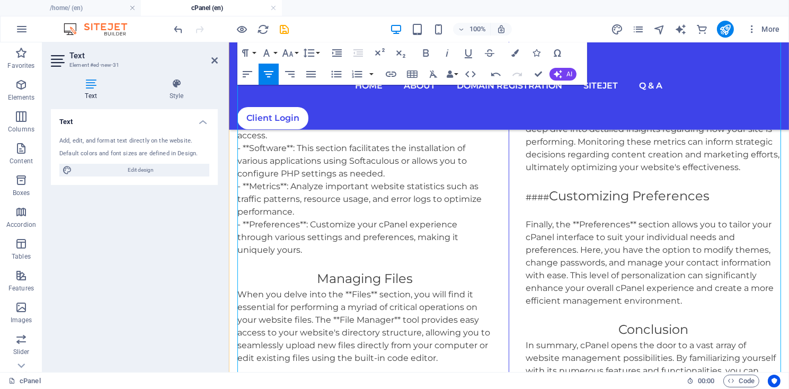
click at [551, 203] on span "Customizing Preferences" at bounding box center [629, 194] width 160 height 15
drag, startPoint x: 526, startPoint y: 203, endPoint x: 690, endPoint y: 216, distance: 163.7
click at [269, 71] on icon "button" at bounding box center [268, 74] width 13 height 13
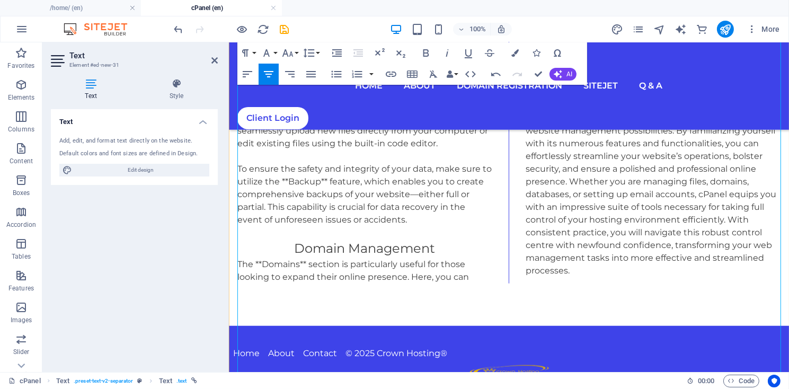
scroll to position [858, 0]
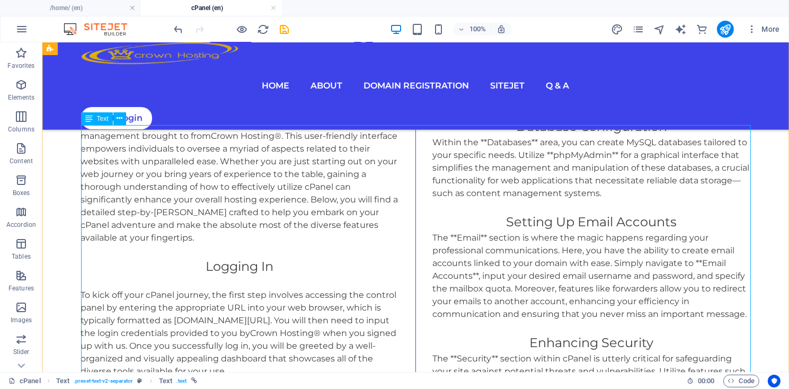
scroll to position [143, 0]
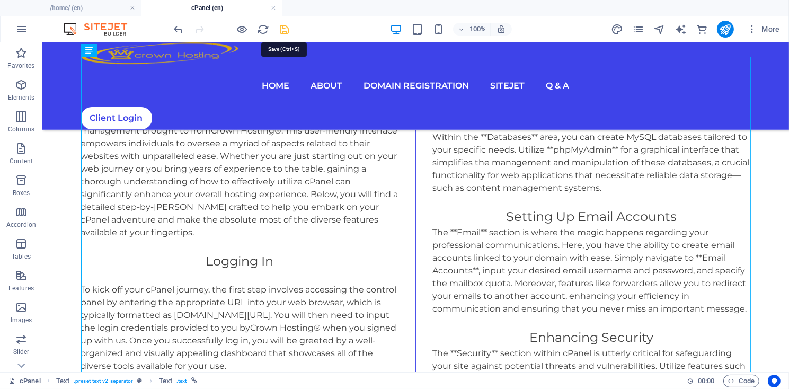
click at [282, 31] on icon "save" at bounding box center [285, 29] width 12 height 12
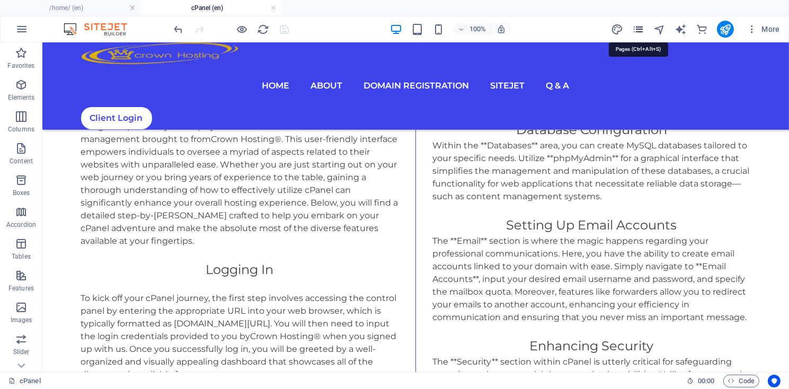
click at [638, 33] on icon "pages" at bounding box center [638, 29] width 12 height 12
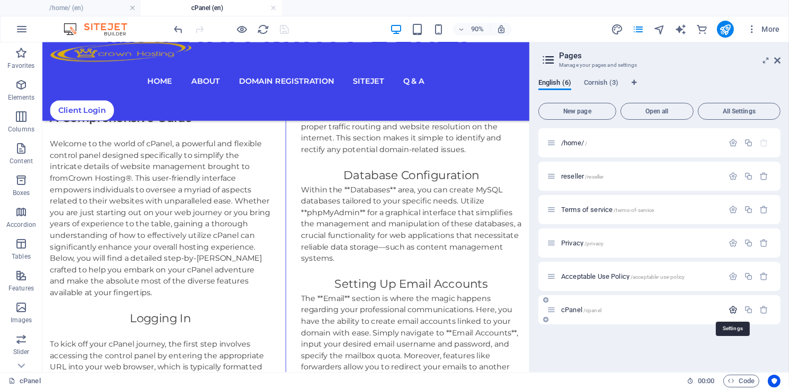
click at [731, 314] on icon "button" at bounding box center [732, 309] width 9 height 9
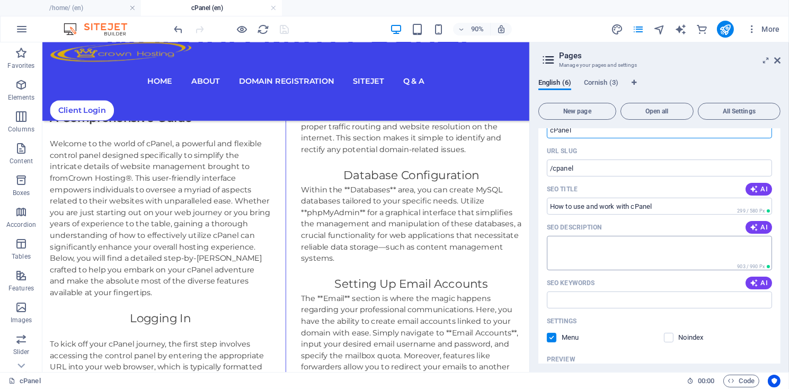
scroll to position [201, 0]
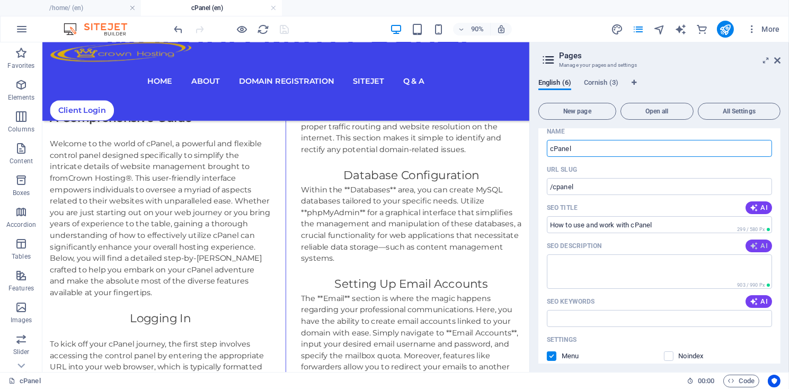
click at [761, 248] on span "AI" at bounding box center [758, 246] width 18 height 8
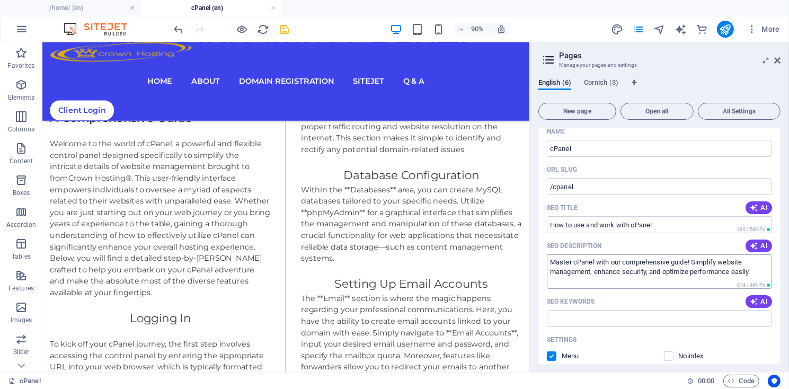
scroll to position [252, 0]
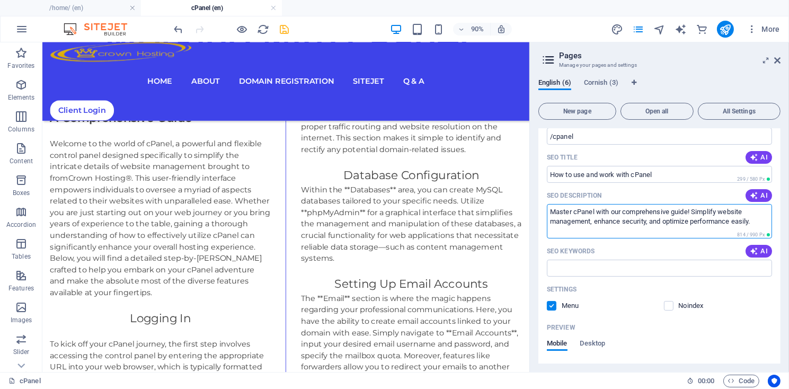
click at [623, 213] on textarea "Master cPanel with our comprehensive guide! Simplify website management, enhanc…" at bounding box center [659, 221] width 225 height 34
type textarea "Master cPanel with Crown Hosting's comprehensive guide! Simplify website manage…"
click at [760, 253] on span "AI" at bounding box center [758, 251] width 18 height 8
type input "cPanel guide, website management, domain management, email accounts, SSL securi…"
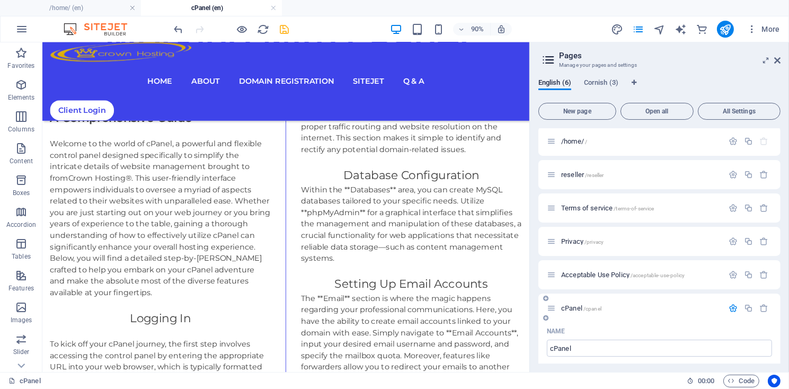
scroll to position [0, 0]
click at [222, 5] on h4 "cPanel (en)" at bounding box center [211, 8] width 141 height 12
click at [282, 30] on icon "save" at bounding box center [285, 29] width 12 height 12
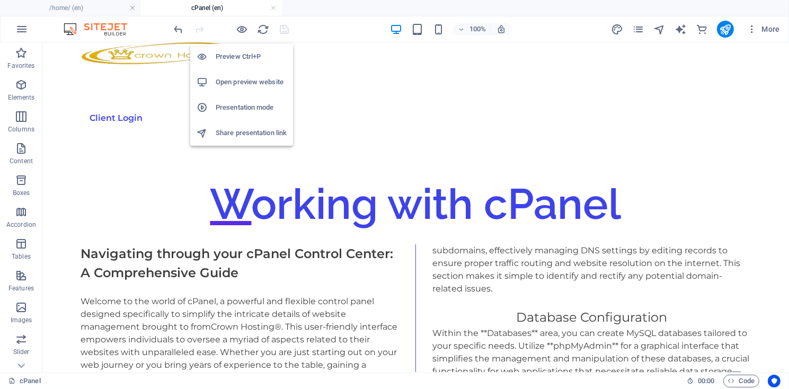
click at [244, 81] on h6 "Open preview website" at bounding box center [251, 82] width 71 height 13
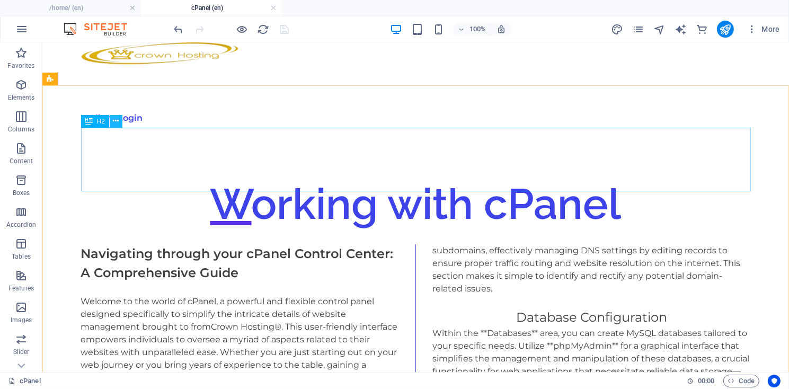
click at [117, 121] on icon at bounding box center [116, 120] width 6 height 11
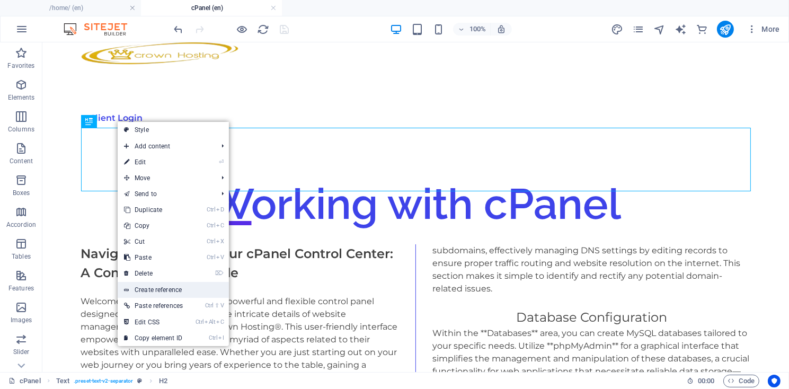
click at [151, 290] on link "Create reference" at bounding box center [173, 290] width 111 height 16
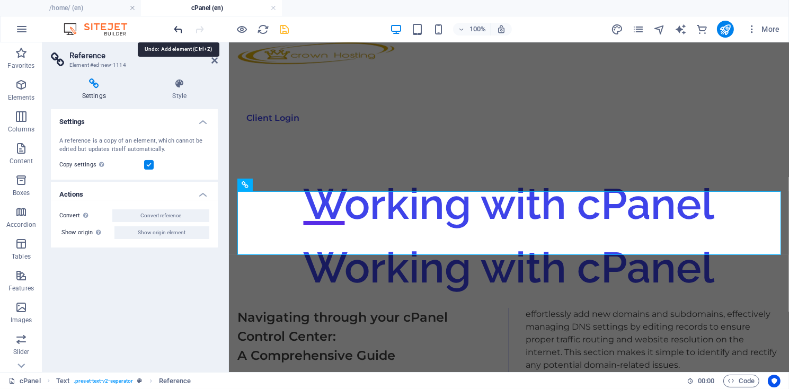
click at [179, 31] on icon "undo" at bounding box center [179, 29] width 12 height 12
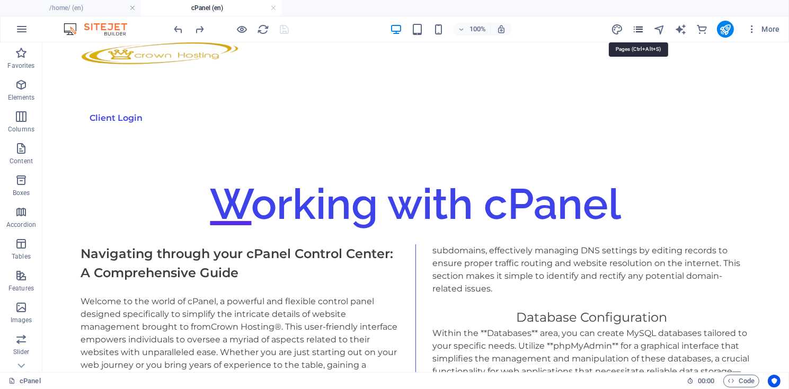
click at [637, 31] on icon "pages" at bounding box center [638, 29] width 12 height 12
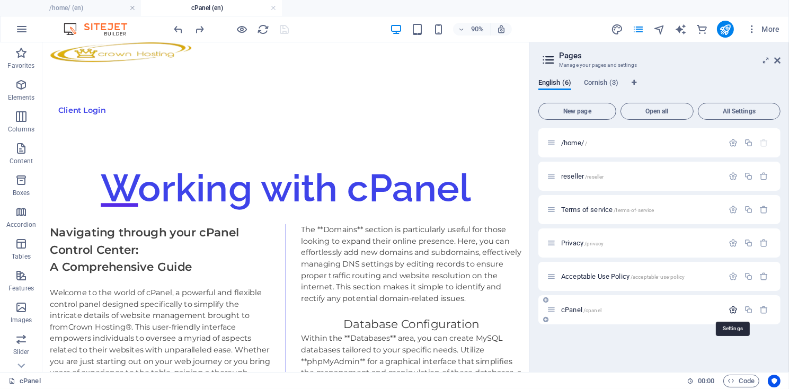
click at [728, 310] on icon "button" at bounding box center [732, 309] width 9 height 9
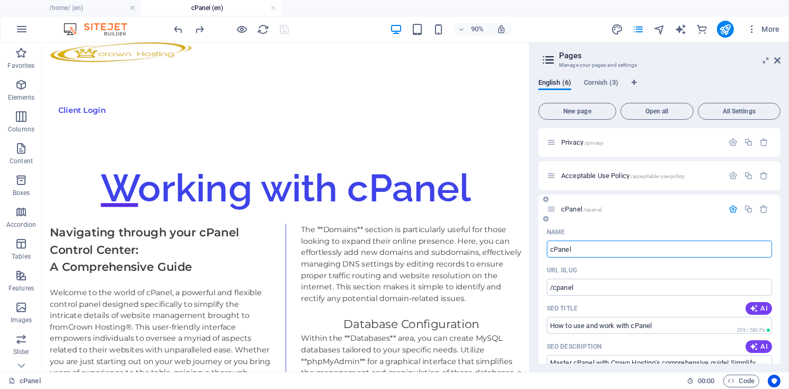
scroll to position [151, 0]
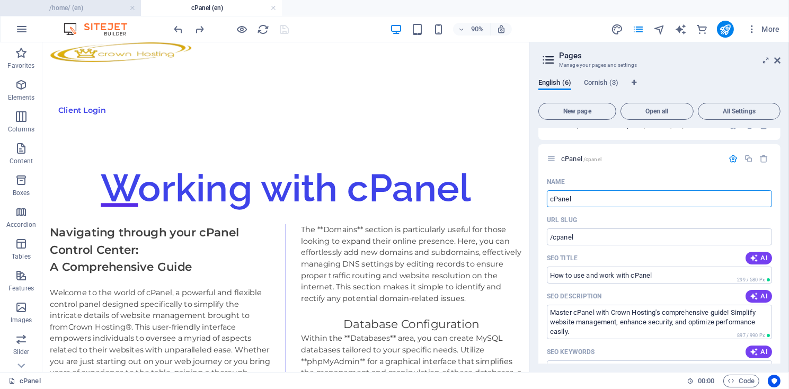
click at [76, 7] on h4 "/home/ (en)" at bounding box center [70, 8] width 141 height 12
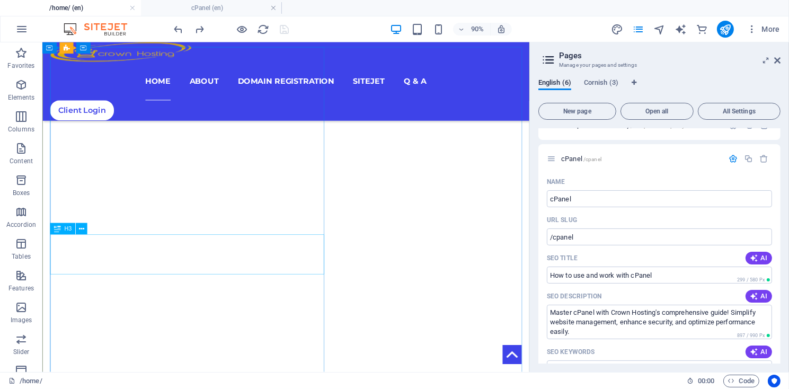
scroll to position [143, 0]
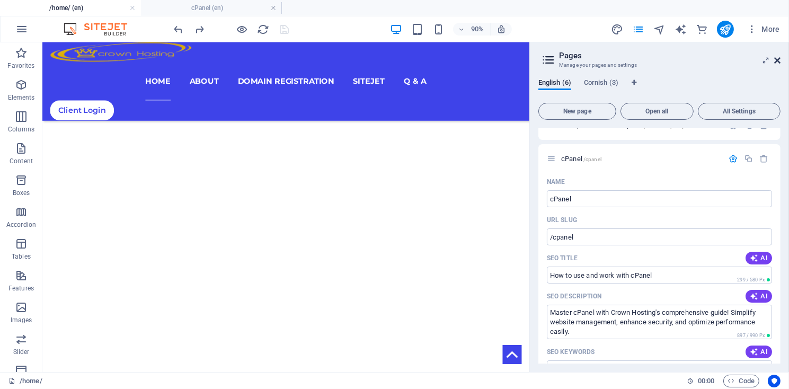
click at [779, 62] on icon at bounding box center [777, 60] width 6 height 8
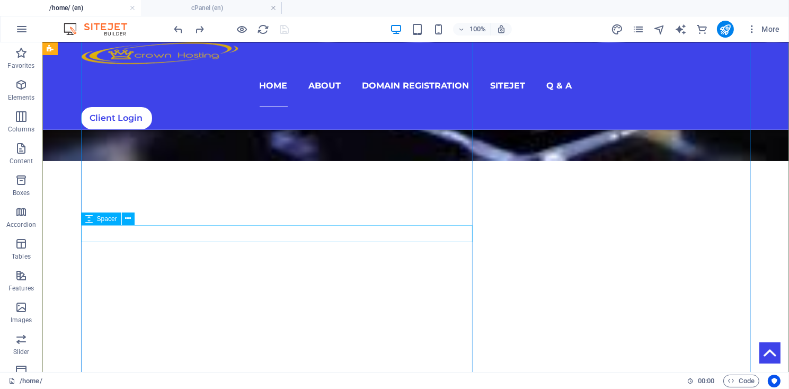
scroll to position [282, 0]
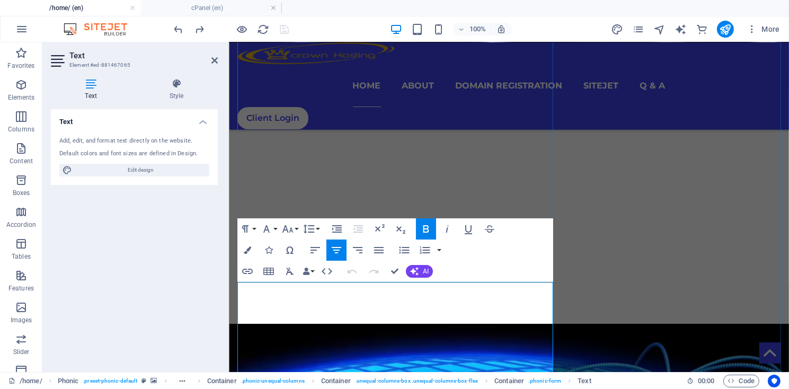
drag, startPoint x: 396, startPoint y: 307, endPoint x: 426, endPoint y: 307, distance: 29.7
click at [248, 273] on icon "button" at bounding box center [247, 271] width 11 height 5
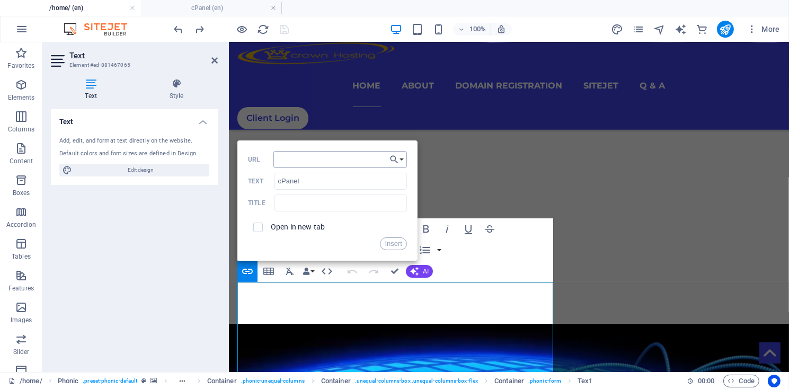
click at [293, 158] on input "URL" at bounding box center [339, 159] width 133 height 17
type input "/cpanel"
click at [394, 245] on button "Insert" at bounding box center [393, 243] width 27 height 13
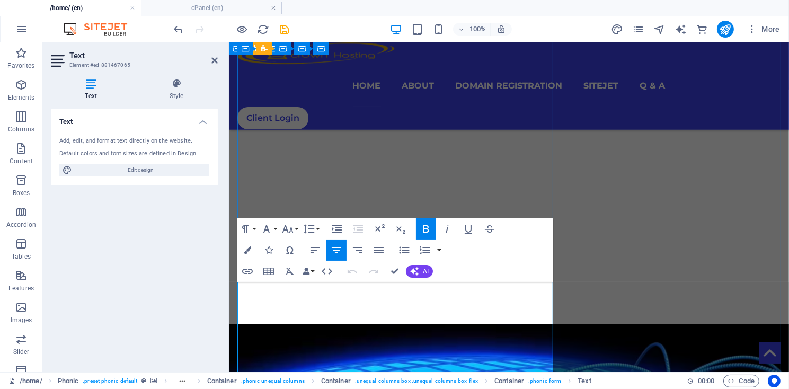
drag, startPoint x: 395, startPoint y: 308, endPoint x: 426, endPoint y: 305, distance: 31.9
click at [246, 251] on icon "button" at bounding box center [247, 249] width 7 height 7
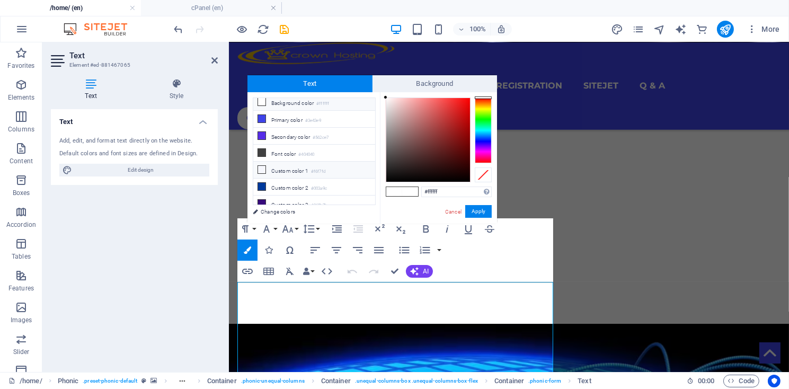
scroll to position [0, 0]
click at [486, 115] on div at bounding box center [483, 130] width 17 height 66
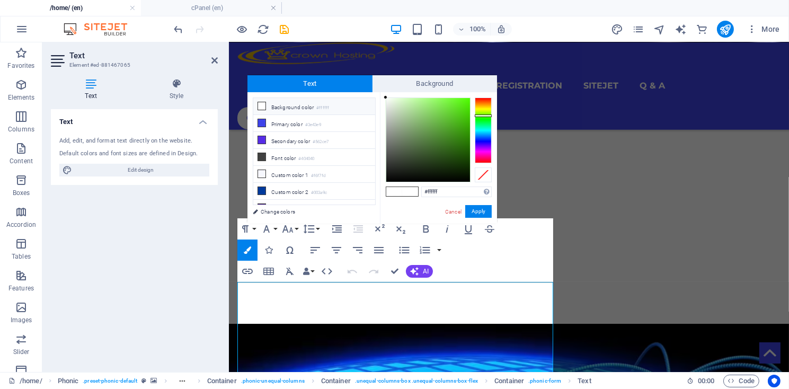
type input "#5aeb18"
click at [461, 104] on div at bounding box center [428, 140] width 84 height 84
click at [477, 212] on button "Apply" at bounding box center [478, 211] width 26 height 13
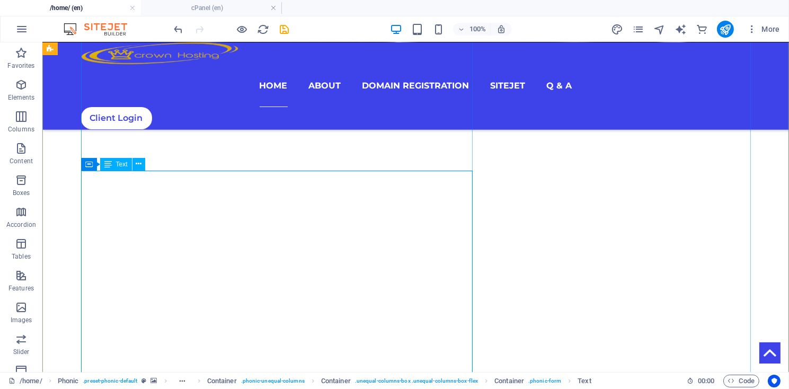
click at [286, 32] on icon "save" at bounding box center [285, 29] width 12 height 12
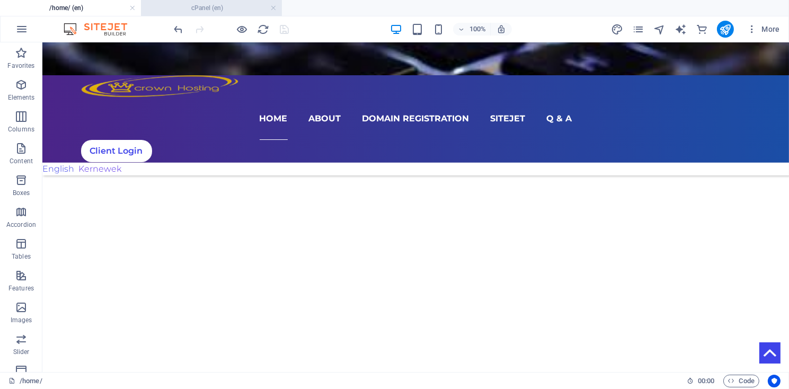
click at [151, 7] on h4 "cPanel (en)" at bounding box center [211, 8] width 141 height 12
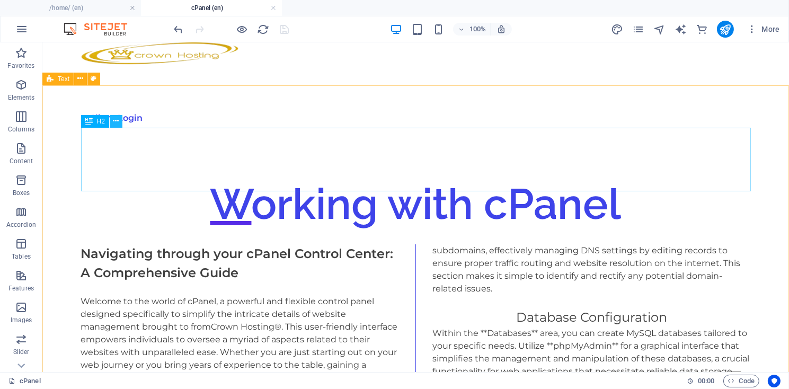
click at [116, 122] on icon at bounding box center [116, 120] width 6 height 11
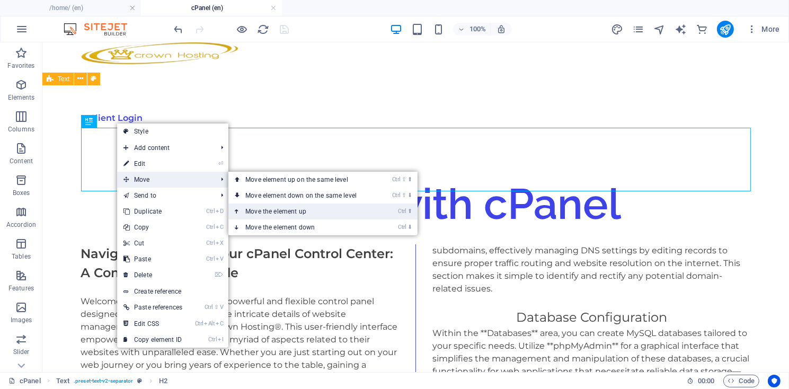
click at [279, 209] on link "Ctrl ⬆ Move the element up" at bounding box center [302, 211] width 149 height 16
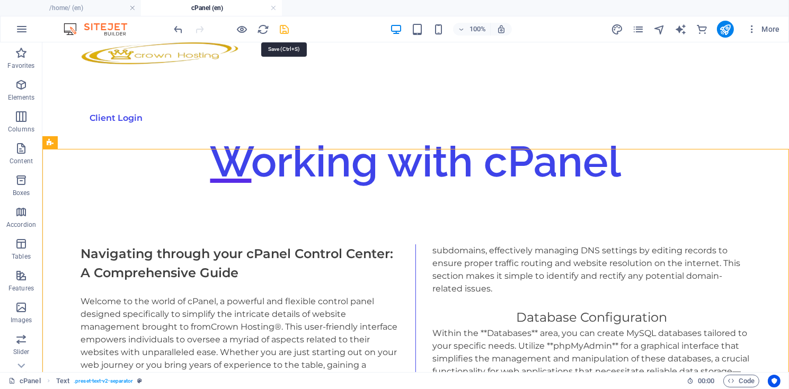
click at [285, 31] on icon "save" at bounding box center [285, 29] width 12 height 12
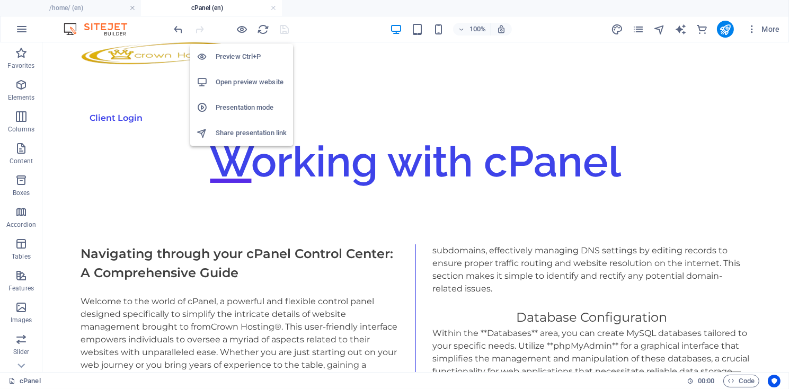
click at [235, 83] on h6 "Open preview website" at bounding box center [251, 82] width 71 height 13
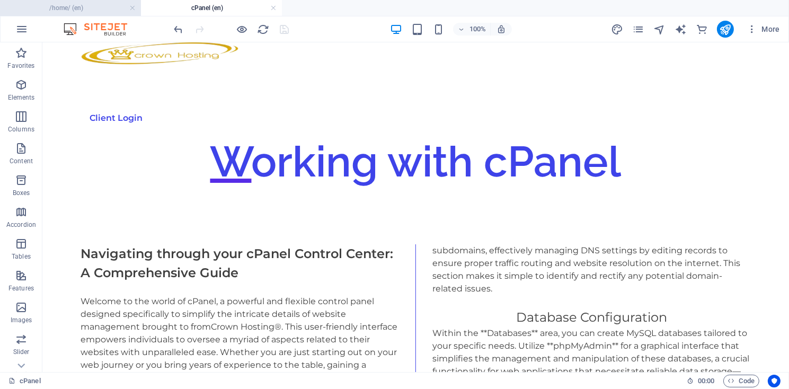
click at [57, 8] on h4 "/home/ (en)" at bounding box center [70, 8] width 141 height 12
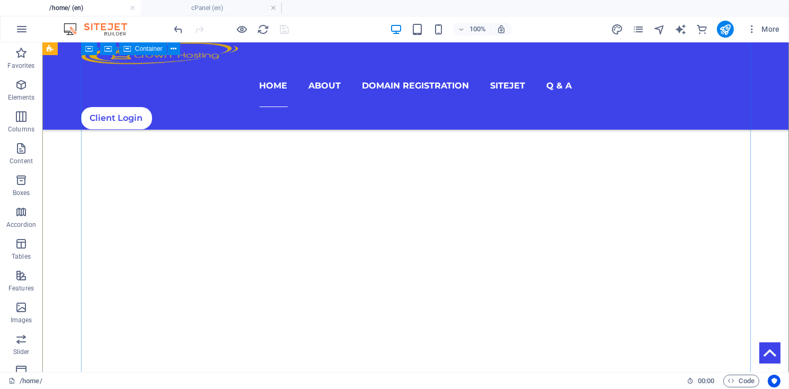
scroll to position [286, 0]
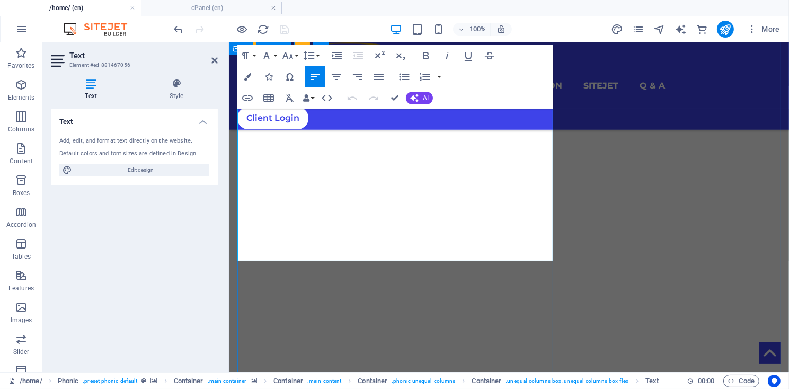
drag, startPoint x: 443, startPoint y: 258, endPoint x: 517, endPoint y: 254, distance: 74.3
click at [248, 77] on icon "button" at bounding box center [247, 76] width 7 height 7
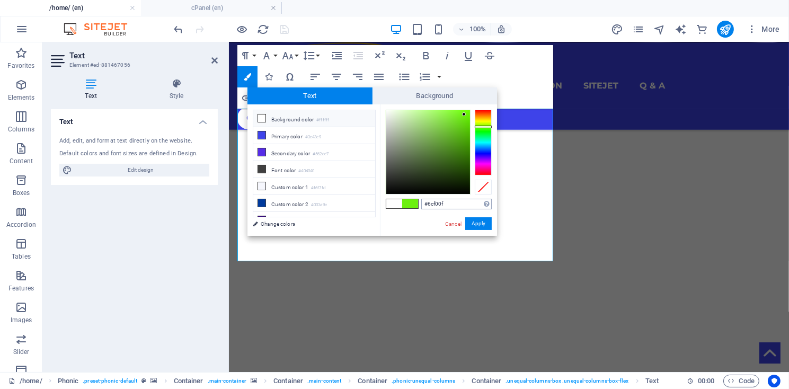
drag, startPoint x: 449, startPoint y: 207, endPoint x: 424, endPoint y: 196, distance: 26.9
click at [424, 199] on input "#6cf00f" at bounding box center [456, 204] width 70 height 11
click at [425, 220] on div "#6cf00f Supported formats #0852ed rgb(8, 82, 237) rgba(8, 82, 237, 90%) hsv(221…" at bounding box center [438, 246] width 117 height 285
click at [448, 224] on link "Cancel" at bounding box center [453, 224] width 19 height 8
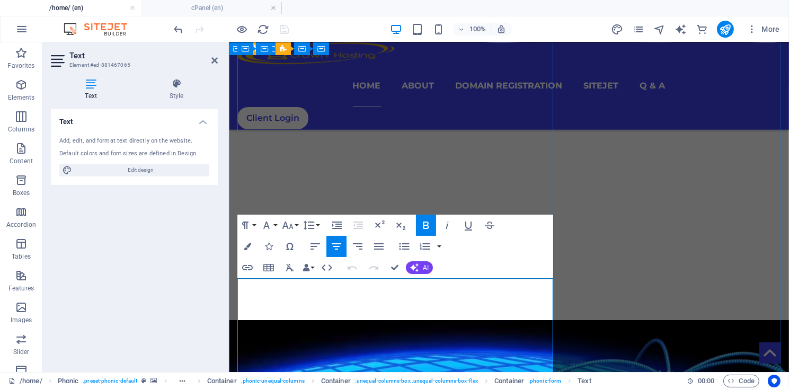
drag, startPoint x: 396, startPoint y: 304, endPoint x: 427, endPoint y: 303, distance: 30.7
click at [247, 247] on icon "button" at bounding box center [247, 246] width 7 height 7
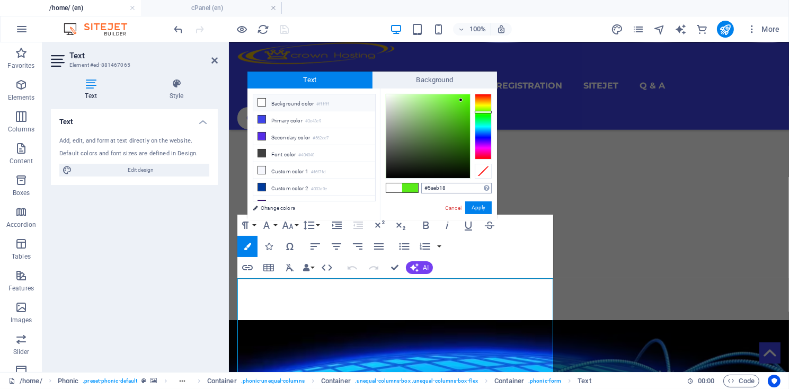
click at [453, 187] on input "#5aeb18" at bounding box center [456, 188] width 70 height 11
type input "#"
type input "c"
type input "®"
click at [434, 187] on input "text" at bounding box center [456, 188] width 70 height 11
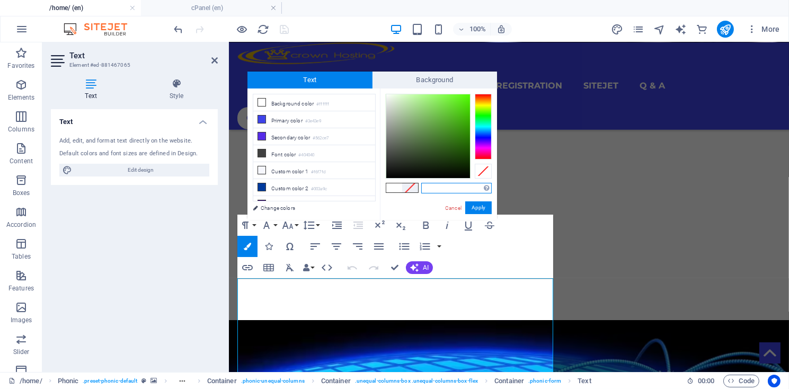
paste input "#6cf00f"
type input "#6cf00f"
click at [473, 208] on button "Apply" at bounding box center [478, 207] width 26 height 13
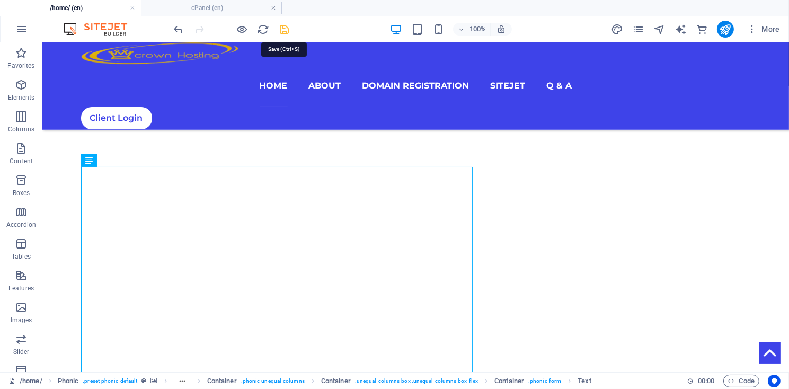
click at [283, 31] on icon "save" at bounding box center [285, 29] width 12 height 12
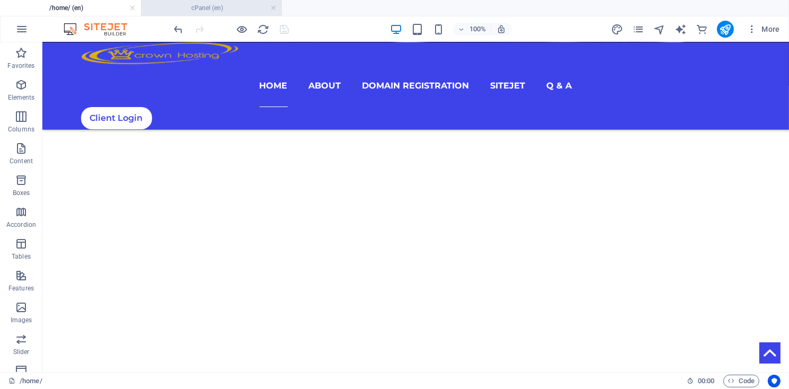
click at [237, 11] on h4 "cPanel (en)" at bounding box center [211, 8] width 141 height 12
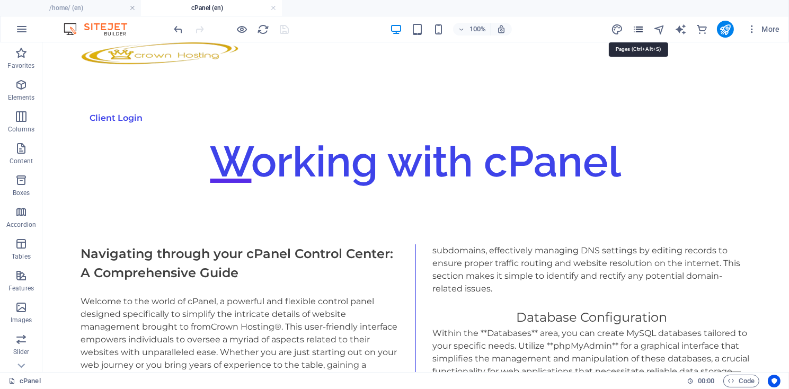
click at [640, 31] on icon "pages" at bounding box center [638, 29] width 12 height 12
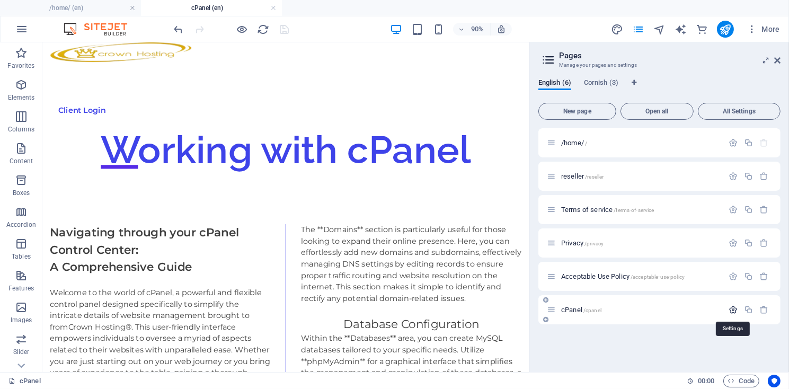
click at [732, 310] on icon "button" at bounding box center [732, 309] width 9 height 9
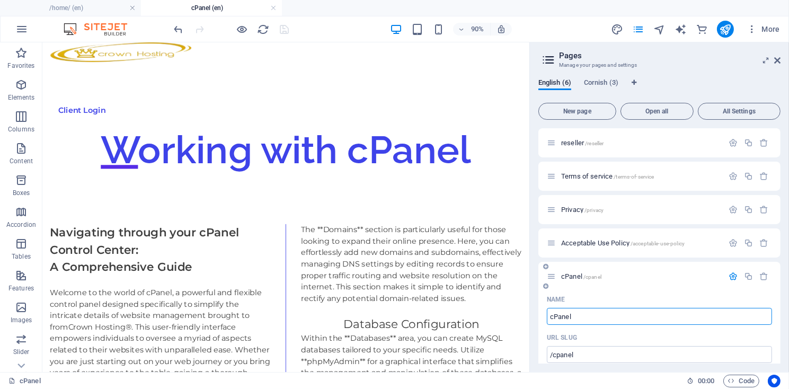
scroll to position [50, 0]
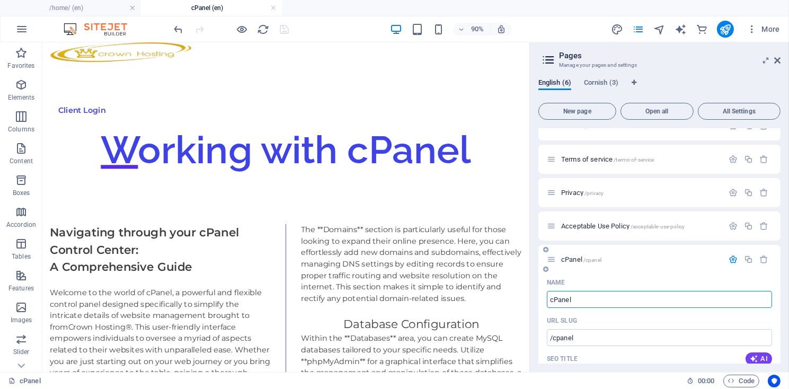
click at [585, 301] on input "cPanel" at bounding box center [659, 299] width 225 height 17
type input "cPanel Hosting"
type input "/cpanel-hosting"
click at [573, 302] on input "cPanel Hosting" at bounding box center [659, 299] width 225 height 17
type input "cPanel-Hosting"
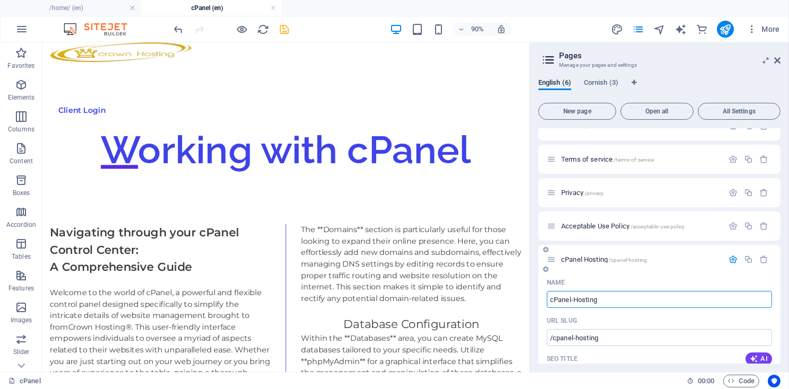
type input "/cpanelhosting"
type input "cPanel-Hosting"
type input "/cpanel-hosting"
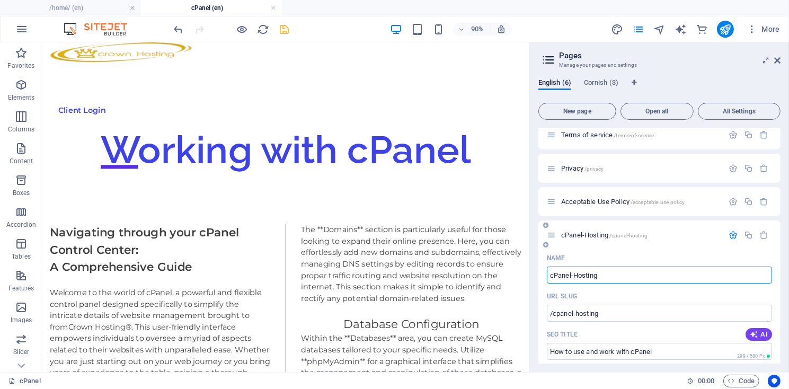
scroll to position [101, 0]
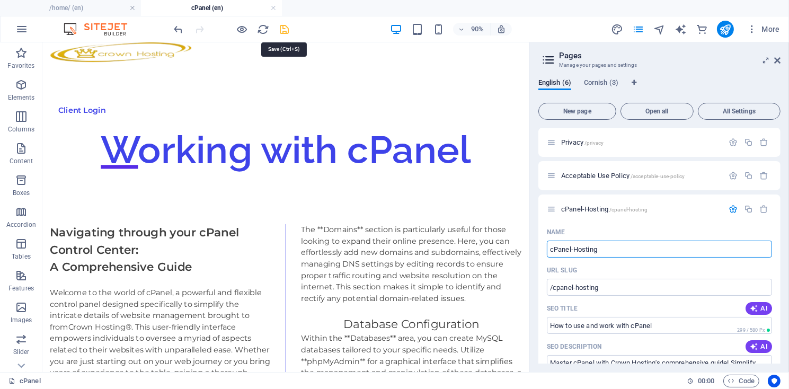
click at [284, 31] on icon "save" at bounding box center [285, 29] width 12 height 12
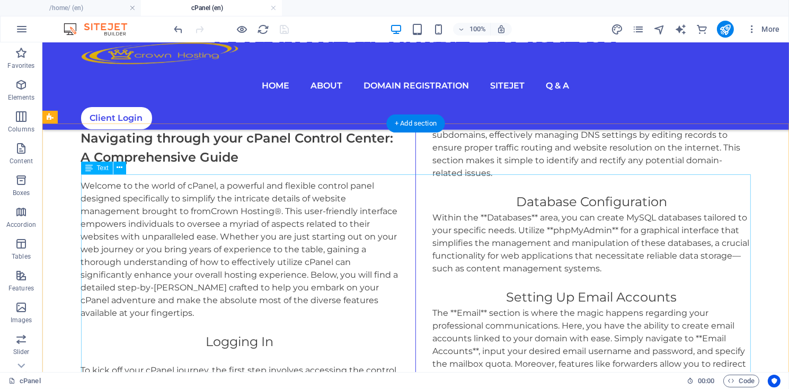
scroll to position [72, 0]
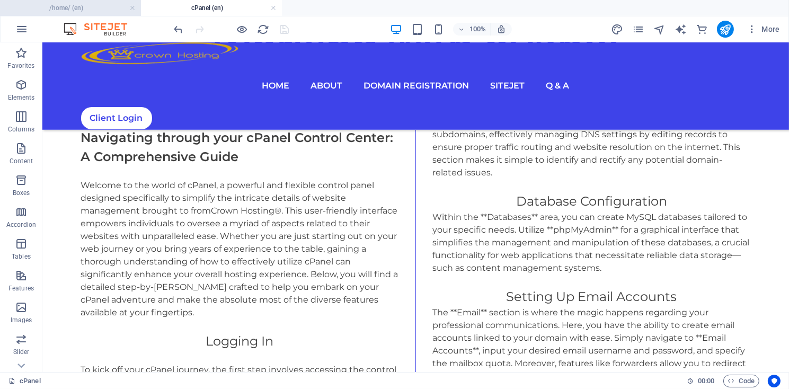
click at [84, 11] on h4 "/home/ (en)" at bounding box center [70, 8] width 141 height 12
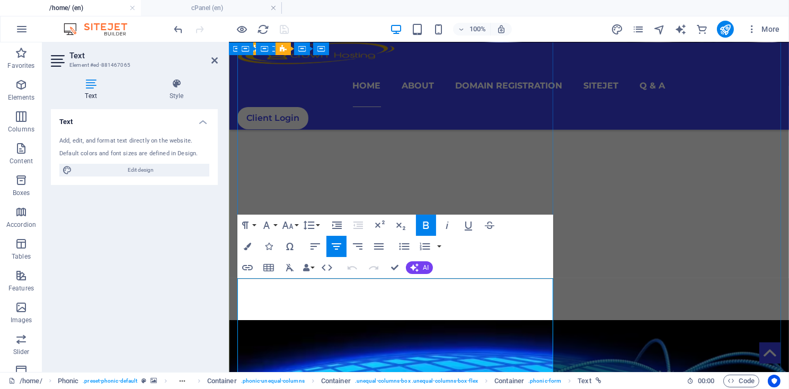
drag, startPoint x: 397, startPoint y: 303, endPoint x: 426, endPoint y: 302, distance: 29.1
click at [412, 277] on icon "button" at bounding box center [412, 277] width 13 height 13
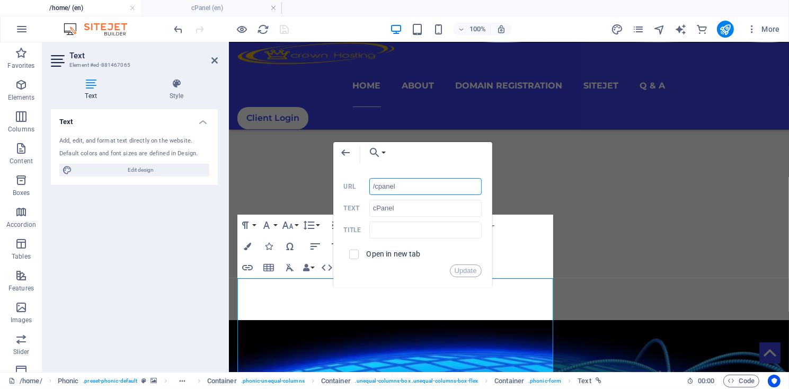
click at [403, 190] on input "/cpanel" at bounding box center [425, 186] width 112 height 17
type input "/cpanel-hosting/"
click at [462, 269] on button "Update" at bounding box center [466, 270] width 32 height 13
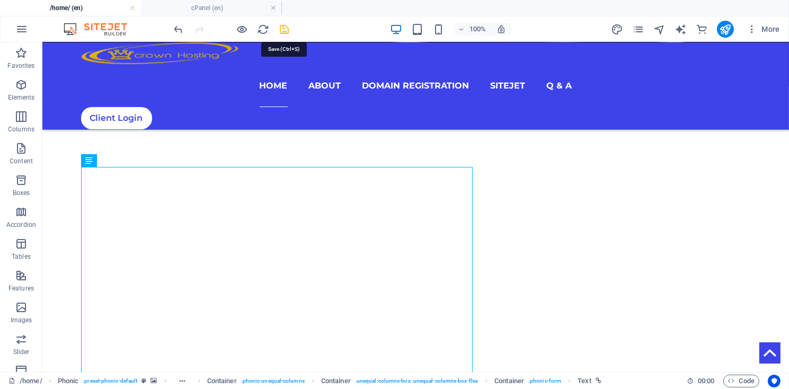
click at [284, 27] on icon "save" at bounding box center [285, 29] width 12 height 12
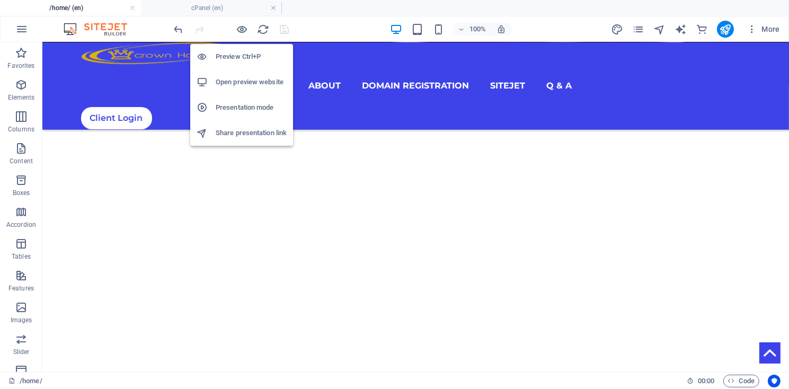
click at [226, 80] on h6 "Open preview website" at bounding box center [251, 82] width 71 height 13
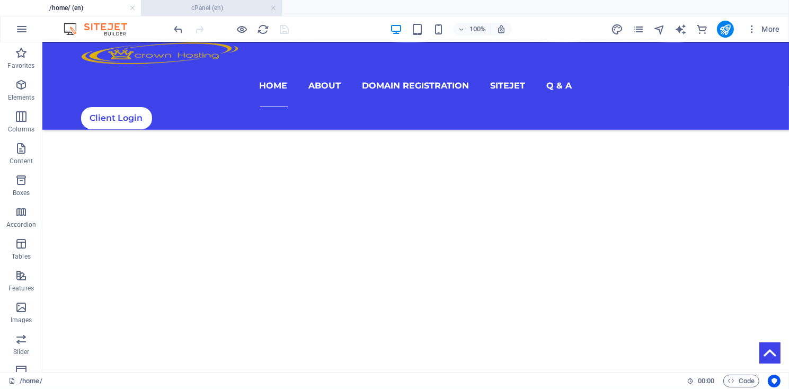
click at [204, 9] on h4 "cPanel (en)" at bounding box center [211, 8] width 141 height 12
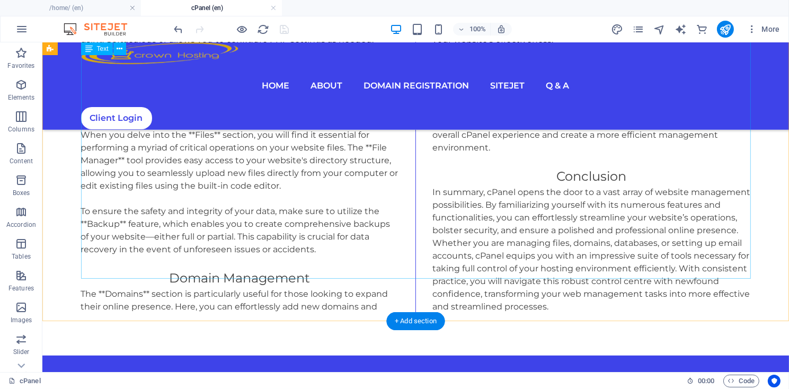
scroll to position [763, 0]
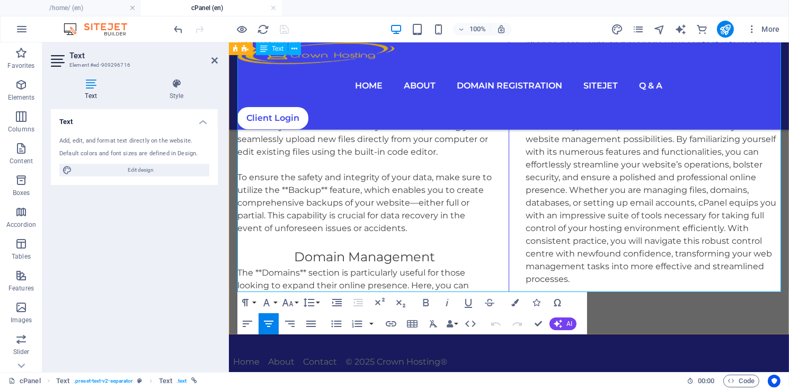
scroll to position [1018, 0]
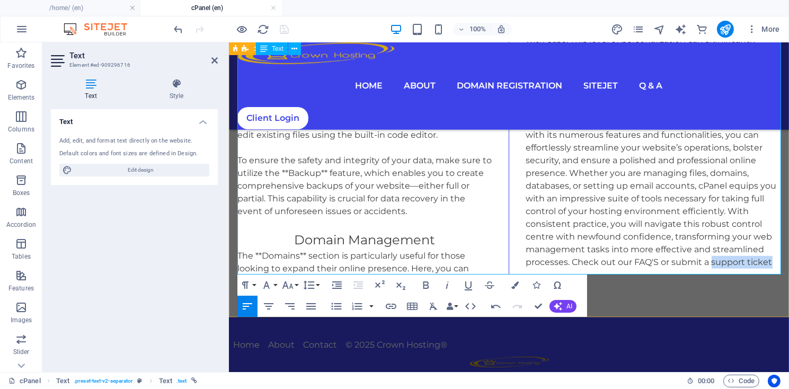
drag, startPoint x: 711, startPoint y: 263, endPoint x: 770, endPoint y: 263, distance: 58.8
click at [389, 308] on icon "button" at bounding box center [391, 306] width 13 height 13
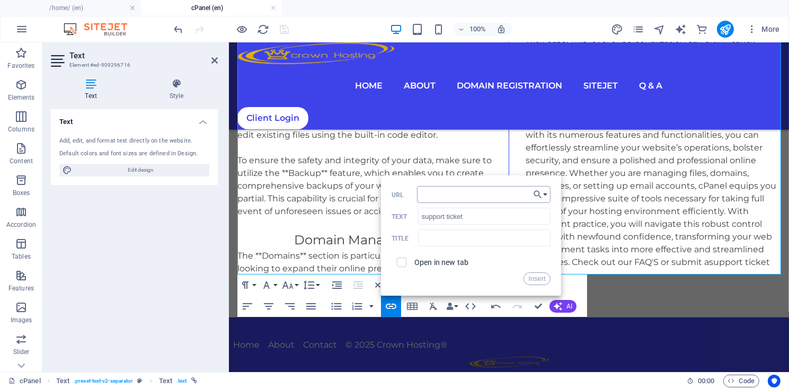
click at [435, 196] on input "URL" at bounding box center [483, 194] width 133 height 17
type input "/clientportal/index.php"
click at [537, 278] on button "Insert" at bounding box center [536, 278] width 27 height 13
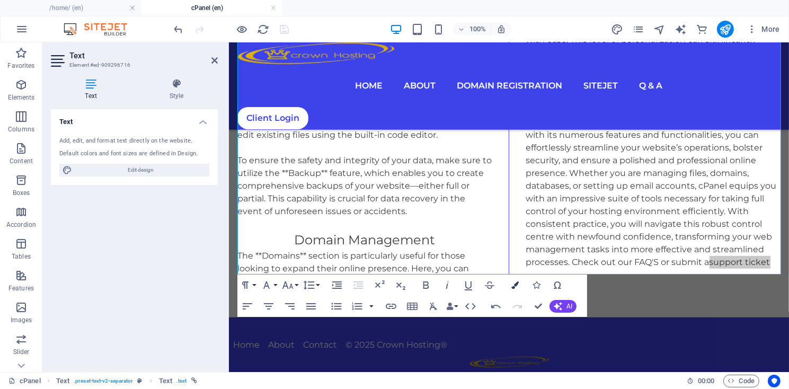
click at [515, 285] on icon "button" at bounding box center [514, 284] width 7 height 7
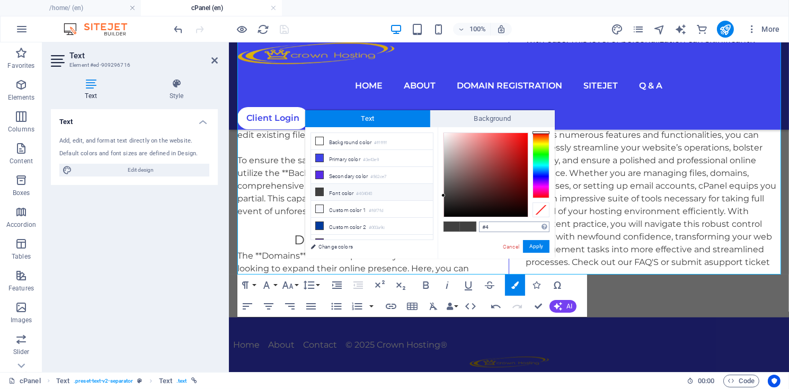
type input "#"
type input "#6cf00f"
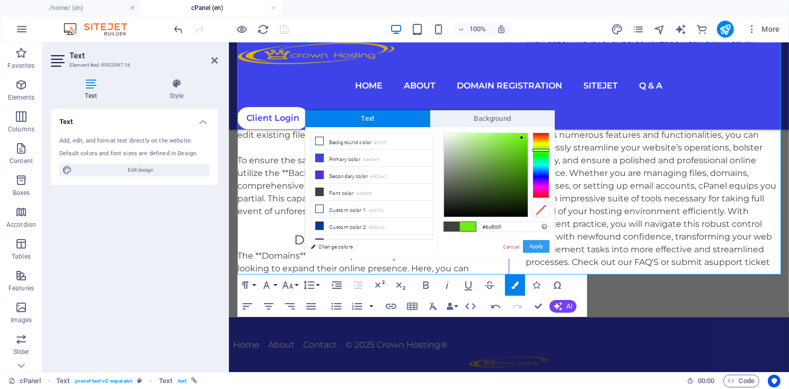
click at [530, 246] on button "Apply" at bounding box center [536, 246] width 26 height 13
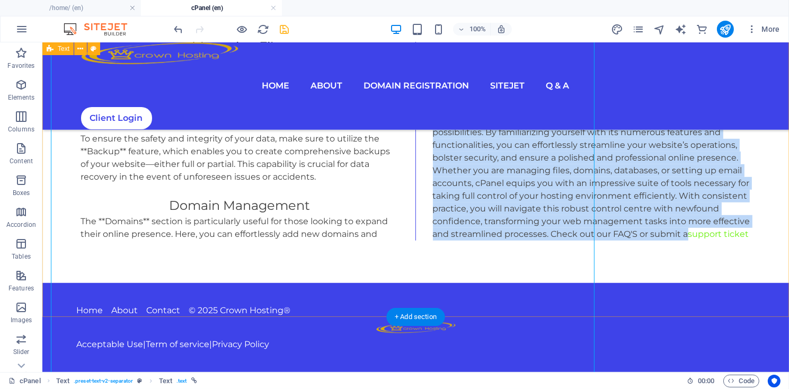
scroll to position [834, 0]
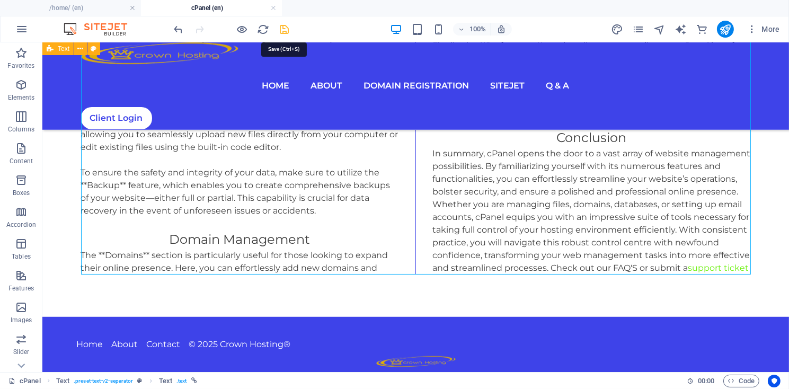
click at [286, 31] on icon "save" at bounding box center [285, 29] width 12 height 12
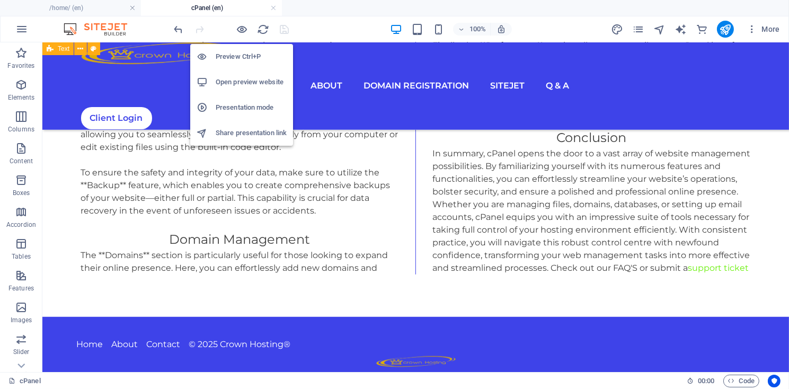
click at [237, 84] on h6 "Open preview website" at bounding box center [251, 82] width 71 height 13
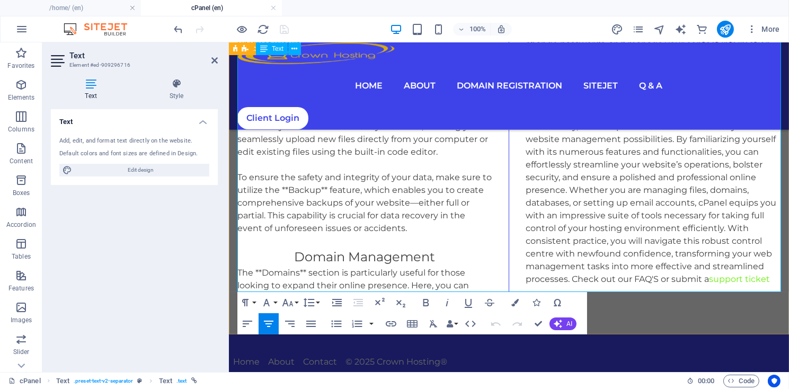
scroll to position [1018, 0]
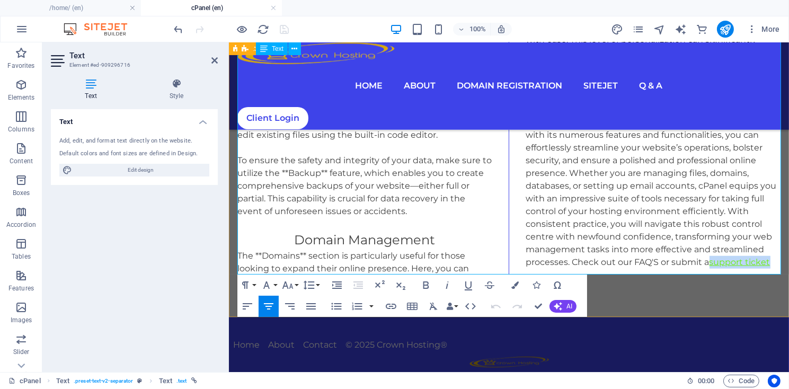
drag, startPoint x: 711, startPoint y: 263, endPoint x: 769, endPoint y: 265, distance: 57.8
click at [769, 265] on span "support ticket" at bounding box center [739, 261] width 61 height 10
click at [740, 238] on icon "button" at bounding box center [741, 235] width 7 height 7
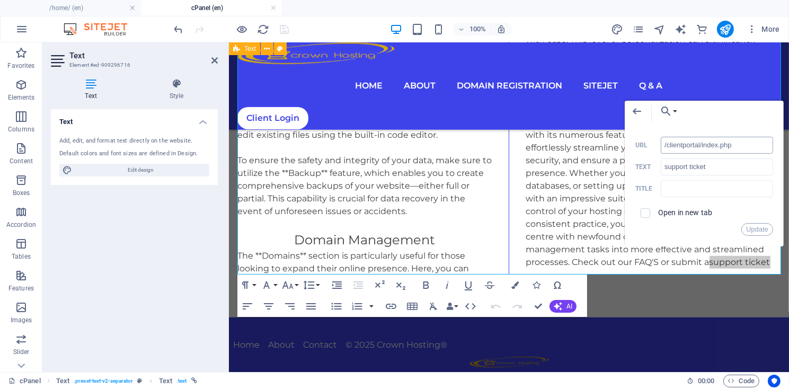
click at [665, 146] on input "/clientportal/index.php" at bounding box center [716, 145] width 112 height 17
type input "https://www.crownhosting.co.uk/clientportal/index.php"
click at [754, 230] on button "Update" at bounding box center [757, 229] width 32 height 13
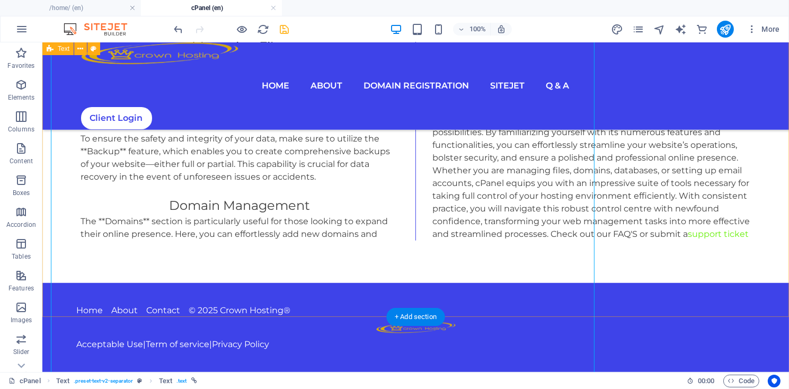
scroll to position [834, 0]
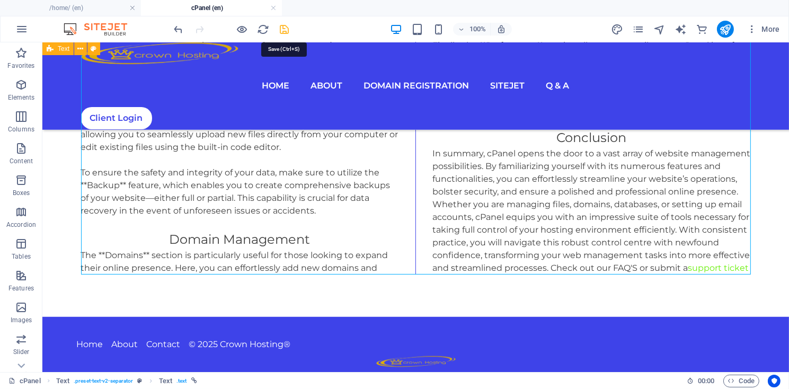
click at [281, 32] on icon "save" at bounding box center [285, 29] width 12 height 12
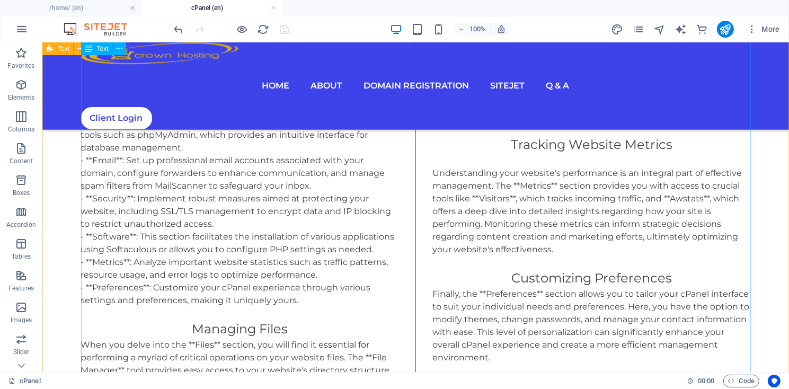
scroll to position [548, 0]
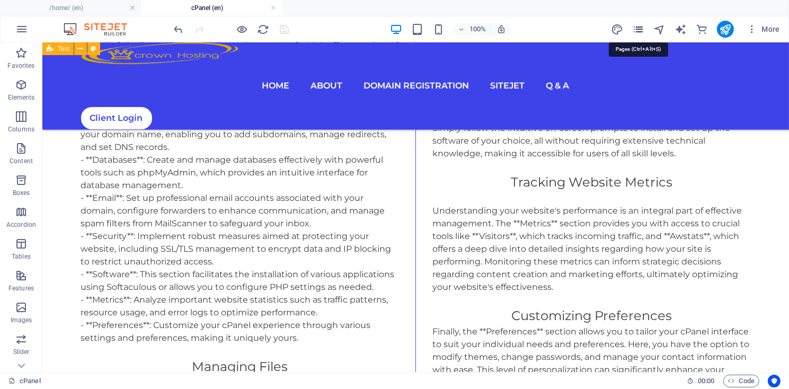
click at [637, 30] on icon "pages" at bounding box center [638, 29] width 12 height 12
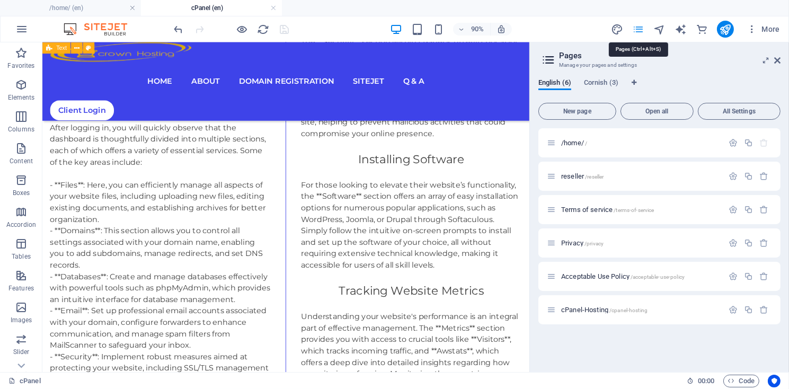
scroll to position [653, 0]
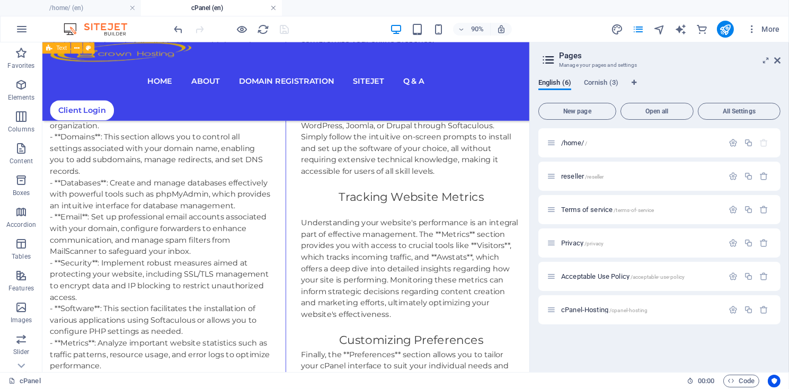
click at [273, 7] on link at bounding box center [273, 8] width 6 height 10
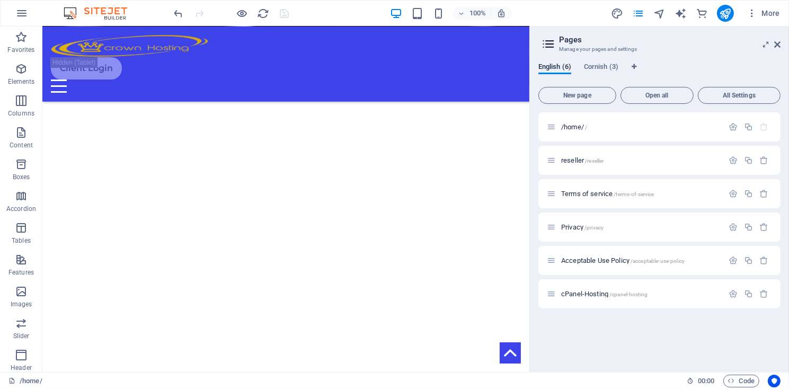
scroll to position [290, 0]
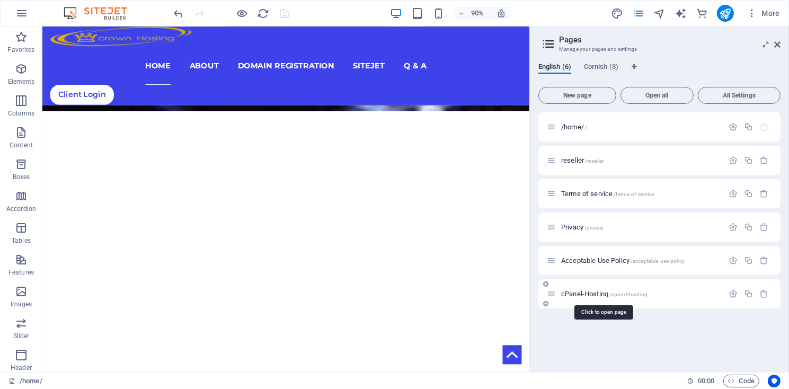
click at [587, 296] on span "cPanel-Hosting /cpanel-hosting" at bounding box center [604, 294] width 86 height 8
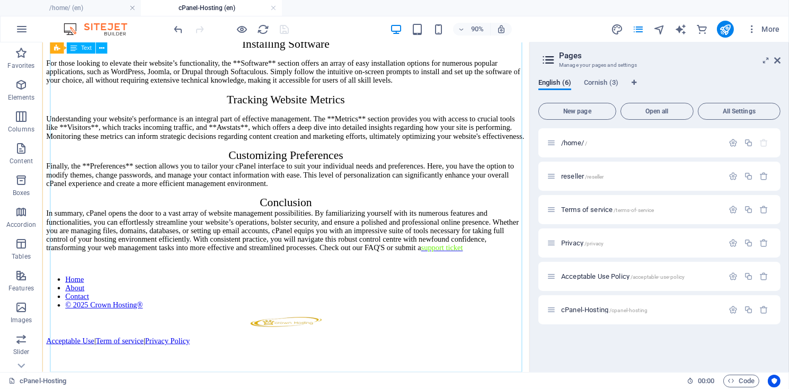
scroll to position [1048, 0]
click at [723, 28] on icon "publish" at bounding box center [725, 29] width 12 height 12
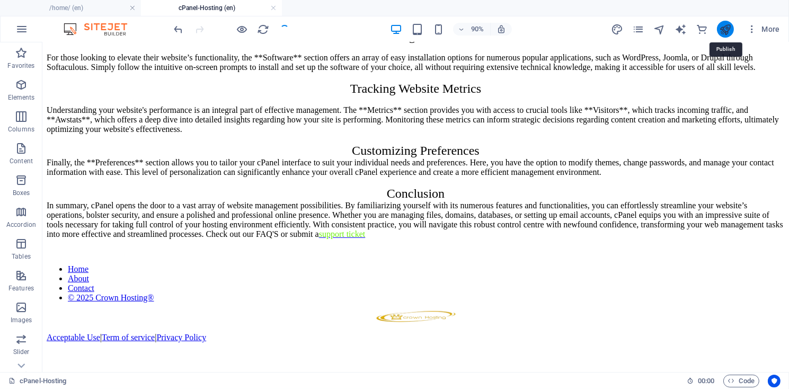
scroll to position [834, 0]
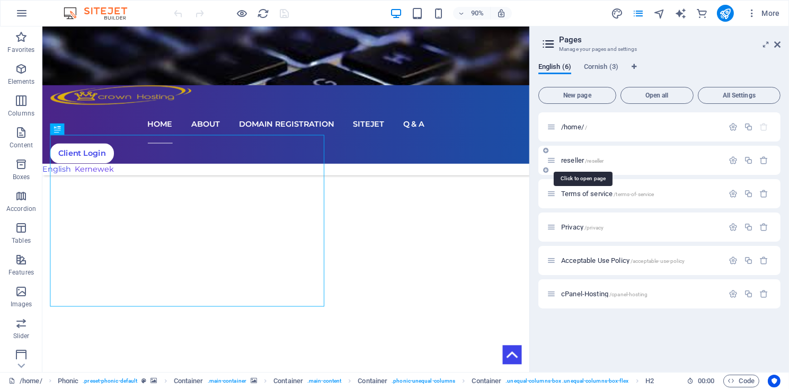
click at [576, 161] on span "reseller /reseller" at bounding box center [582, 160] width 42 height 8
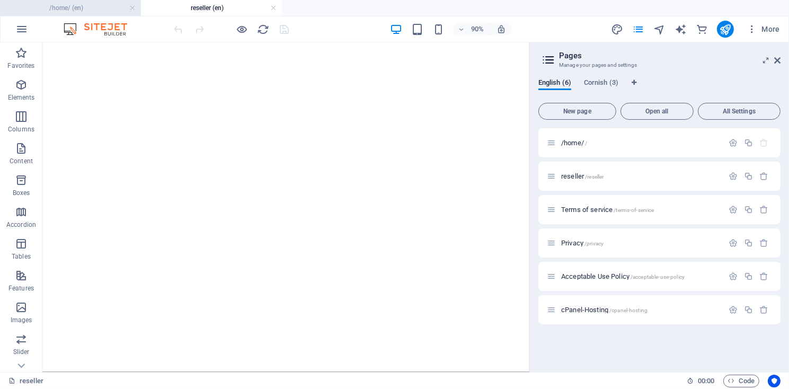
click at [77, 4] on h4 "/home/ (en)" at bounding box center [70, 8] width 141 height 12
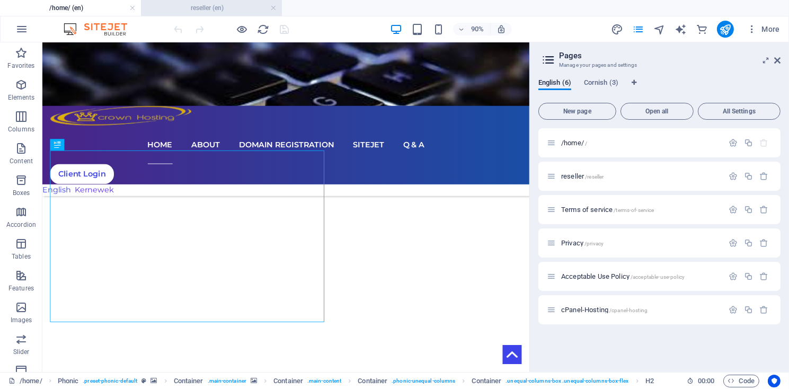
click at [227, 6] on h4 "reseller (en)" at bounding box center [211, 8] width 141 height 12
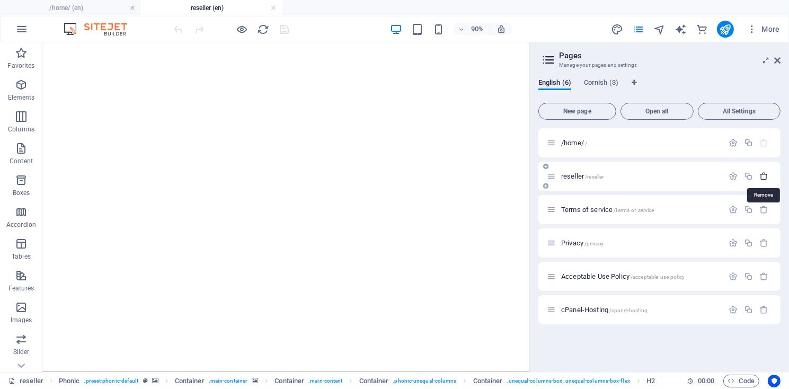
click at [765, 180] on icon "button" at bounding box center [764, 176] width 9 height 9
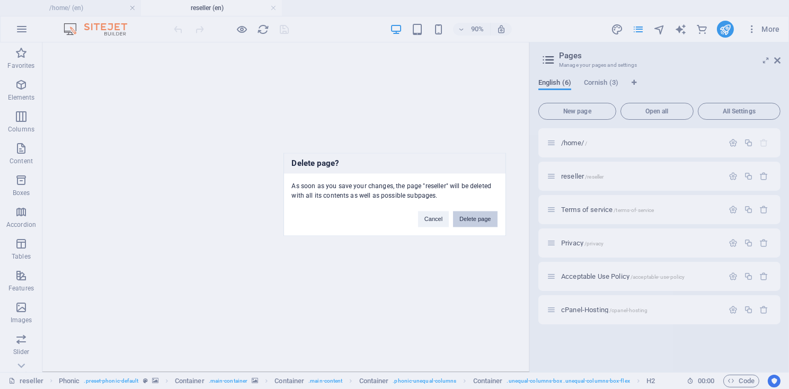
click at [488, 222] on button "Delete page" at bounding box center [475, 219] width 44 height 16
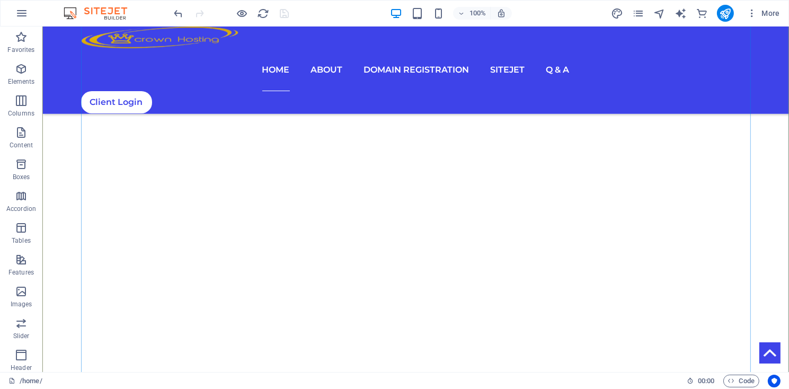
scroll to position [215, 0]
click at [725, 12] on icon "publish" at bounding box center [725, 13] width 12 height 12
